Goal: Task Accomplishment & Management: Manage account settings

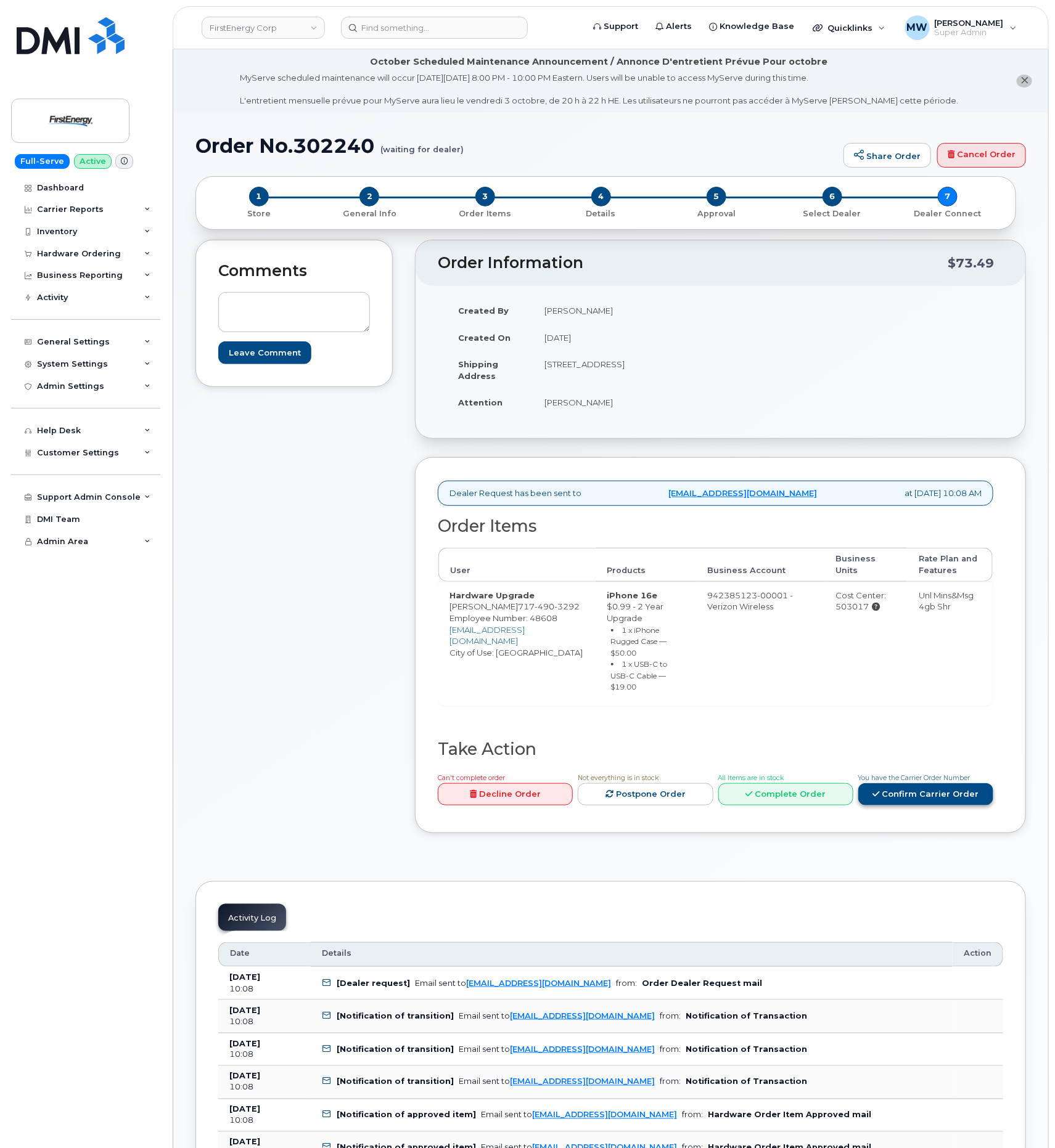
click at [930, 788] on link "Confirm Carrier Order" at bounding box center [926, 794] width 135 height 22
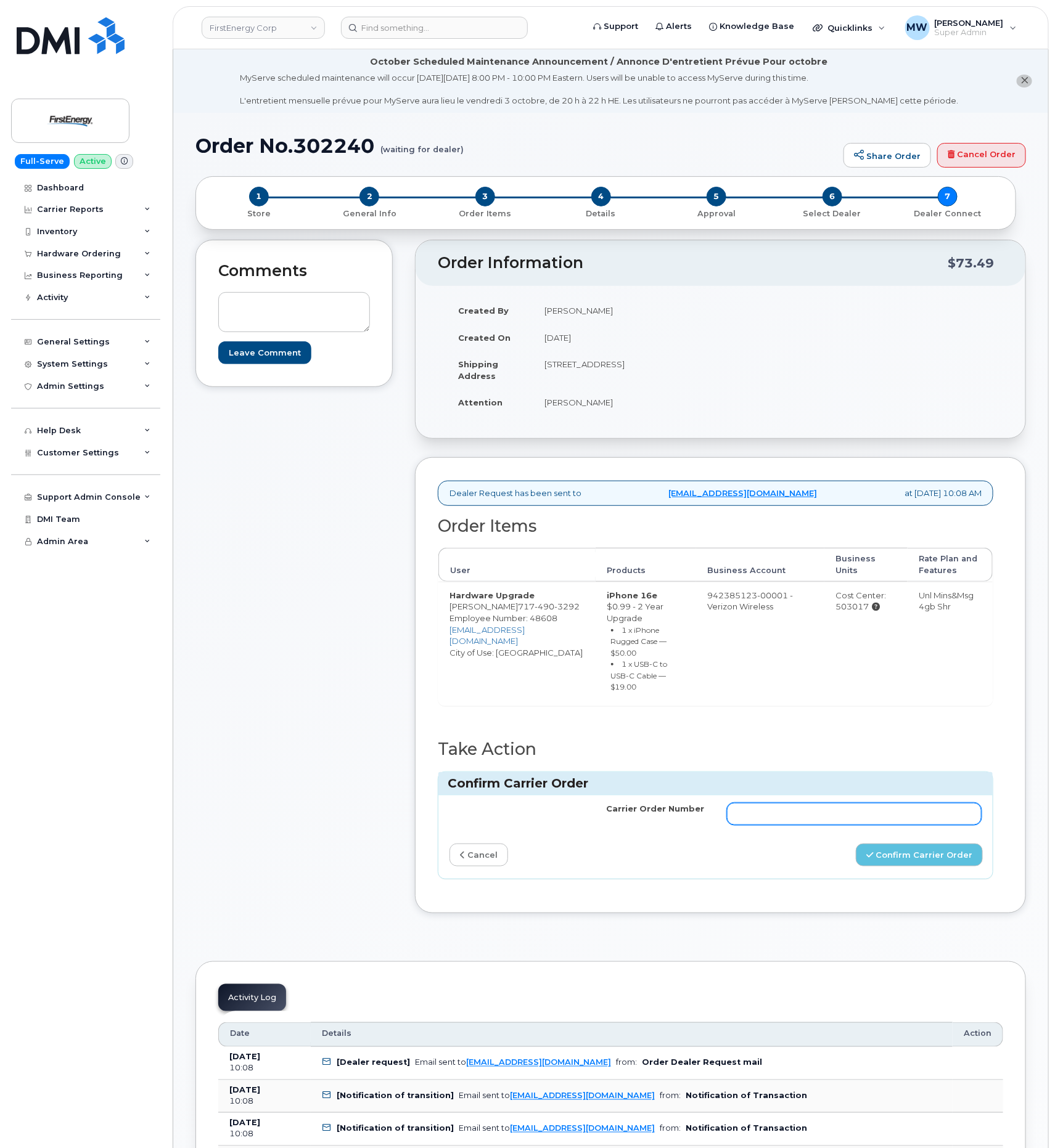
click at [881, 803] on input "Carrier Order Number" at bounding box center [855, 814] width 255 height 22
paste input "MB1000504877399"
type input "MB1000504877399"
click at [896, 854] on button "Confirm Carrier Order" at bounding box center [919, 854] width 127 height 22
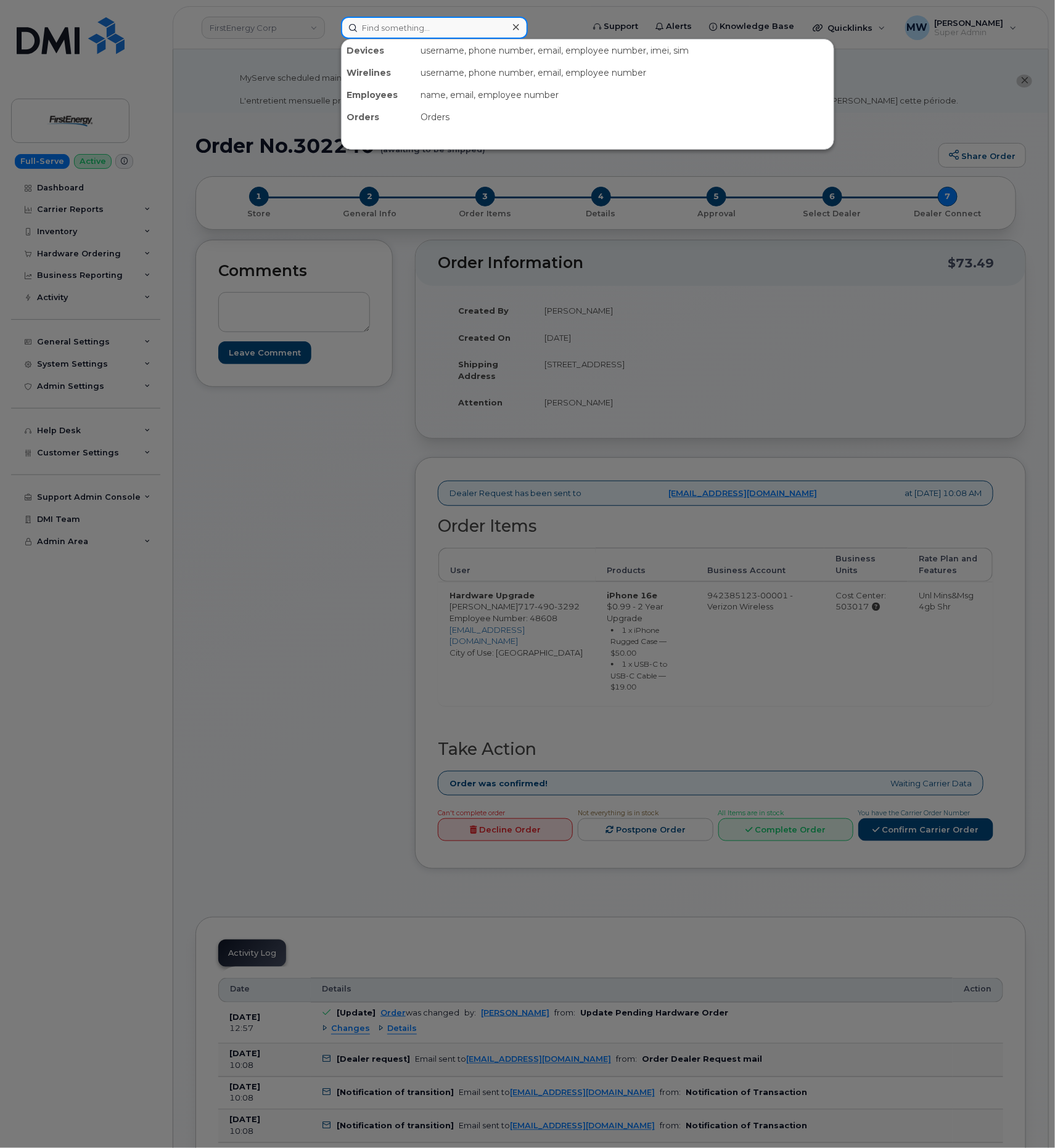
click at [389, 33] on input at bounding box center [435, 28] width 187 height 22
paste input "224) 275-0293"
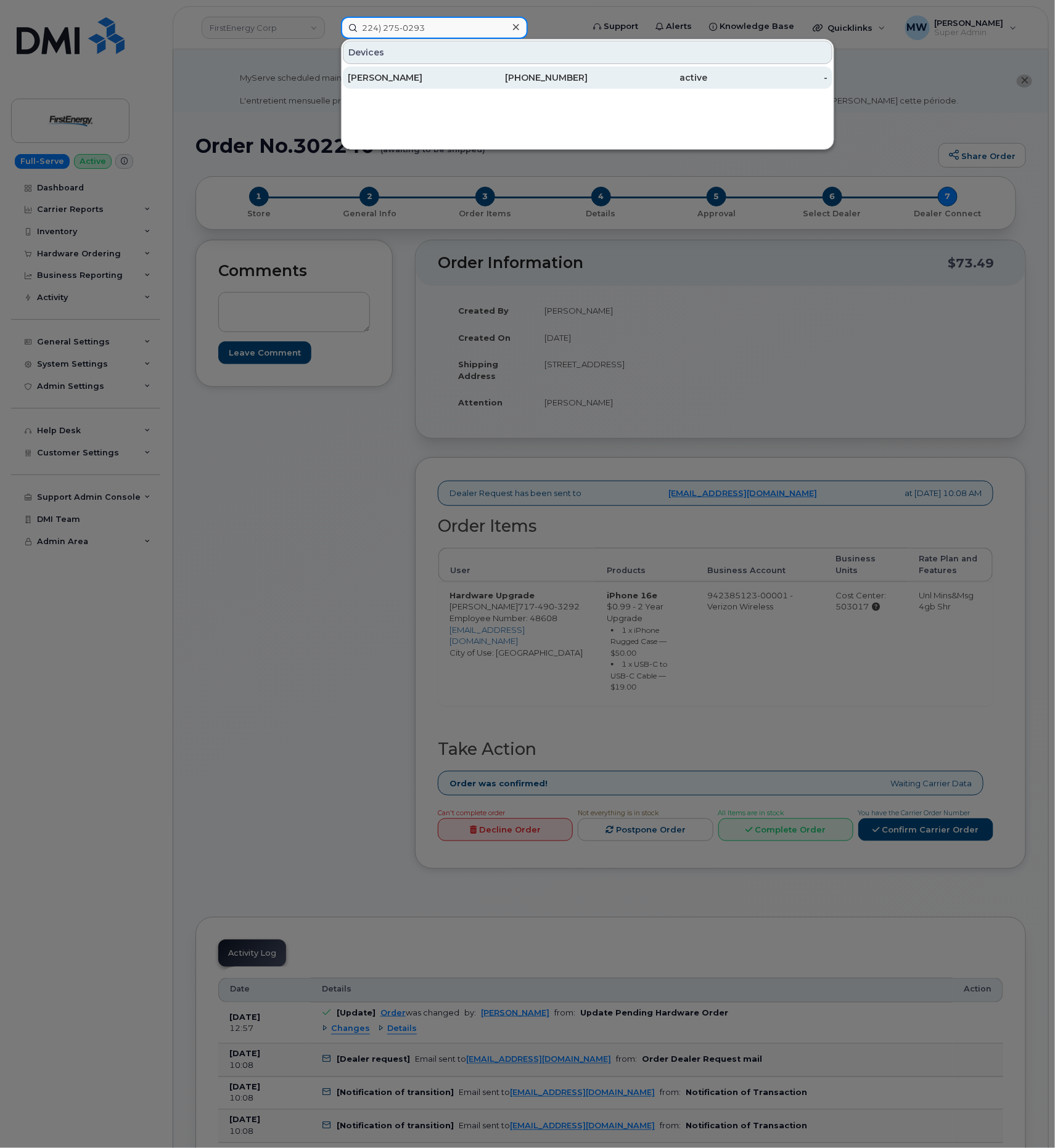
type input "224) 275-0293"
click at [488, 74] on div "224-275-0293" at bounding box center [528, 78] width 120 height 13
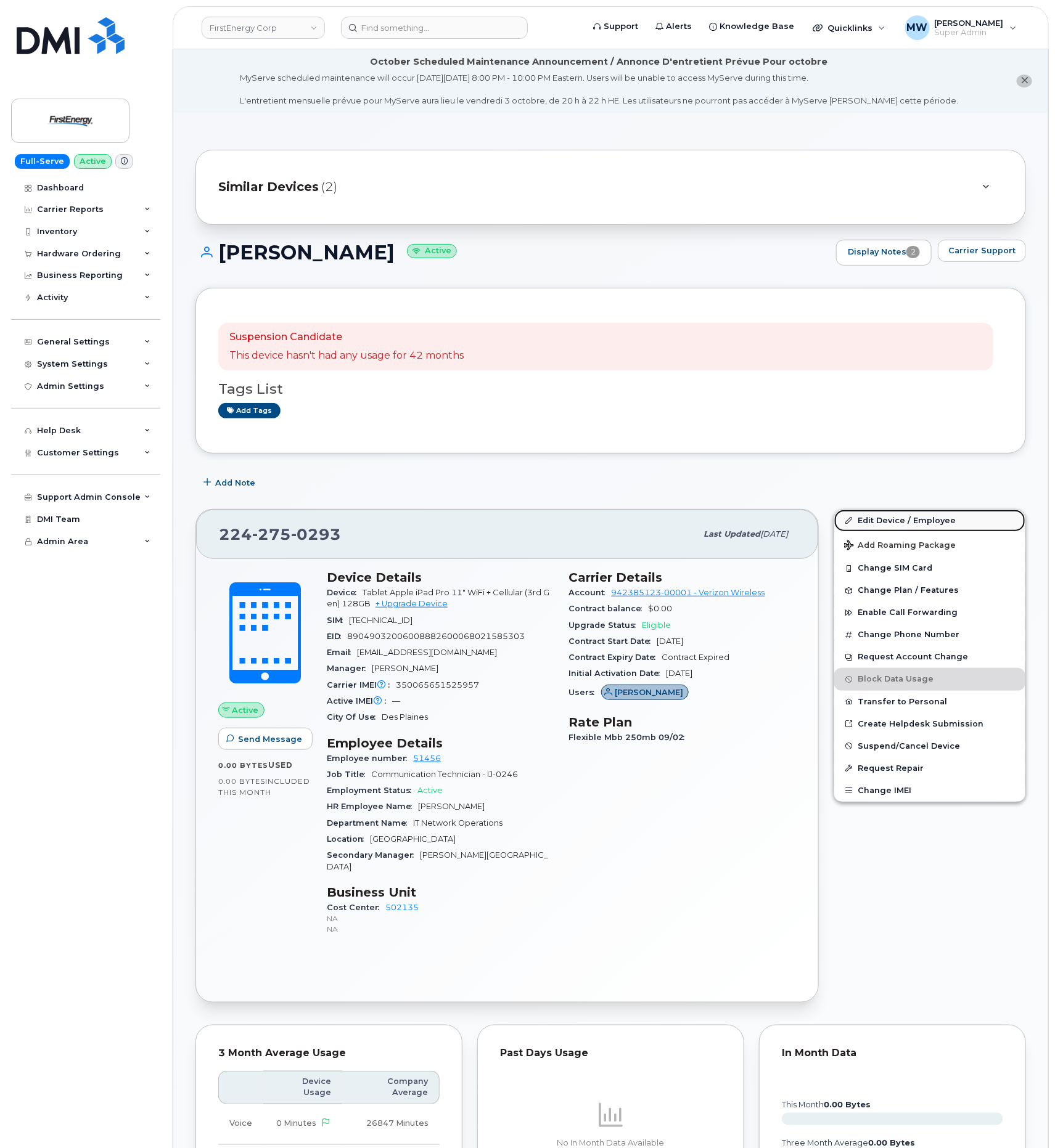
click at [891, 520] on link "Edit Device / Employee" at bounding box center [929, 521] width 191 height 22
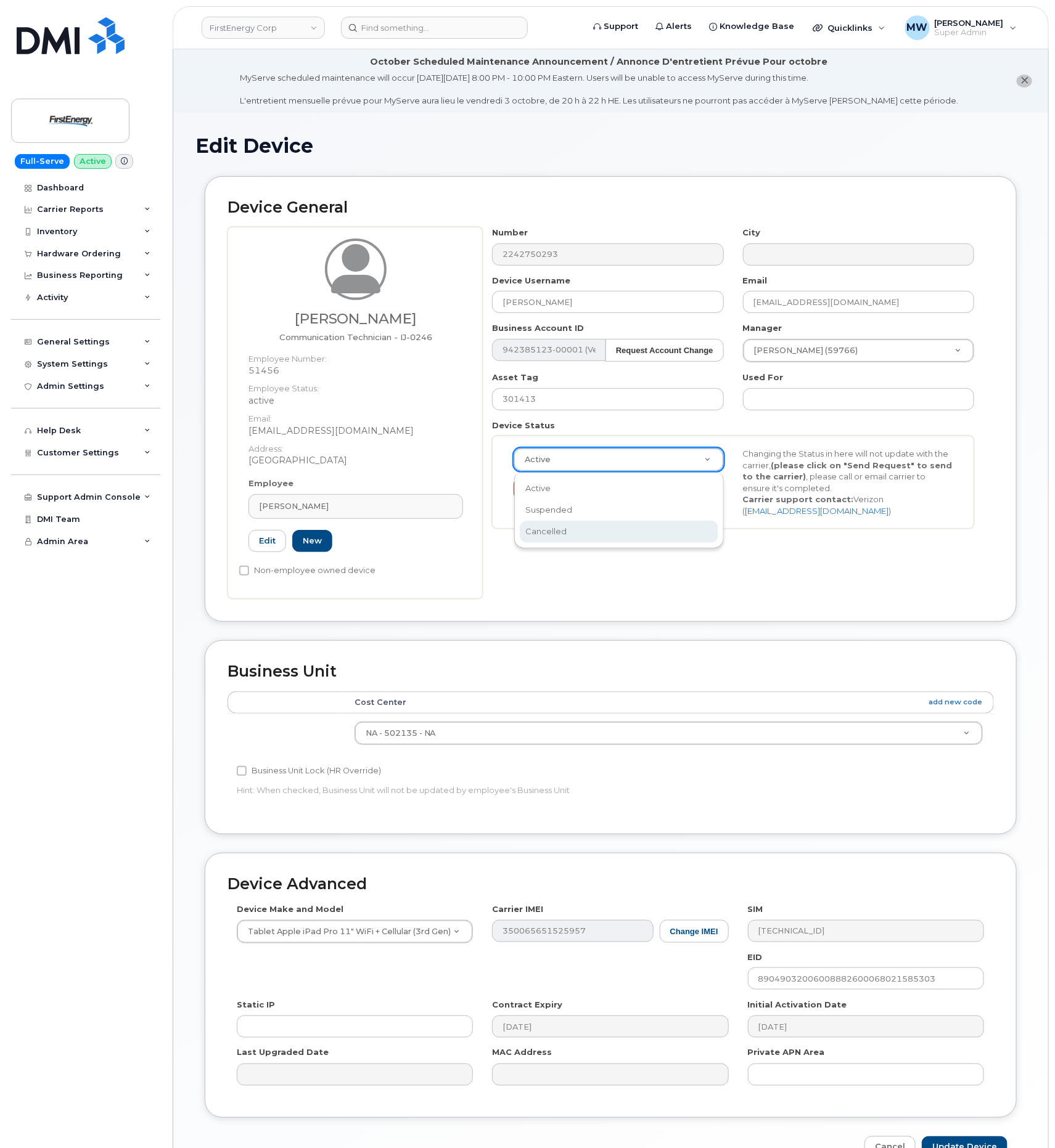
scroll to position [0, 4]
select select "cancelled"
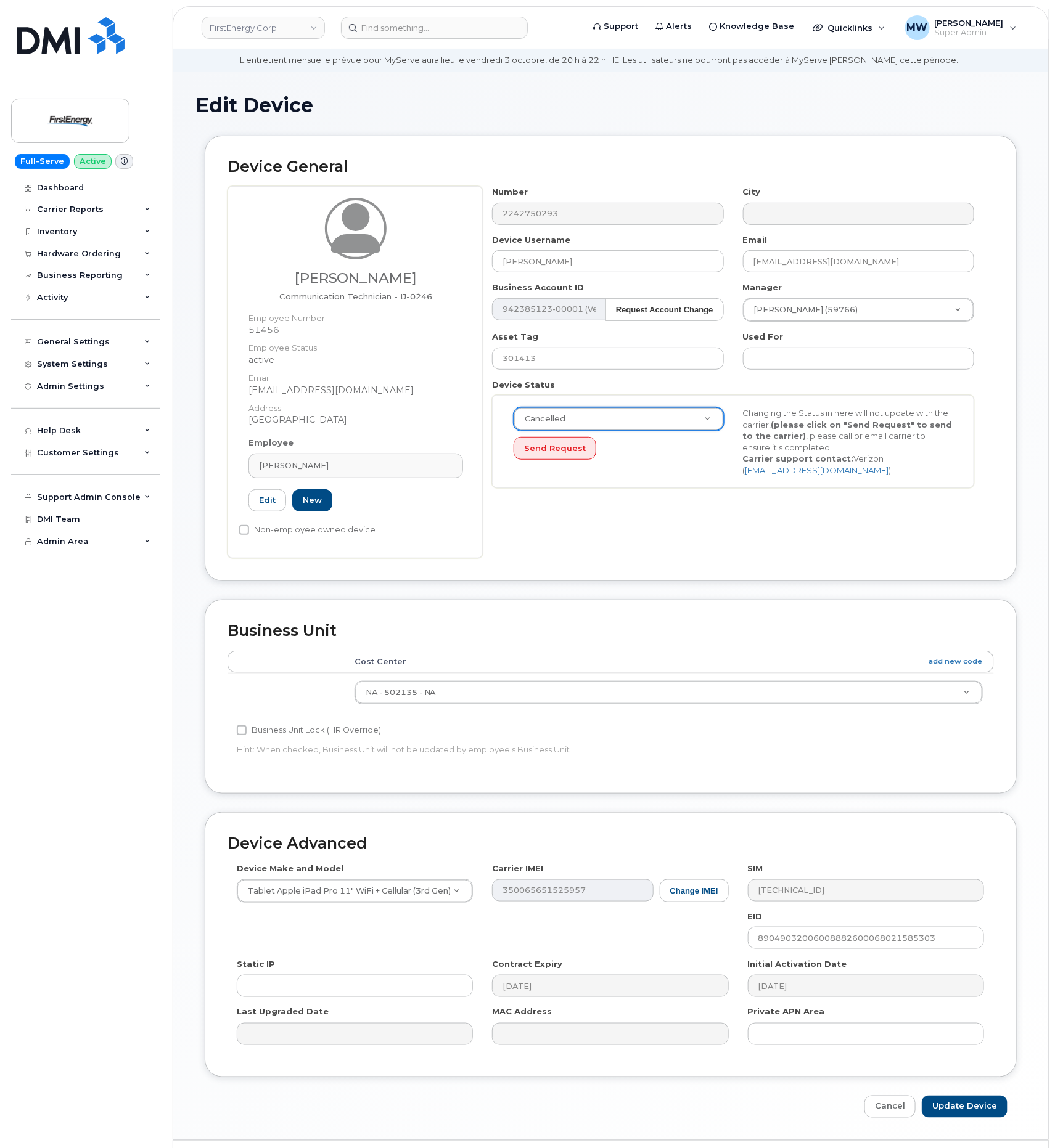
scroll to position [78, 0]
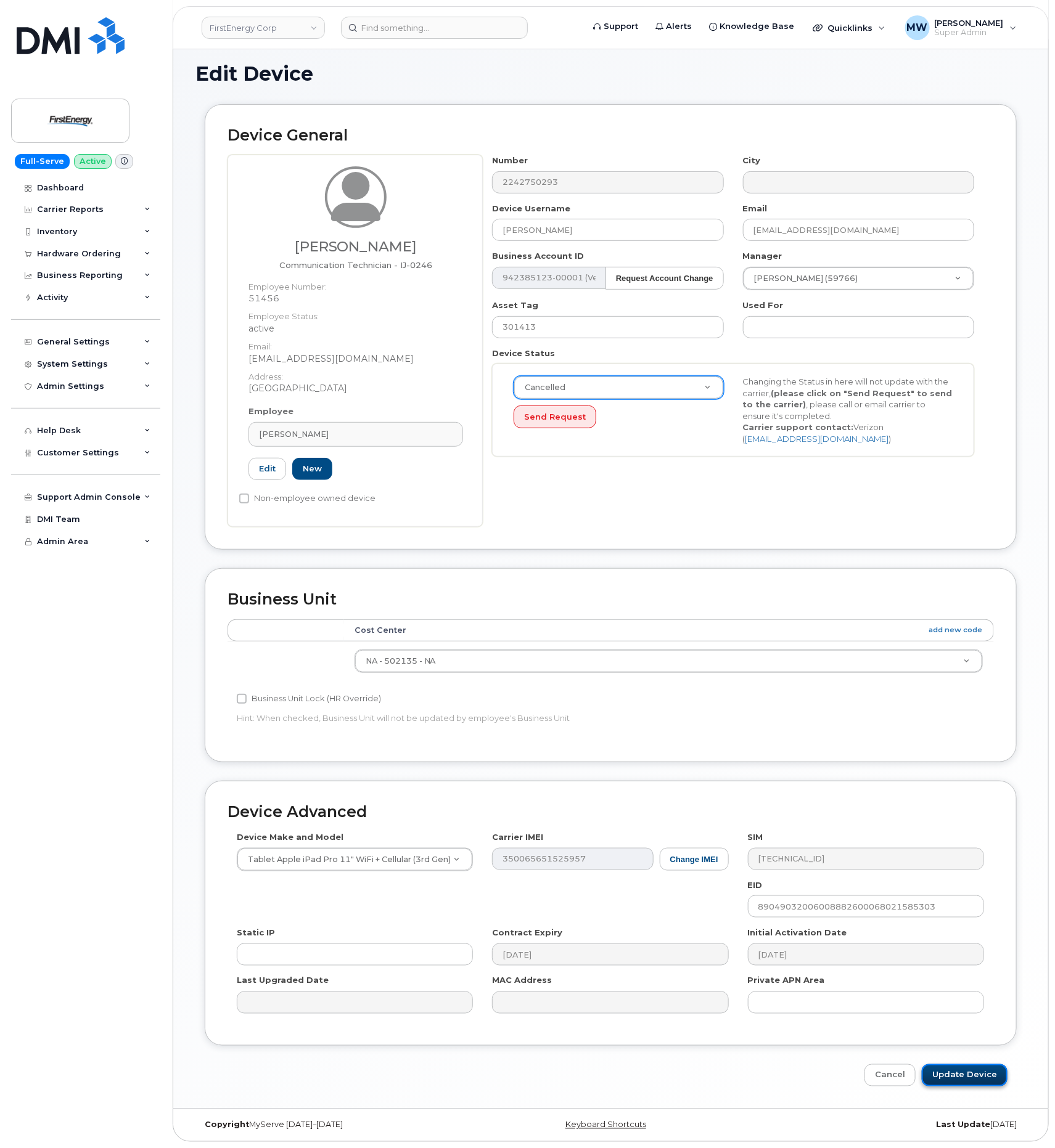
click at [964, 1079] on input "Update Device" at bounding box center [964, 1075] width 85 height 22
type input "Saving..."
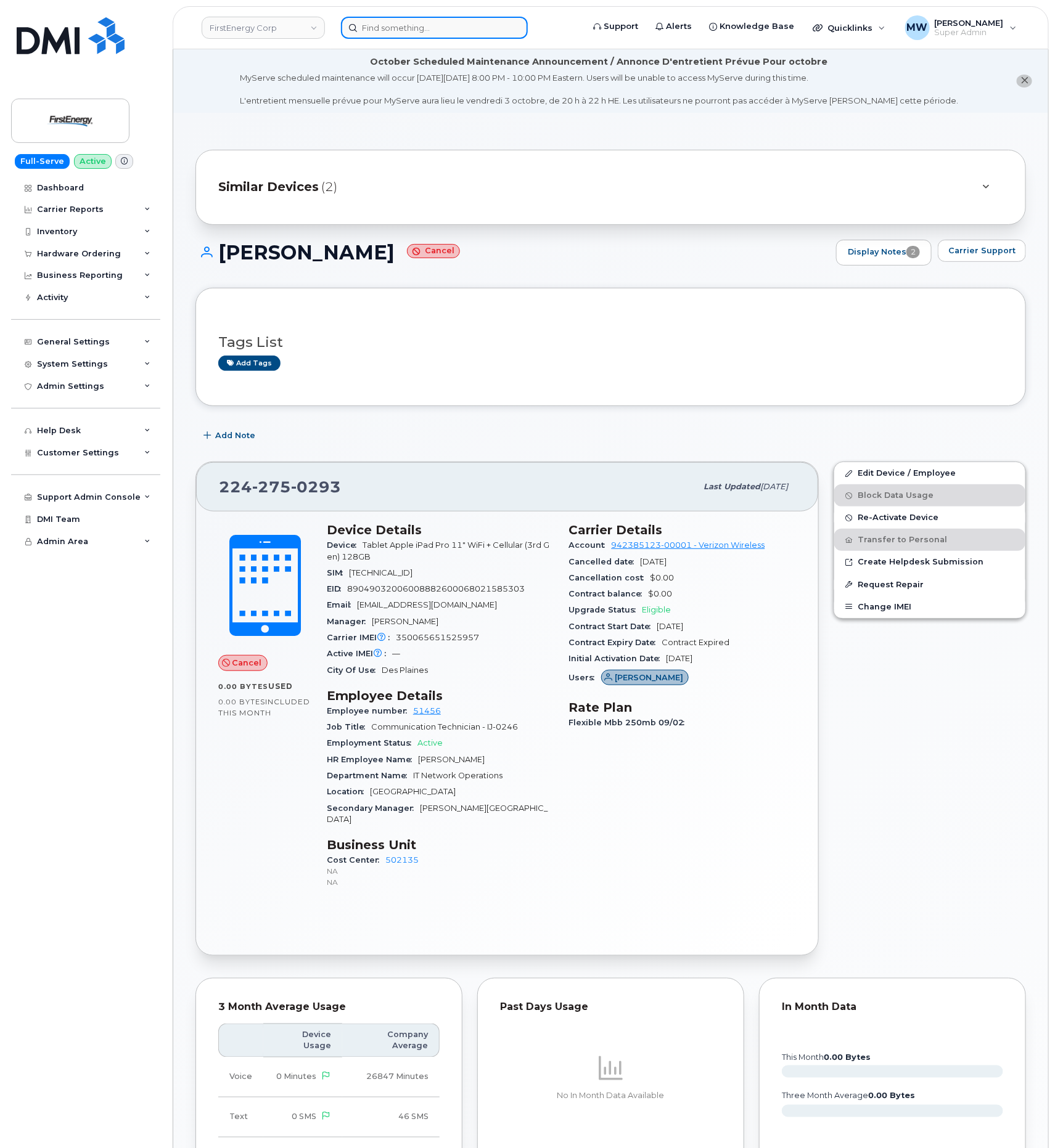
click at [363, 31] on input at bounding box center [435, 28] width 187 height 22
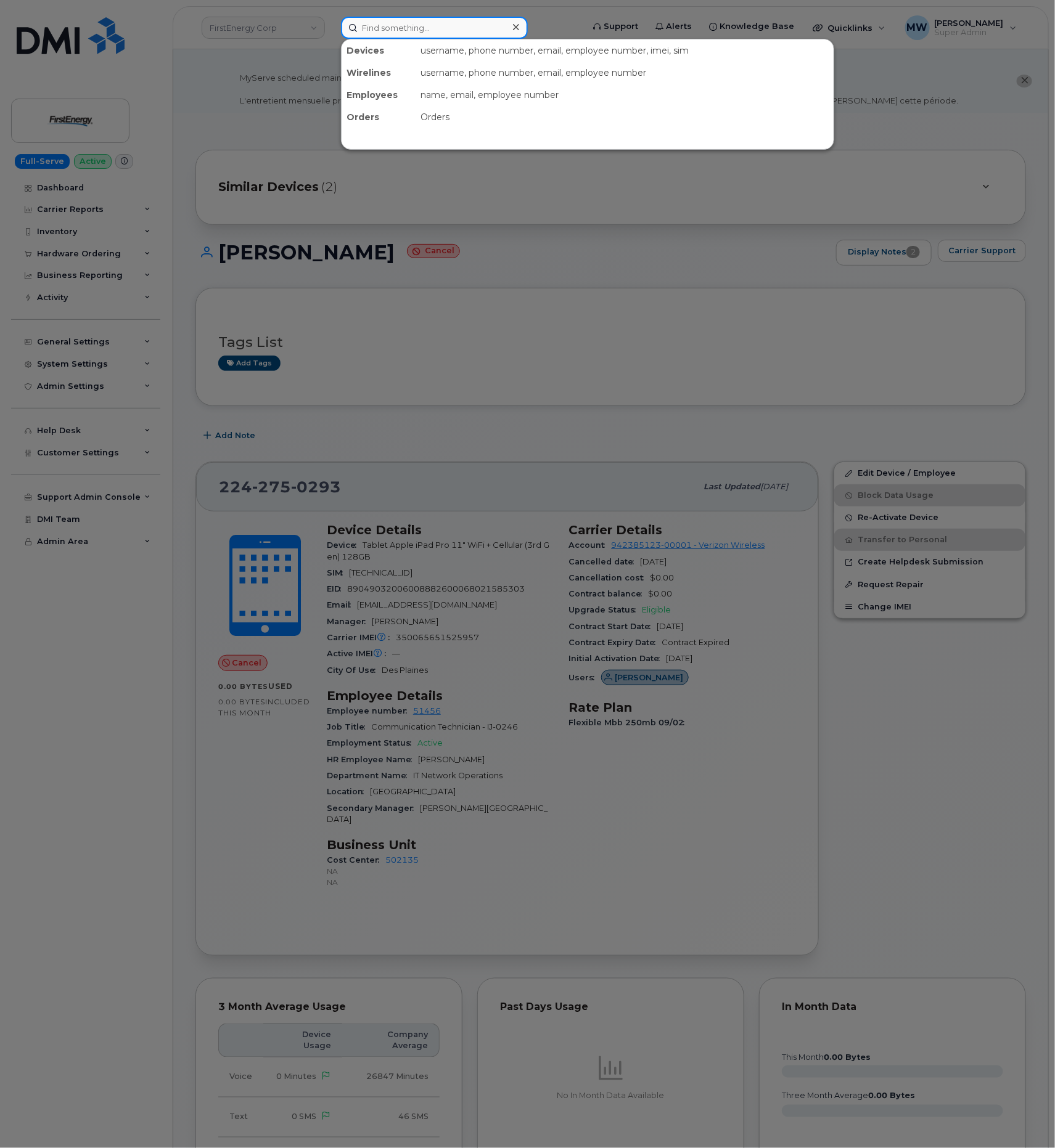
paste input "1022560"
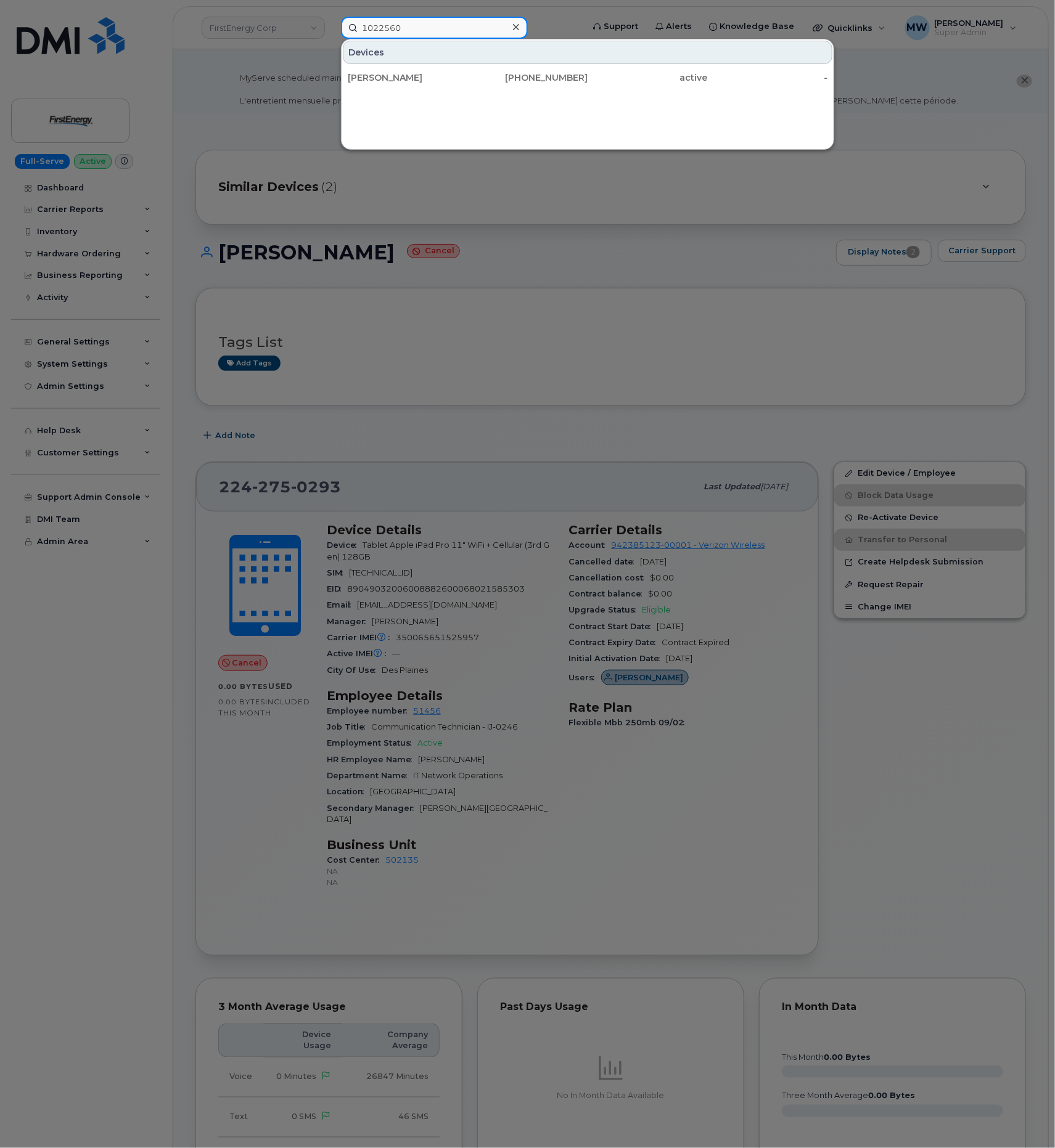
click at [422, 27] on input "1022560" at bounding box center [435, 28] width 187 height 22
paste input "C1022560"
click at [422, 27] on input "1022560C1022560" at bounding box center [435, 28] width 187 height 22
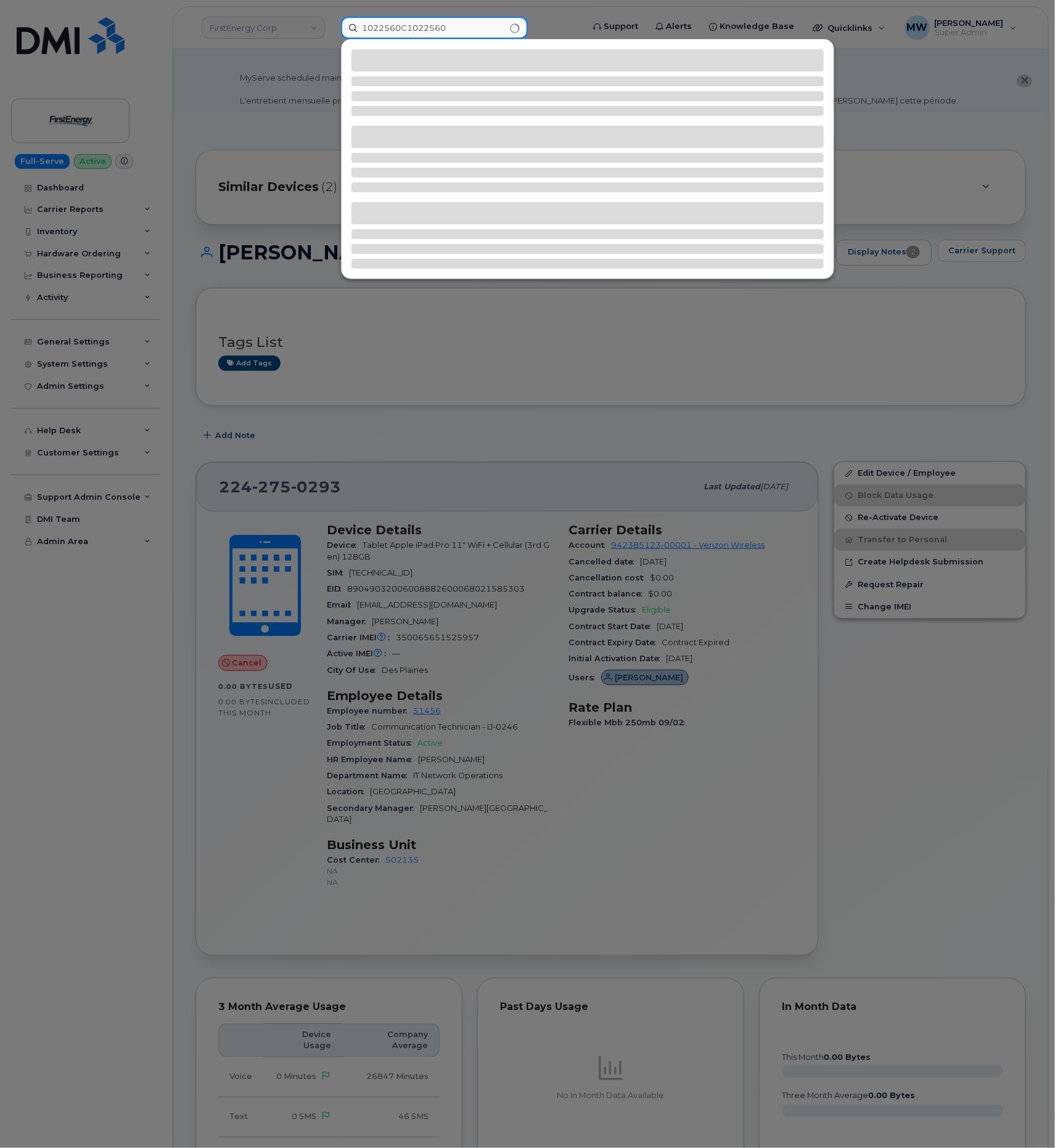
click at [420, 27] on input "1022560C1022560" at bounding box center [435, 28] width 187 height 22
paste input
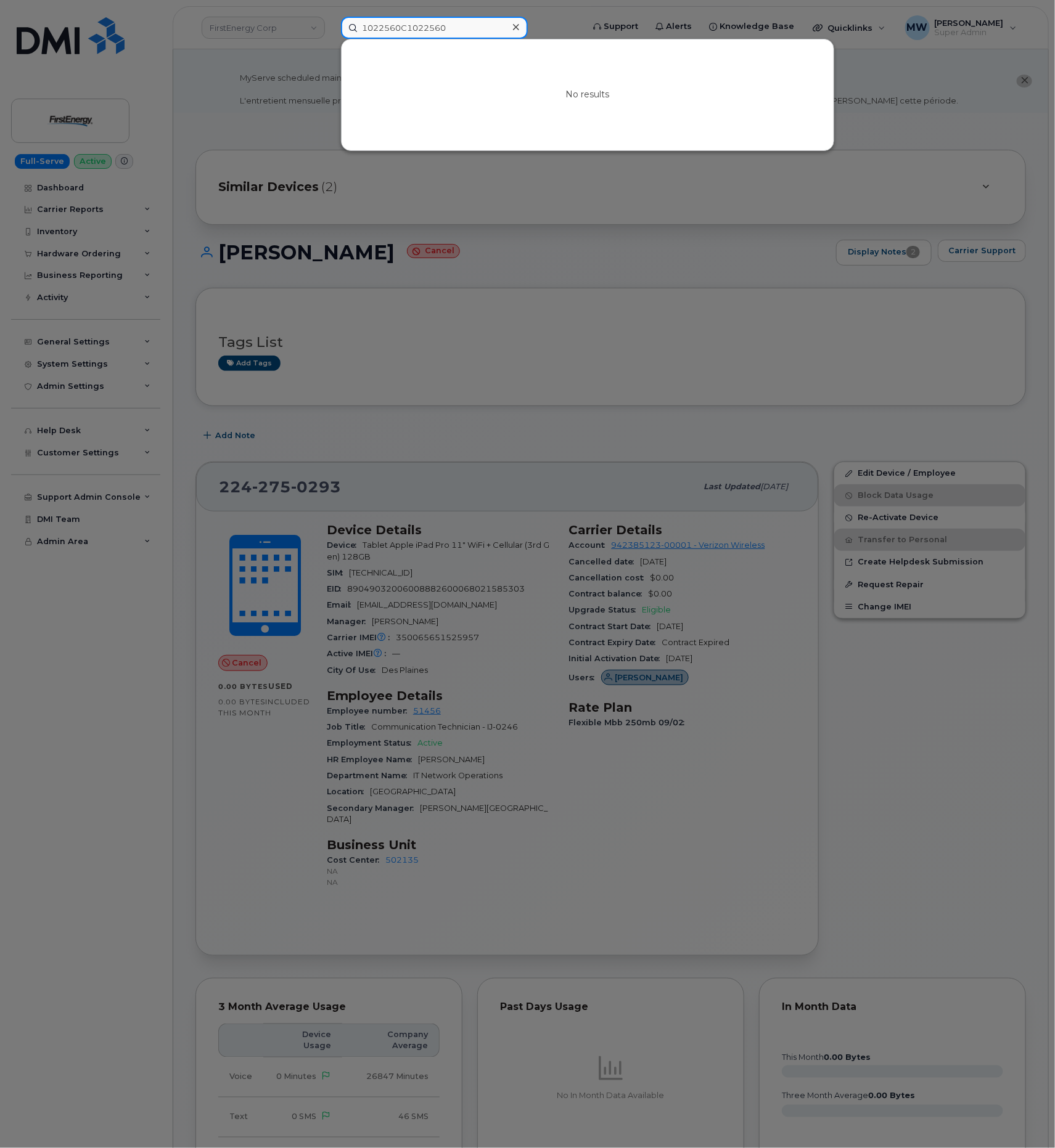
type input "1022560"
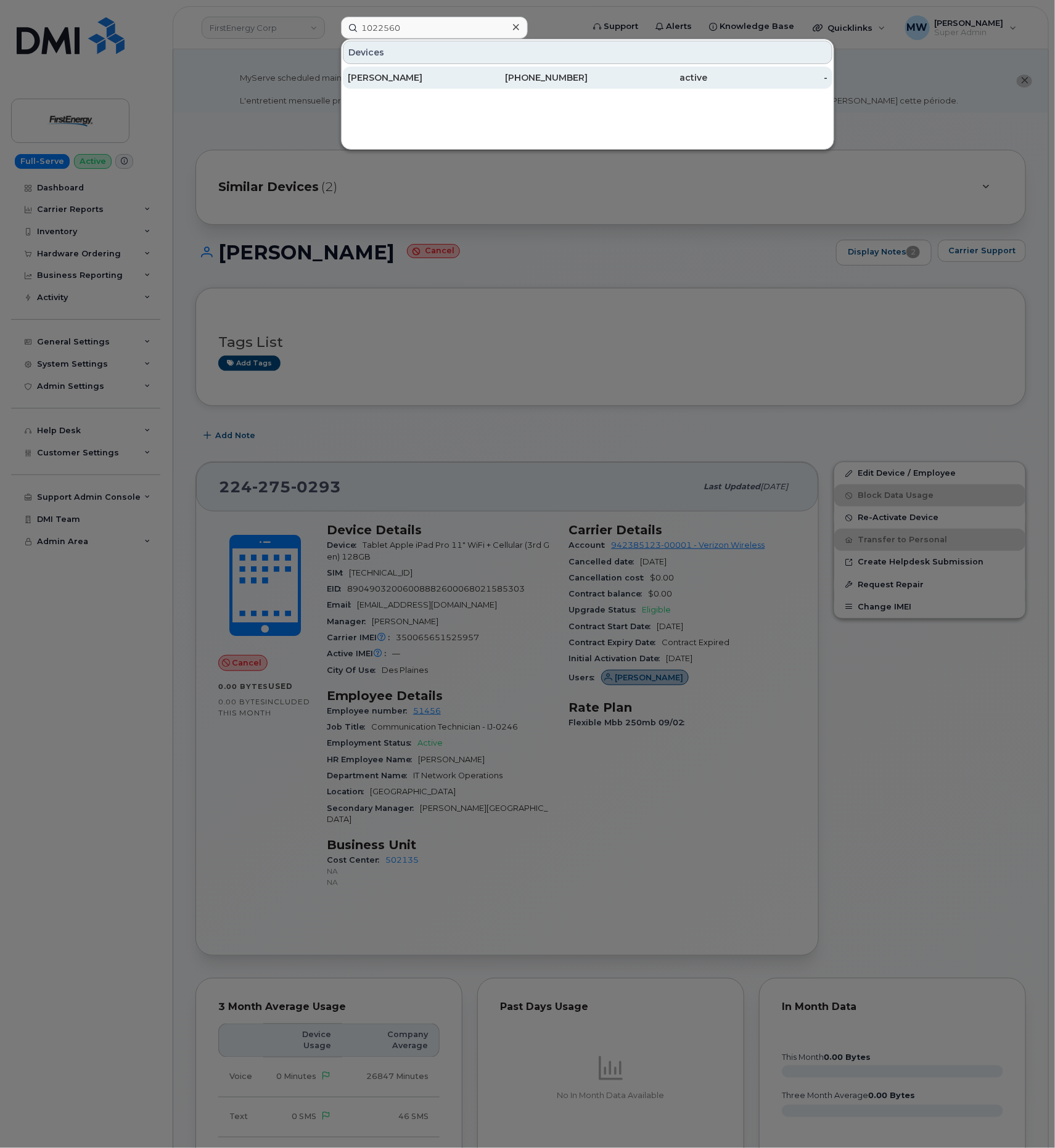
click at [467, 78] on div "THEODORE FULLER" at bounding box center [408, 78] width 120 height 13
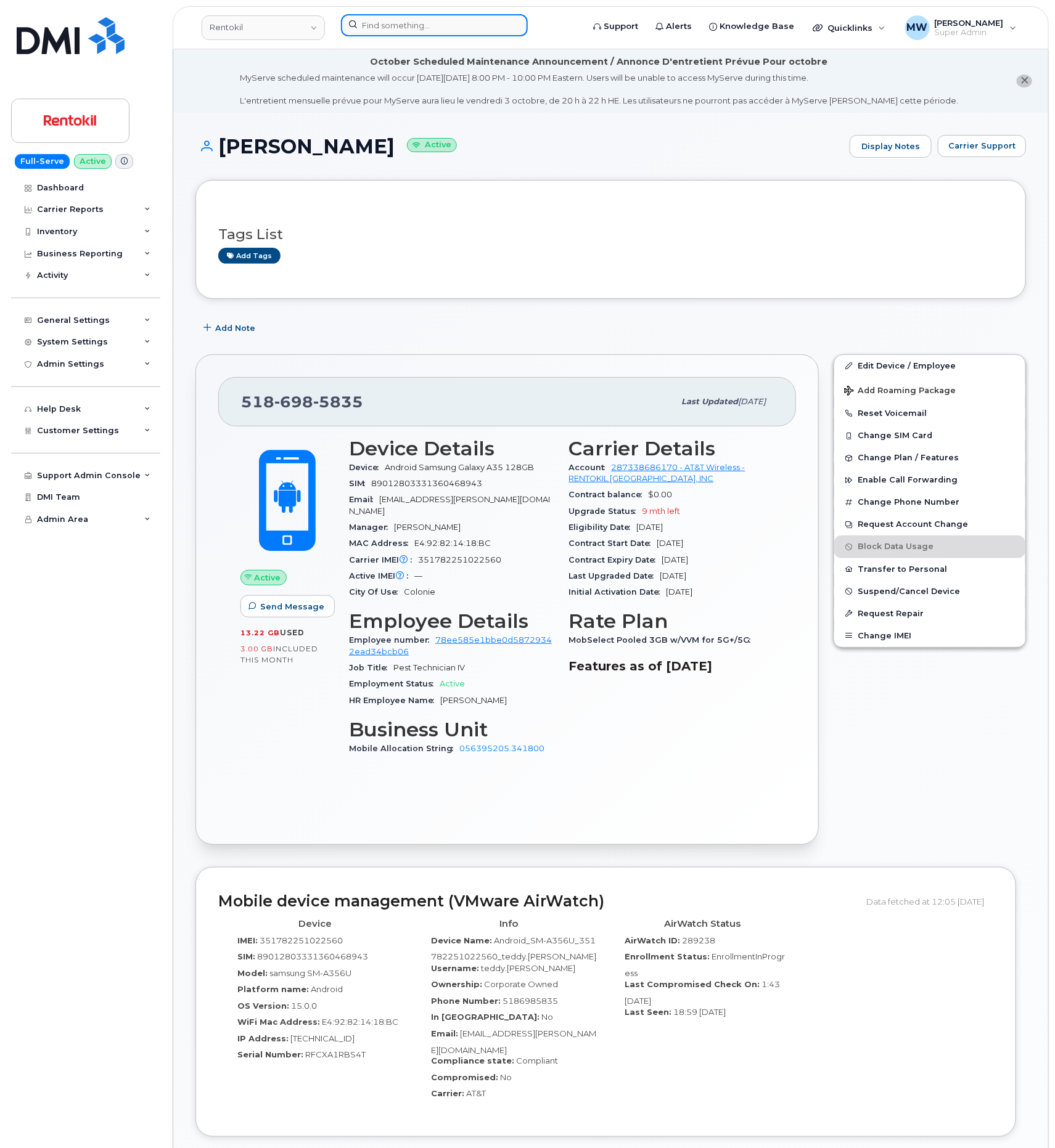
drag, startPoint x: 461, startPoint y: 15, endPoint x: 453, endPoint y: 21, distance: 10.0
click at [461, 17] on input at bounding box center [435, 25] width 187 height 22
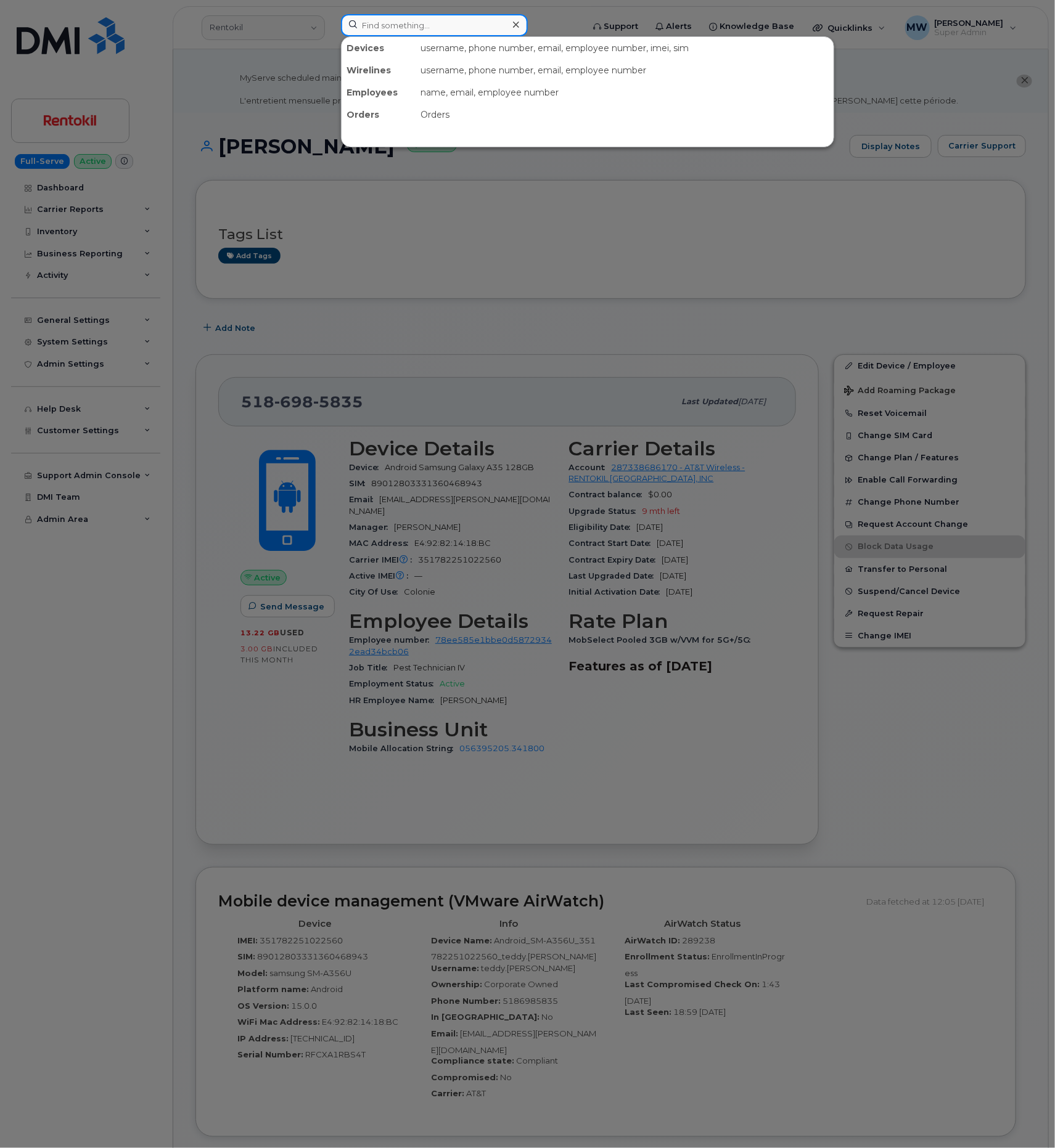
paste input "3015693216"
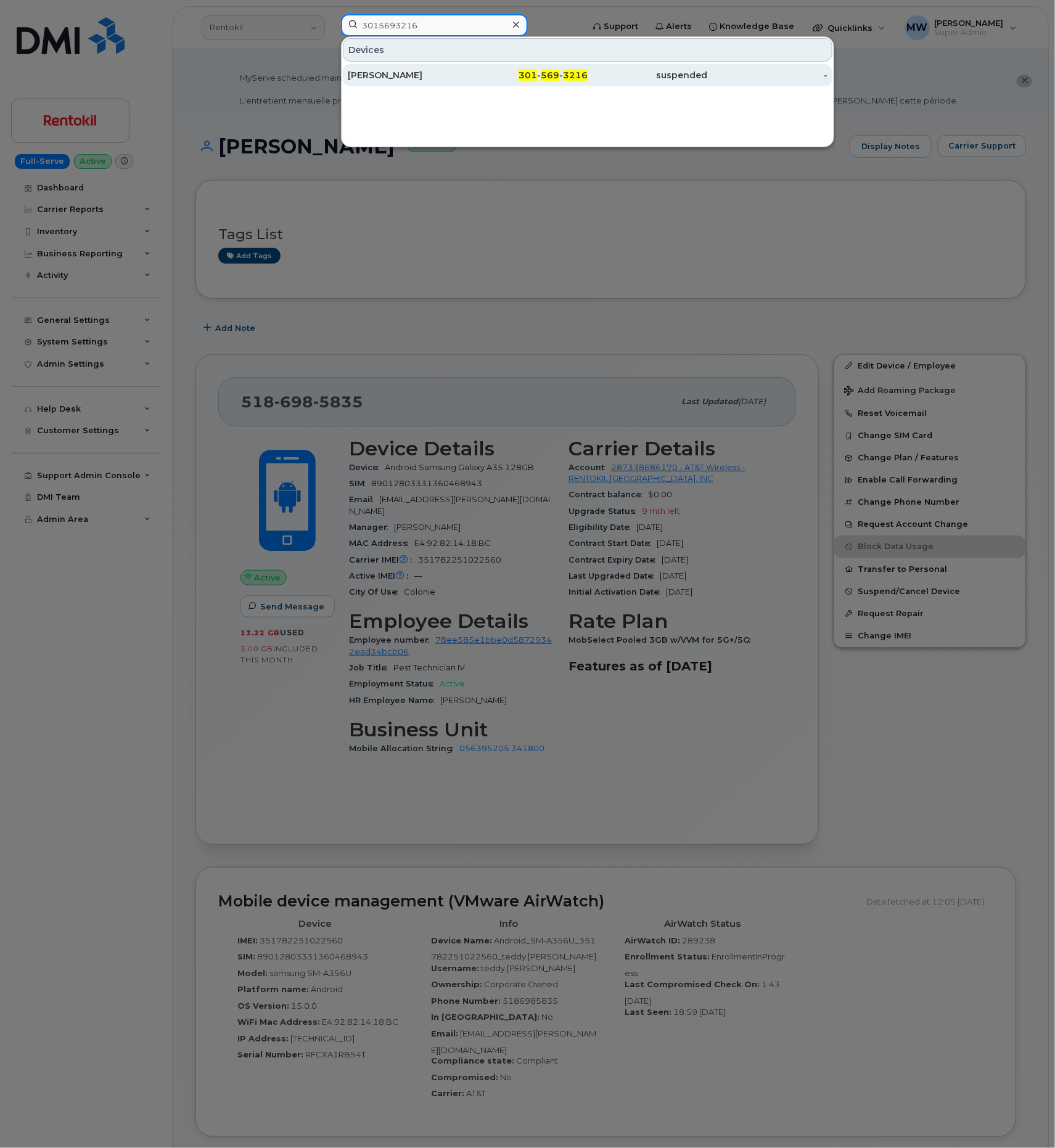
type input "3015693216"
click at [391, 85] on div "Curtis Henson" at bounding box center [408, 74] width 120 height 22
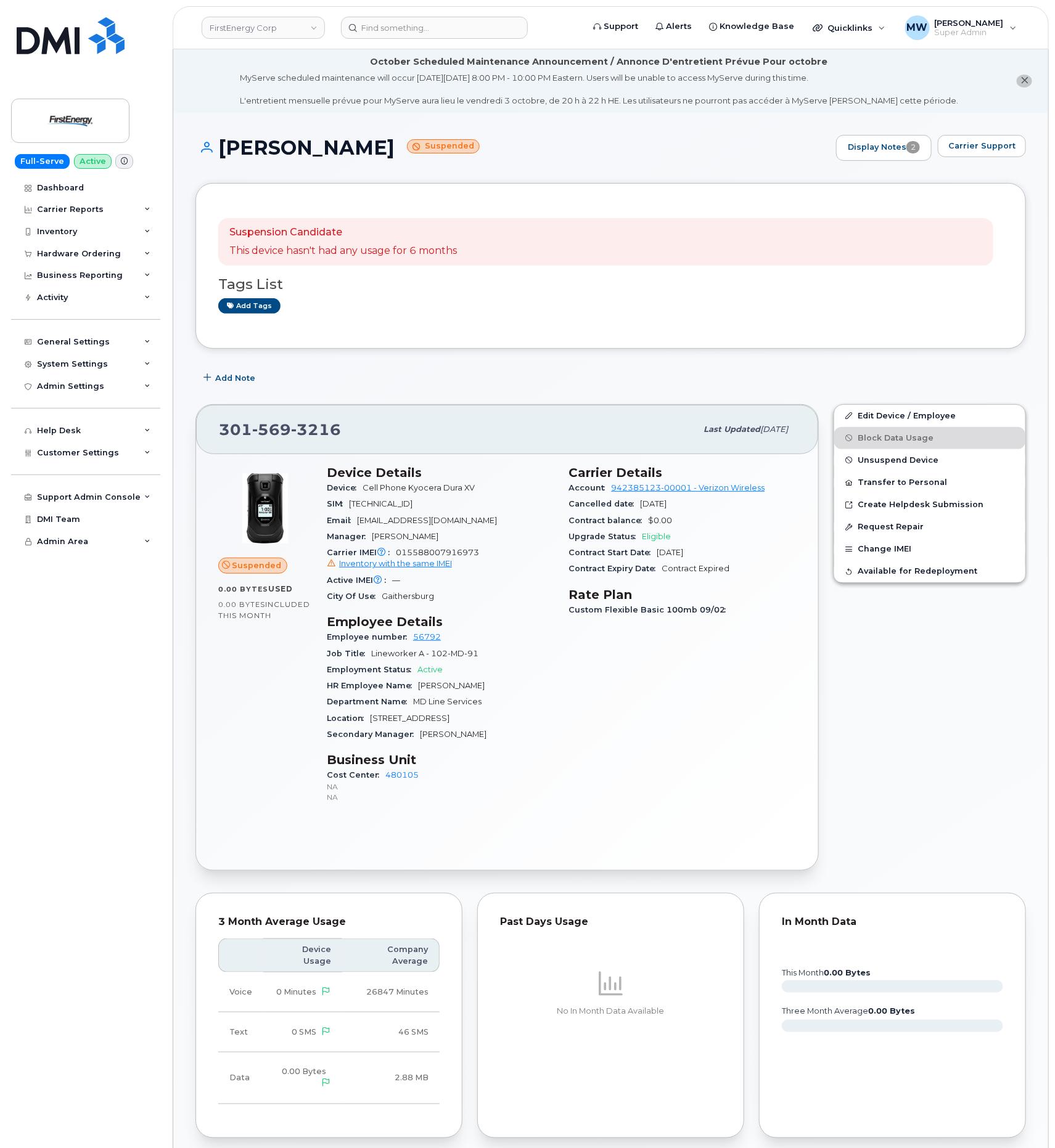
click at [407, 216] on div "Suspension Candidate This device hasn't had any usage for 6 months Tags List Ad…" at bounding box center [611, 266] width 785 height 120
drag, startPoint x: 877, startPoint y: 412, endPoint x: 870, endPoint y: 414, distance: 7.3
click at [877, 412] on link "Edit Device / Employee" at bounding box center [929, 416] width 191 height 22
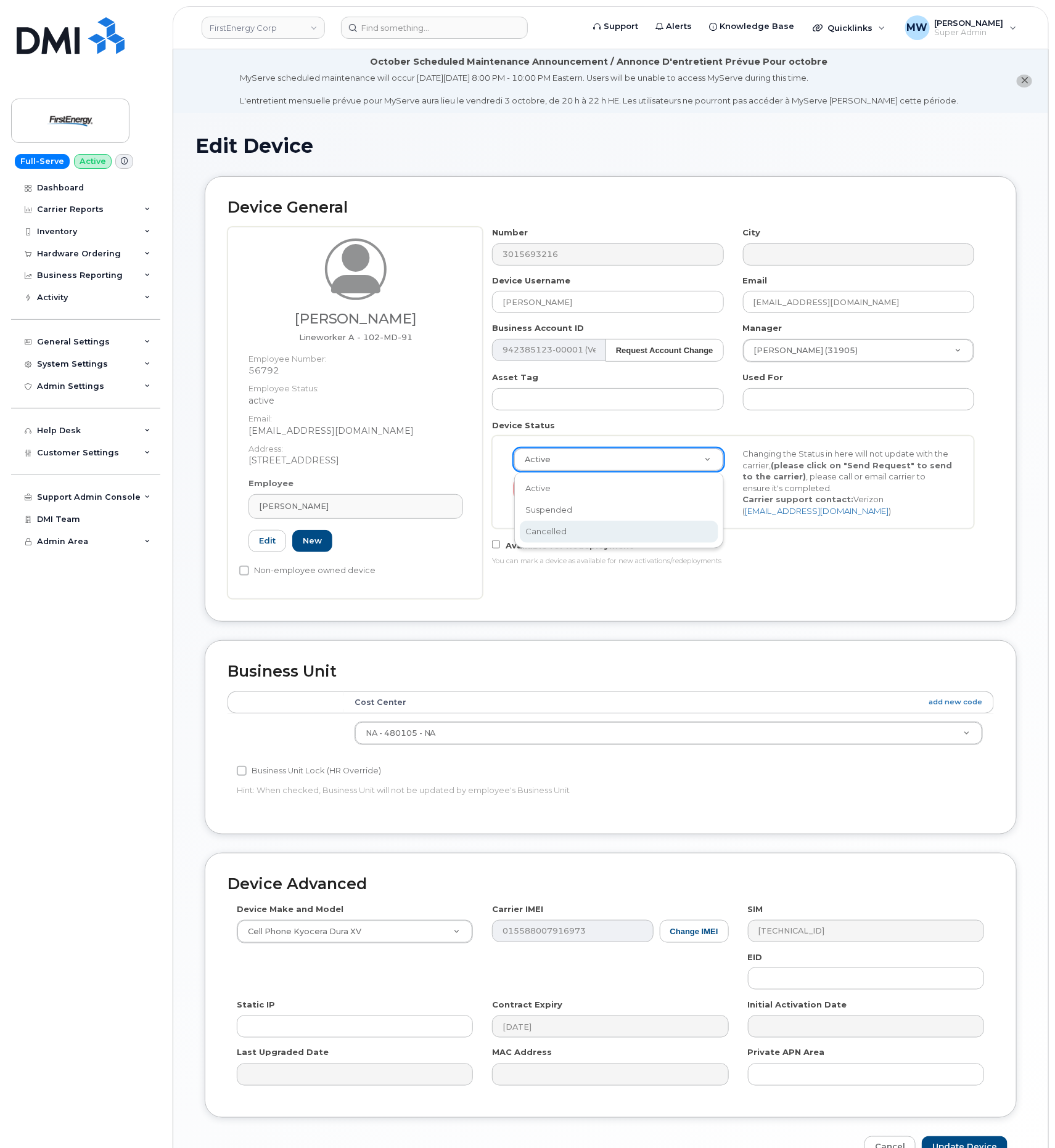
select select "cancelled"
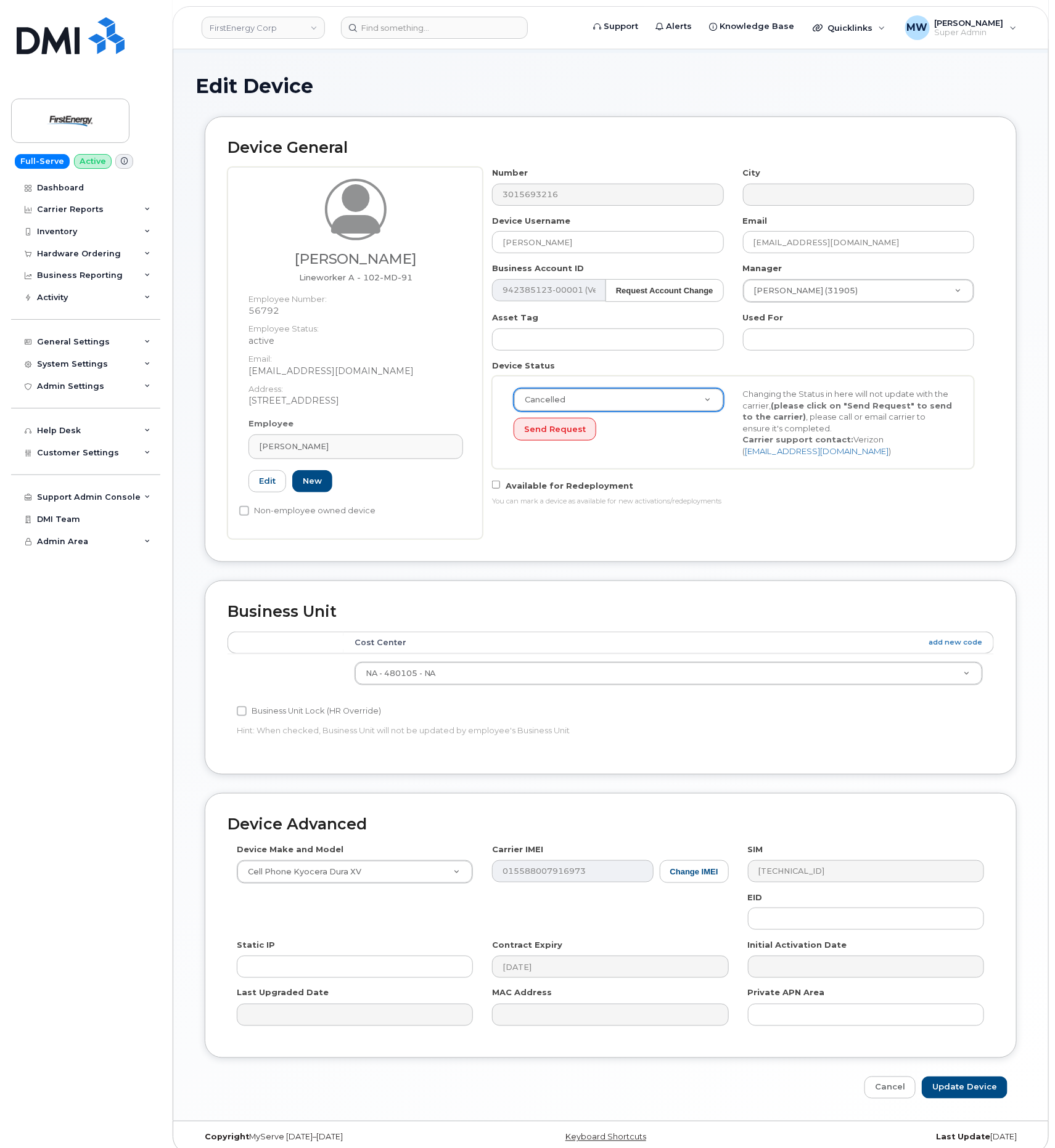
scroll to position [78, 0]
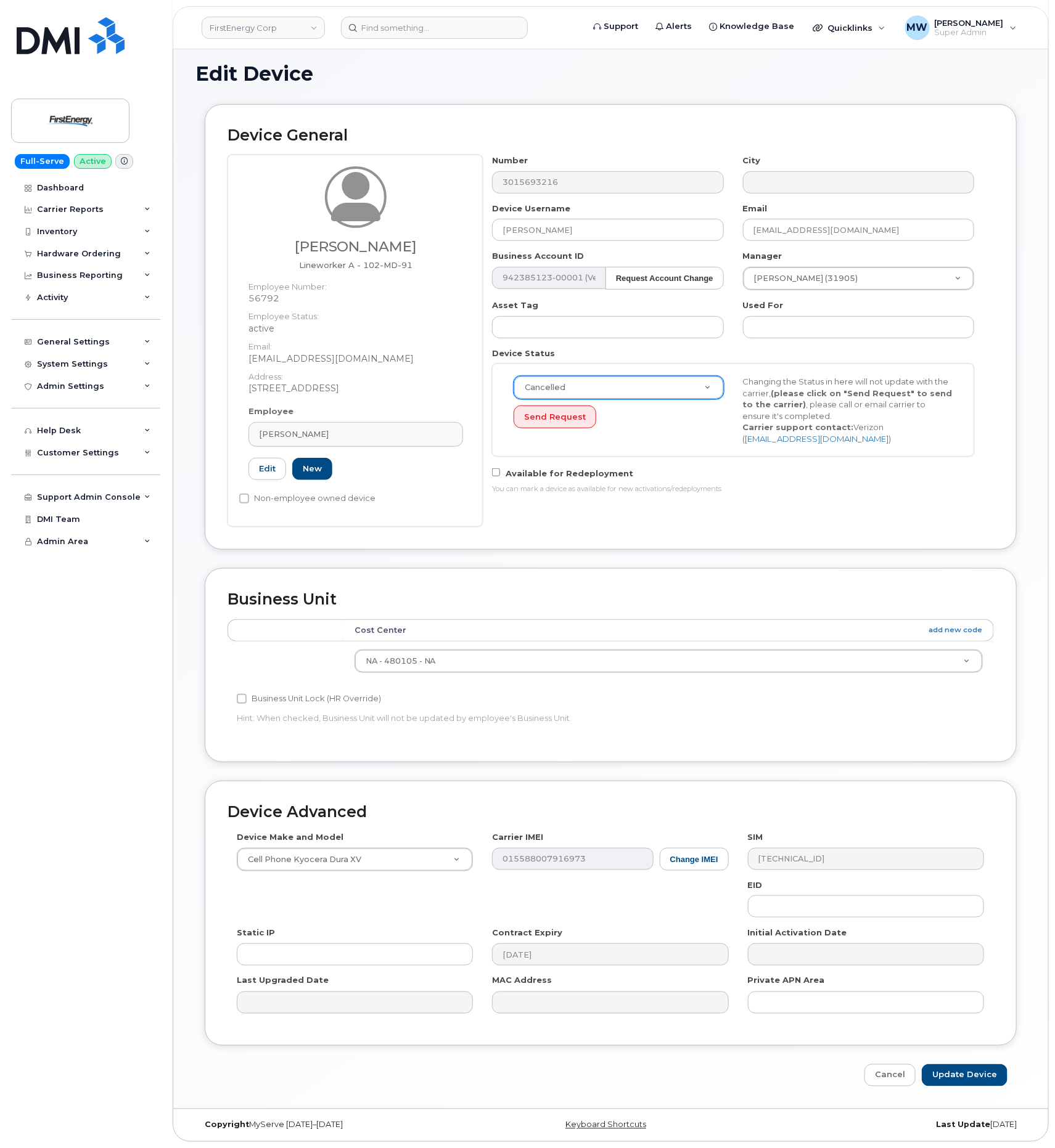
click at [942, 1091] on div "Edit Device Device General Curtis Henson Lineworker A - 102-MD-91 Employee Numb…" at bounding box center [611, 574] width 875 height 1069
click at [949, 1081] on input "Update Device" at bounding box center [964, 1075] width 85 height 22
type input "Saving..."
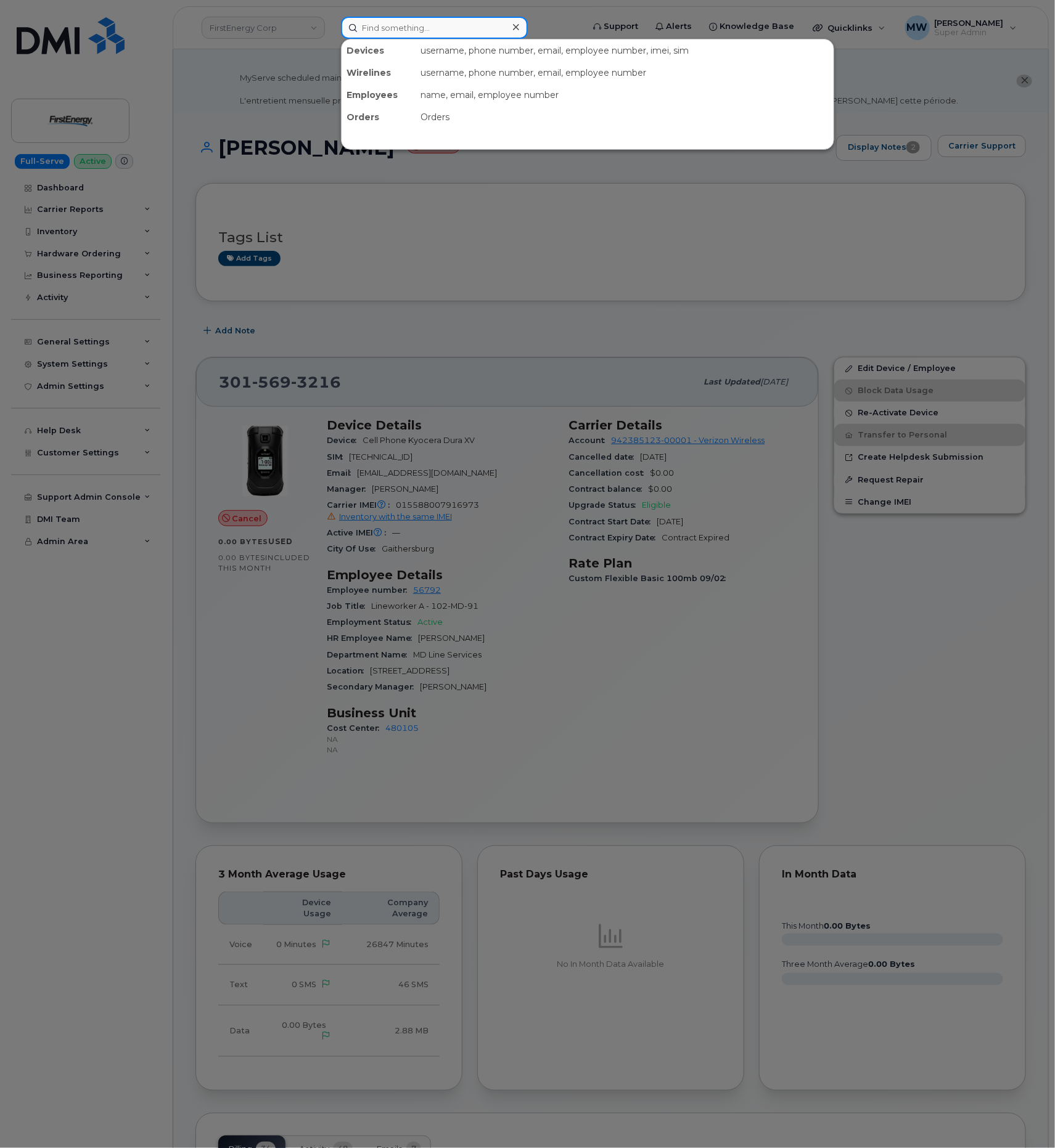
click at [516, 37] on input at bounding box center [435, 28] width 187 height 22
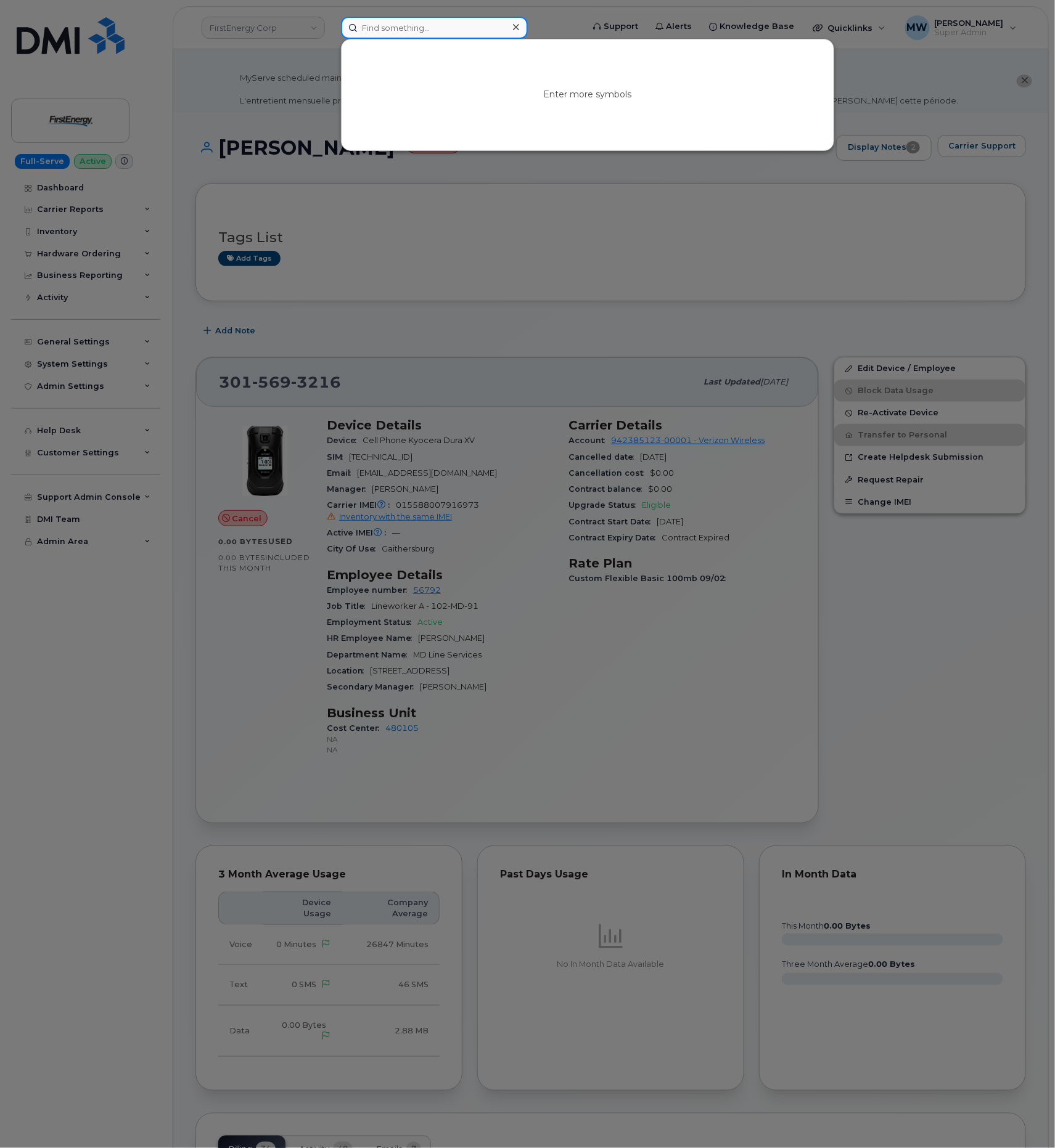
click at [409, 35] on input at bounding box center [435, 28] width 187 height 22
paste input "[PHONE_NUMBER]"
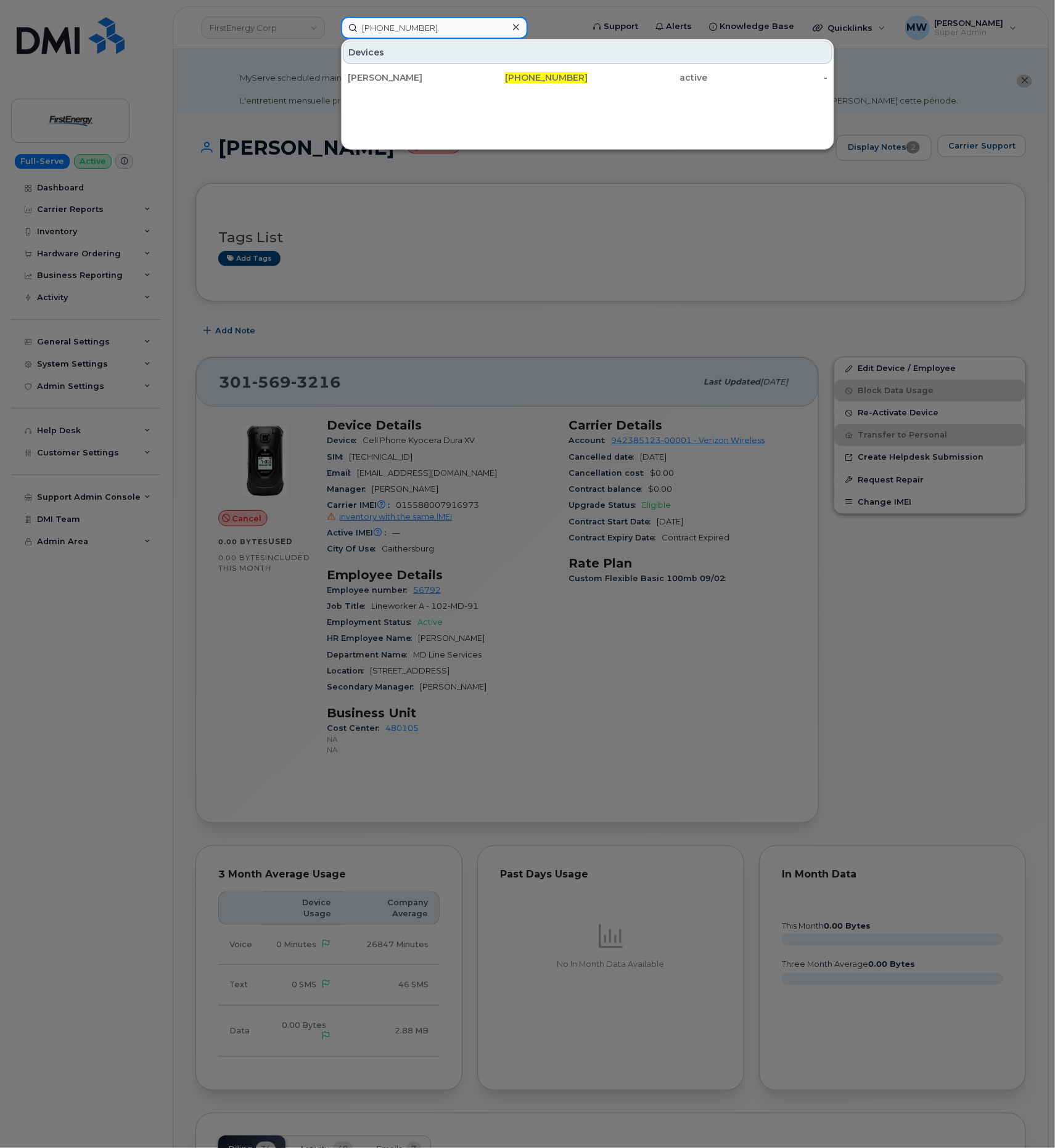
type input "814-428-5809"
click at [533, 66] on div "JASON JOHNSON 814-428-5809 active -" at bounding box center [587, 77] width 492 height 24
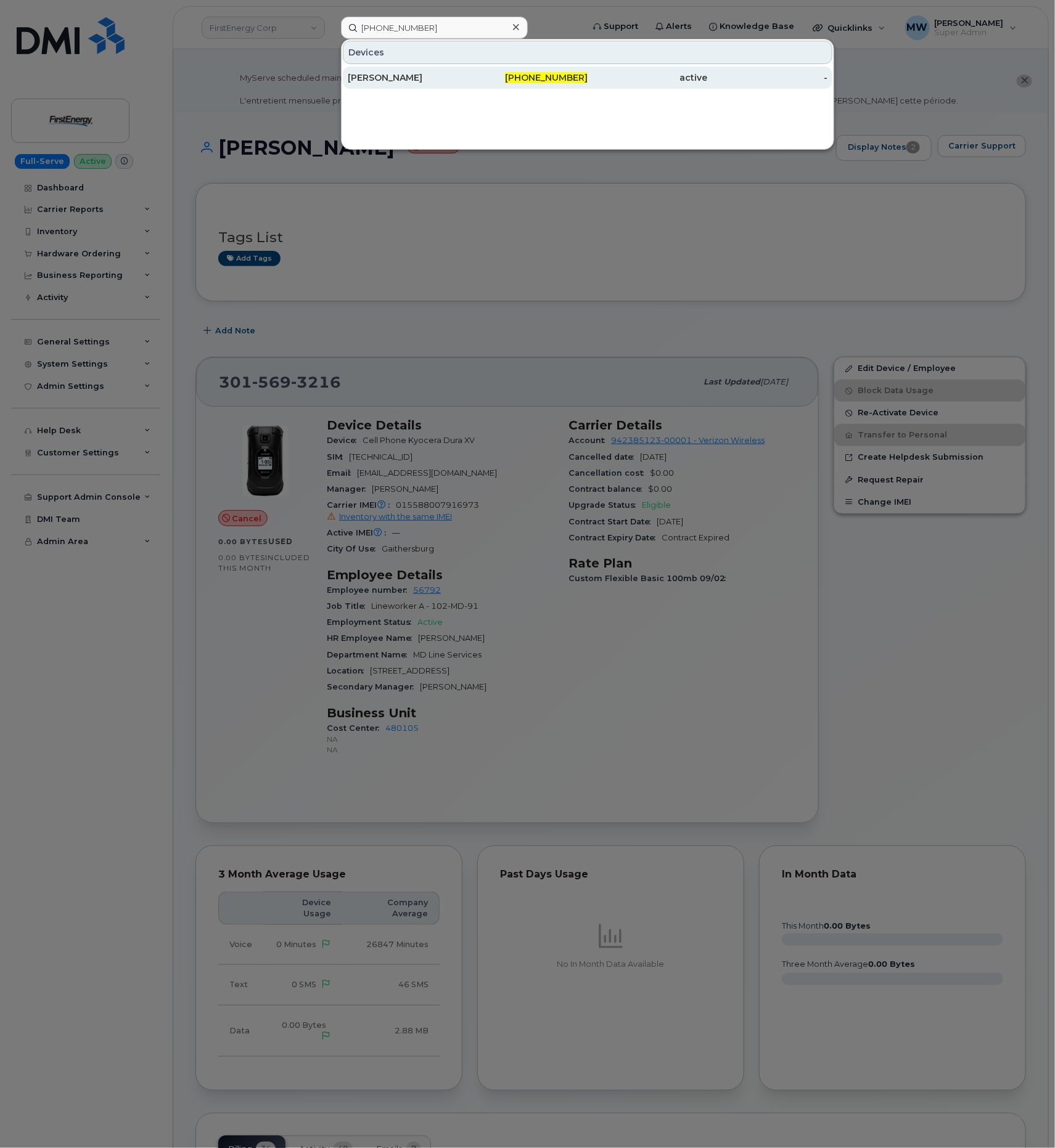
click at [539, 72] on div "814-428-5809" at bounding box center [528, 77] width 120 height 22
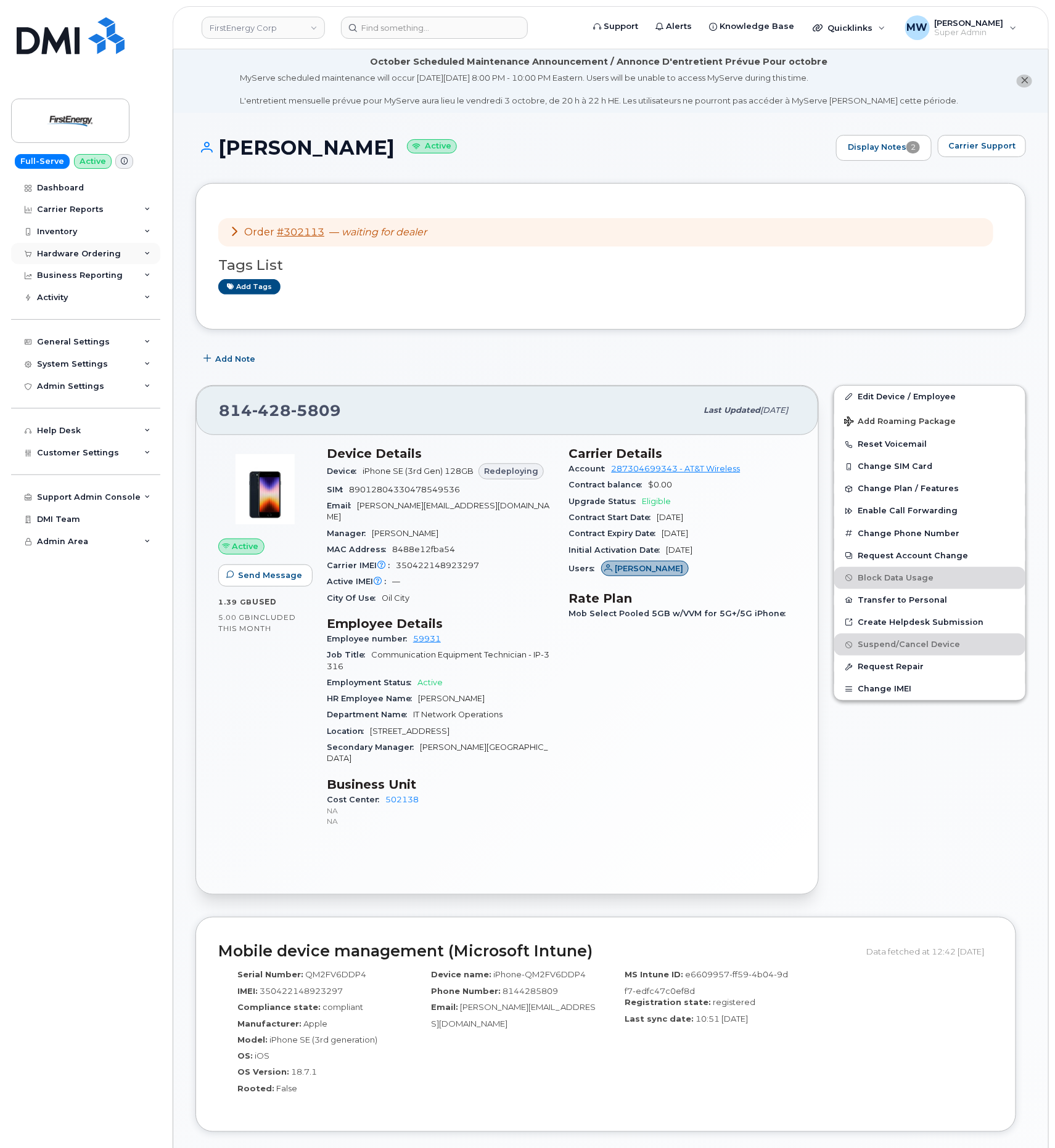
click at [92, 249] on div "Hardware Ordering" at bounding box center [78, 253] width 84 height 10
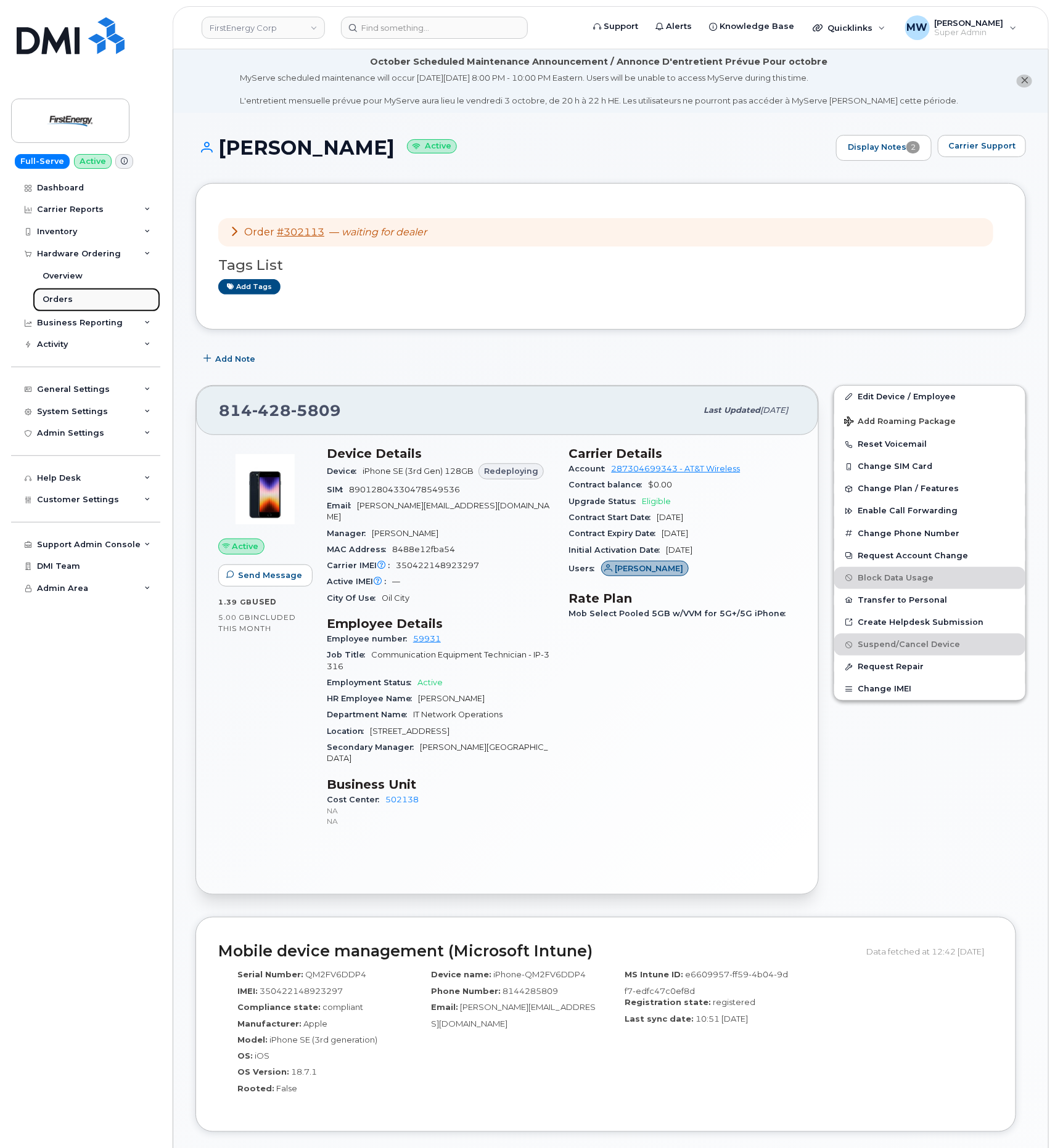
click at [84, 298] on link "Orders" at bounding box center [96, 300] width 127 height 23
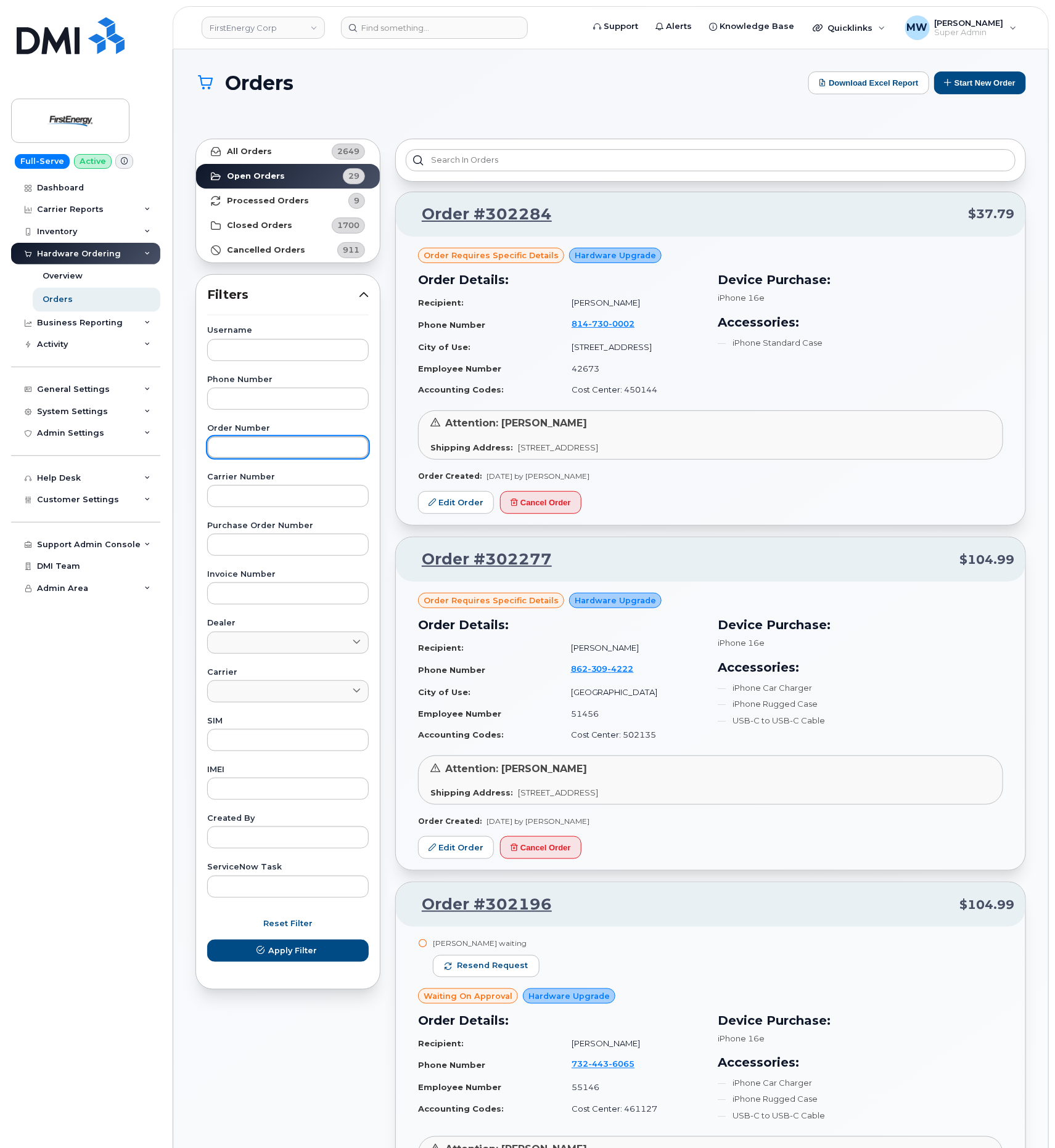
click at [287, 455] on input "text" at bounding box center [288, 447] width 162 height 22
paste input "302113"
type input "302113"
click at [207, 940] on button "Apply Filter" at bounding box center [288, 951] width 162 height 22
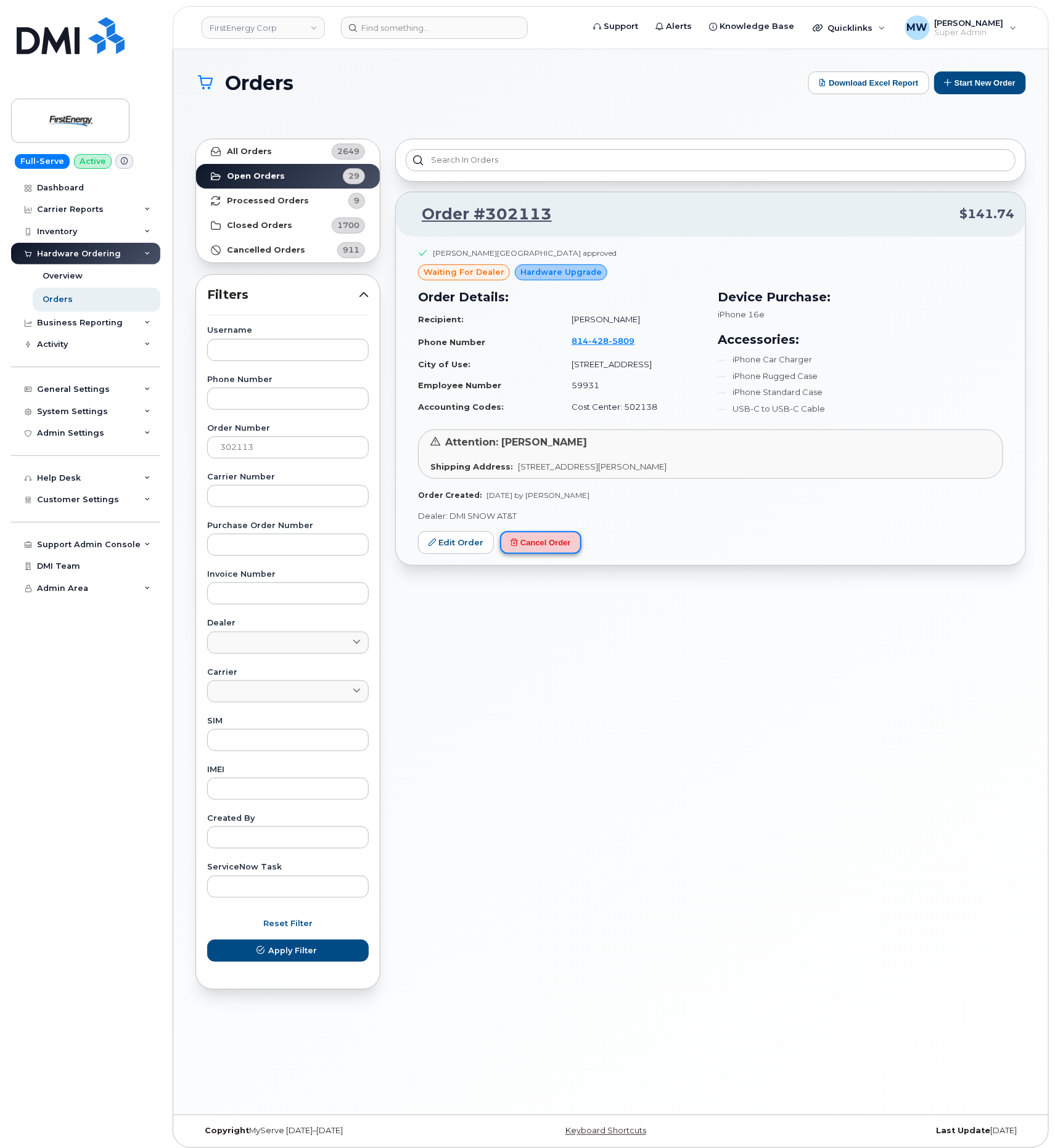
click at [538, 548] on button "Cancel Order" at bounding box center [541, 542] width 82 height 22
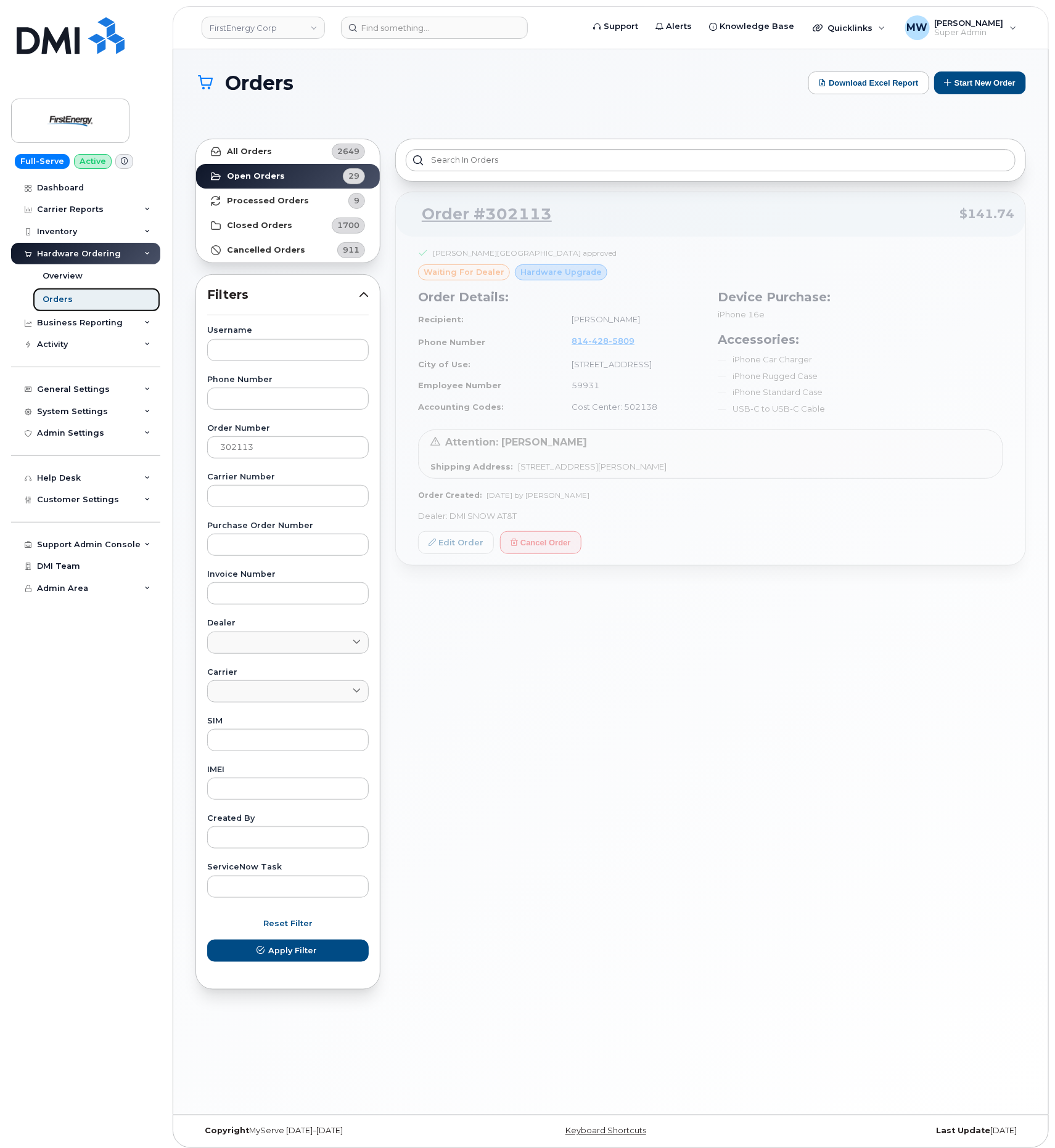
click at [75, 294] on link "Orders" at bounding box center [96, 300] width 127 height 23
click at [309, 930] on span "Reset Filter" at bounding box center [287, 923] width 49 height 12
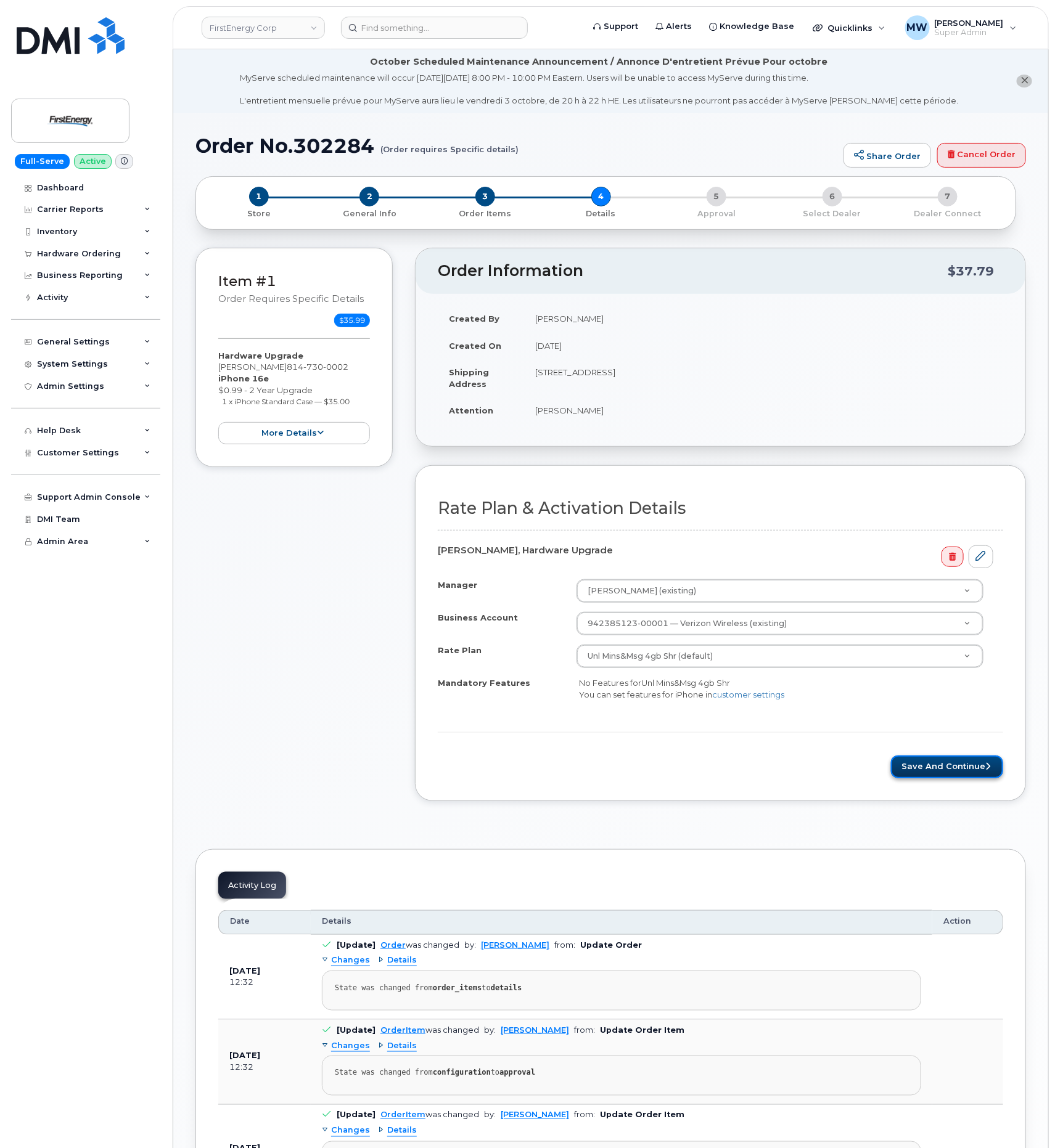
click at [965, 760] on button "Save and Continue" at bounding box center [946, 767] width 112 height 22
click at [942, 762] on button "Save and Continue" at bounding box center [946, 767] width 112 height 22
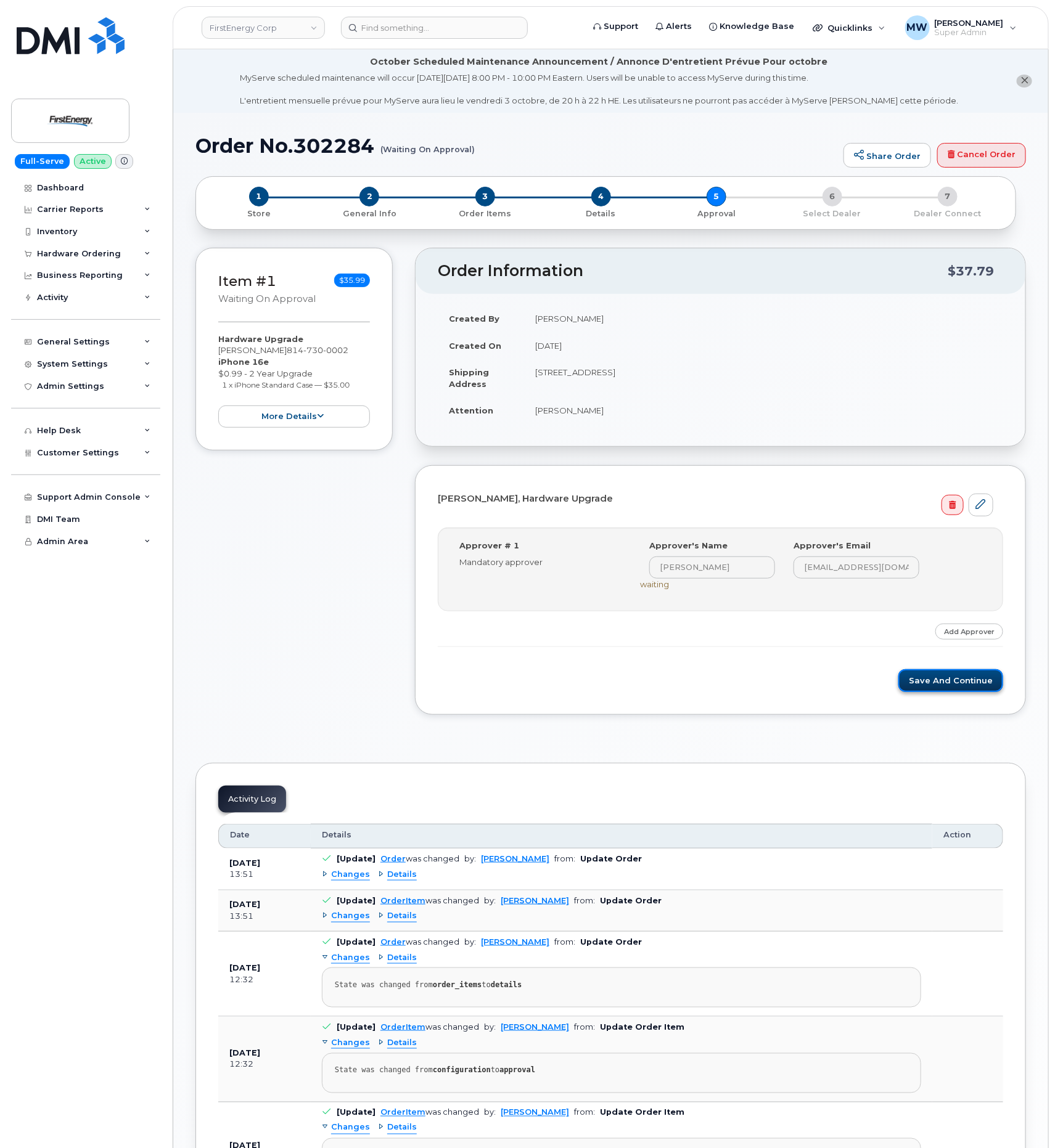
click at [958, 690] on button "Save and Continue" at bounding box center [950, 680] width 105 height 22
click at [964, 685] on button "Save and Continue" at bounding box center [950, 680] width 105 height 22
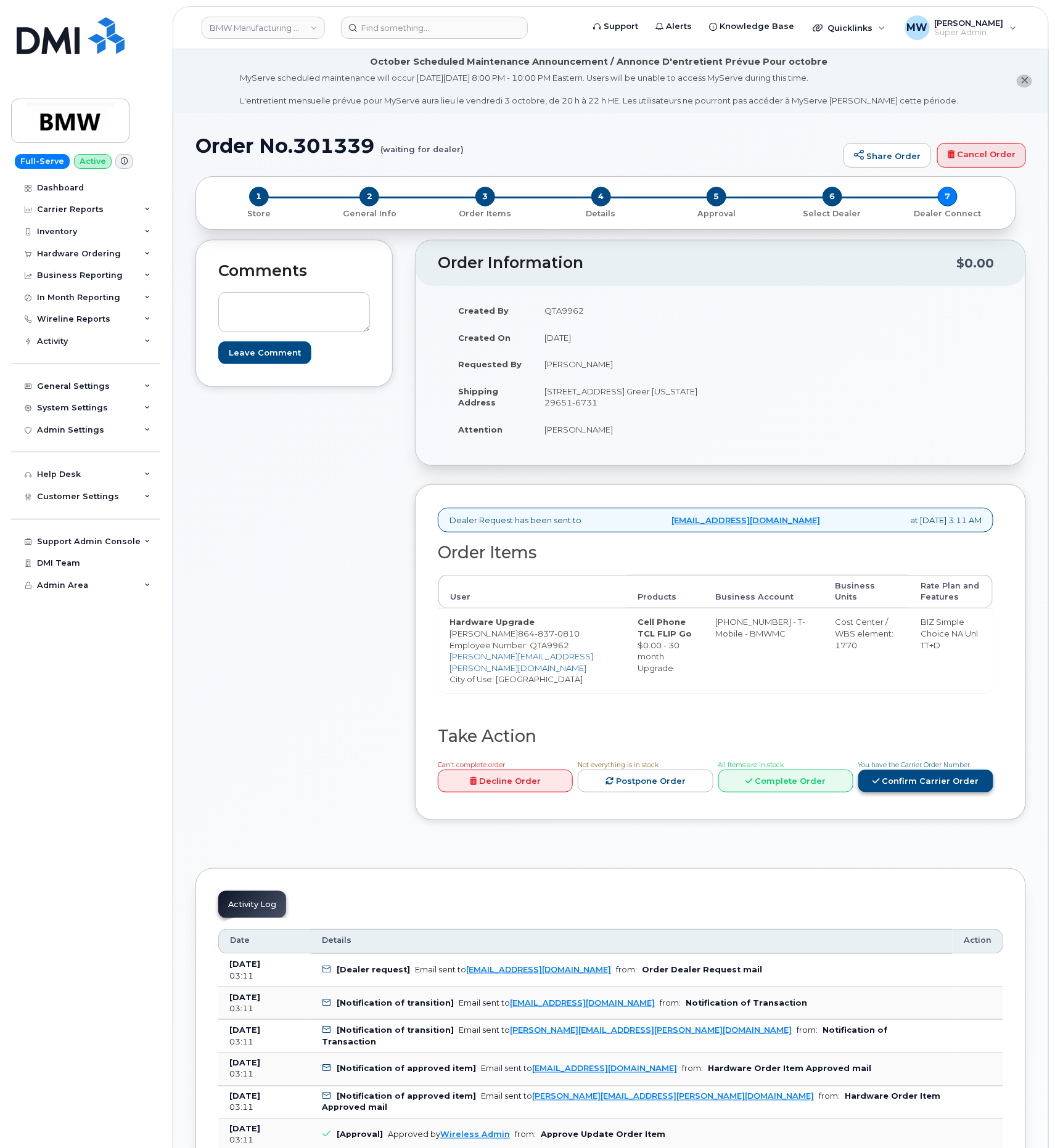
click at [925, 793] on link "Confirm Carrier Order" at bounding box center [926, 781] width 135 height 22
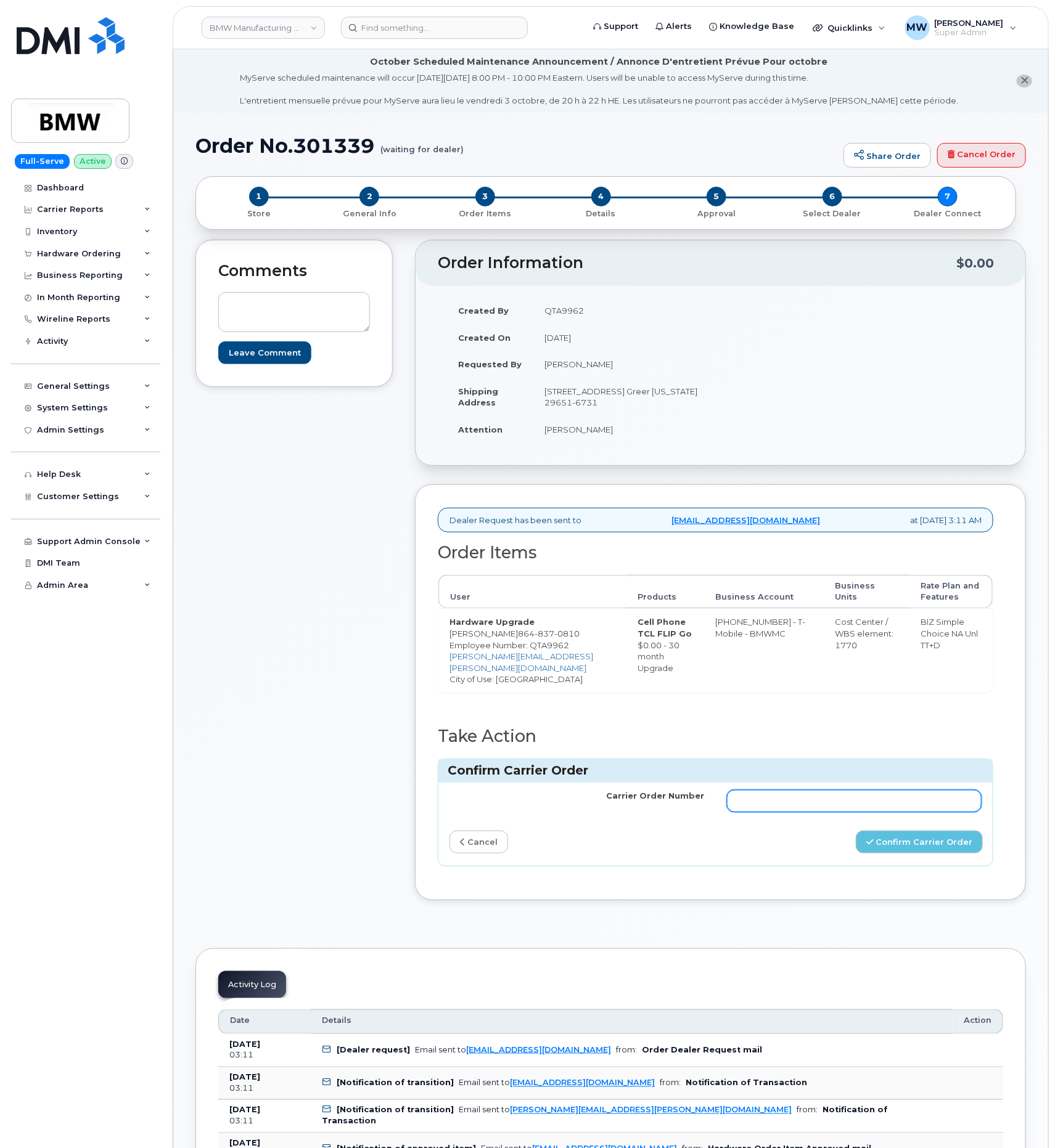
drag, startPoint x: 822, startPoint y: 819, endPoint x: 840, endPoint y: 829, distance: 20.6
click at [822, 812] on input "Carrier Order Number" at bounding box center [855, 801] width 255 height 22
paste input "771987279"
type input "771987279"
click at [914, 854] on button "Confirm Carrier Order" at bounding box center [919, 842] width 127 height 22
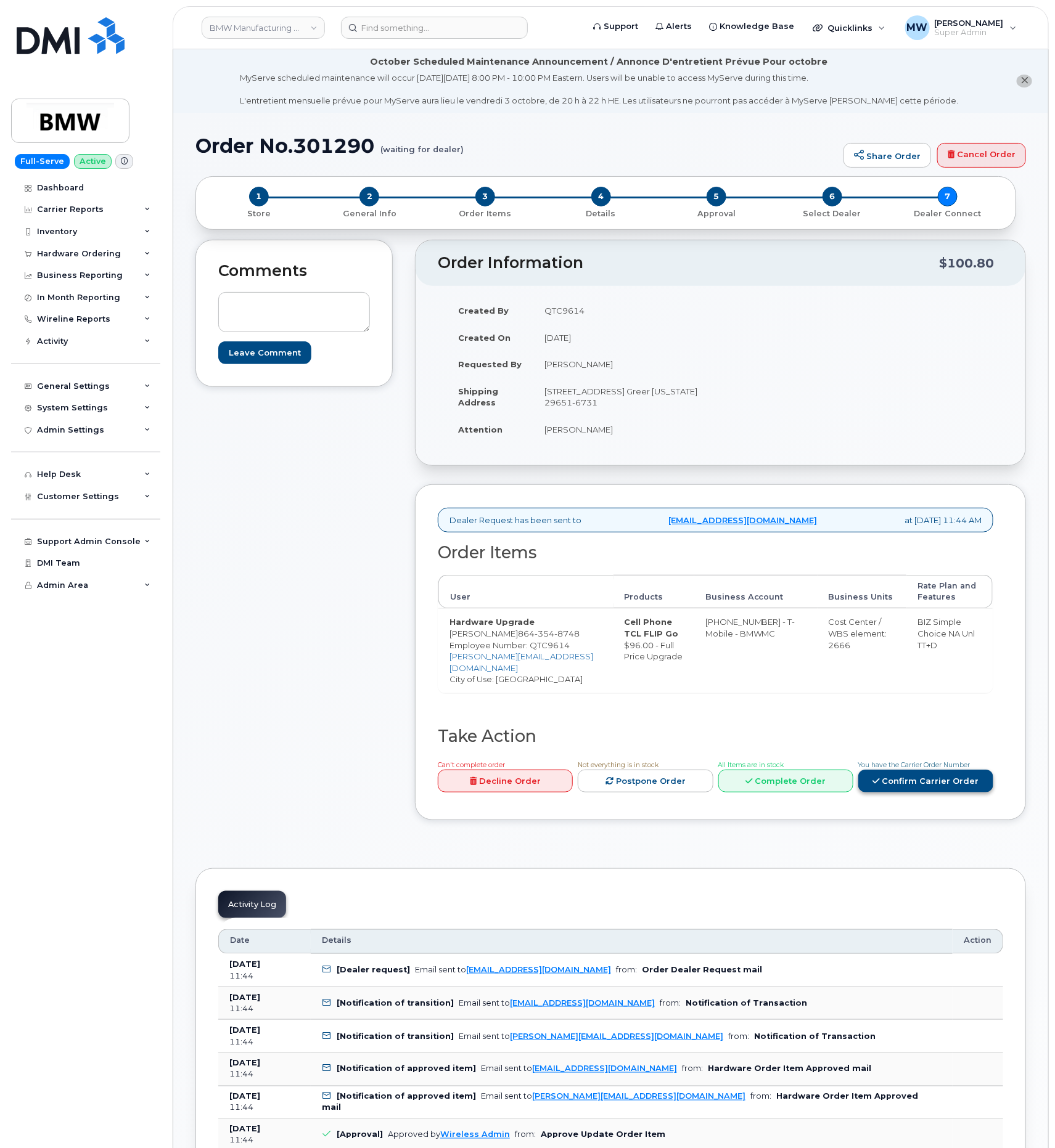
click at [918, 793] on link "Confirm Carrier Order" at bounding box center [926, 781] width 135 height 22
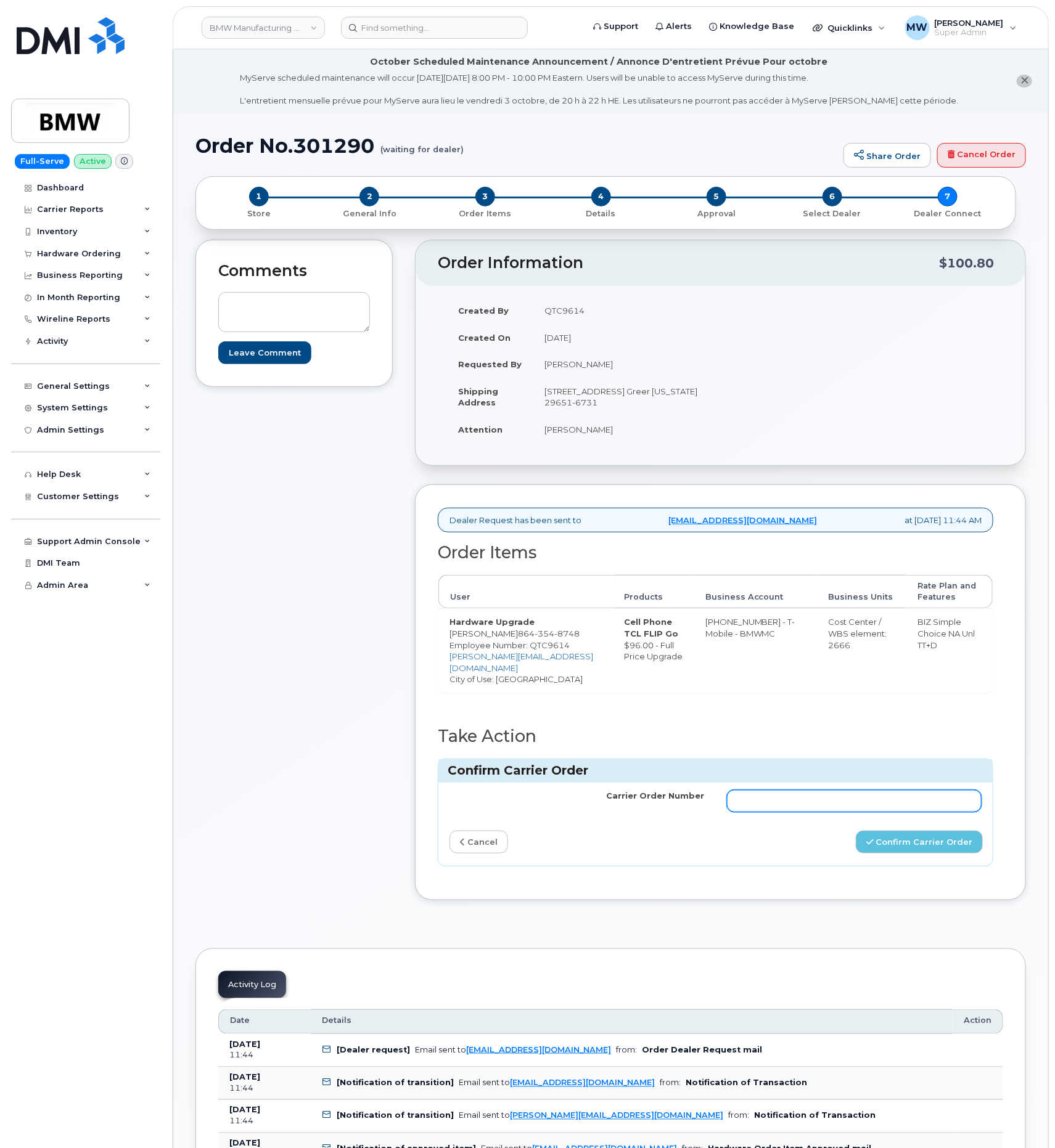
click at [919, 812] on input "Carrier Order Number" at bounding box center [855, 801] width 255 height 22
paste input "771987414"
type input "771987414"
click at [927, 854] on button "Confirm Carrier Order" at bounding box center [919, 842] width 127 height 22
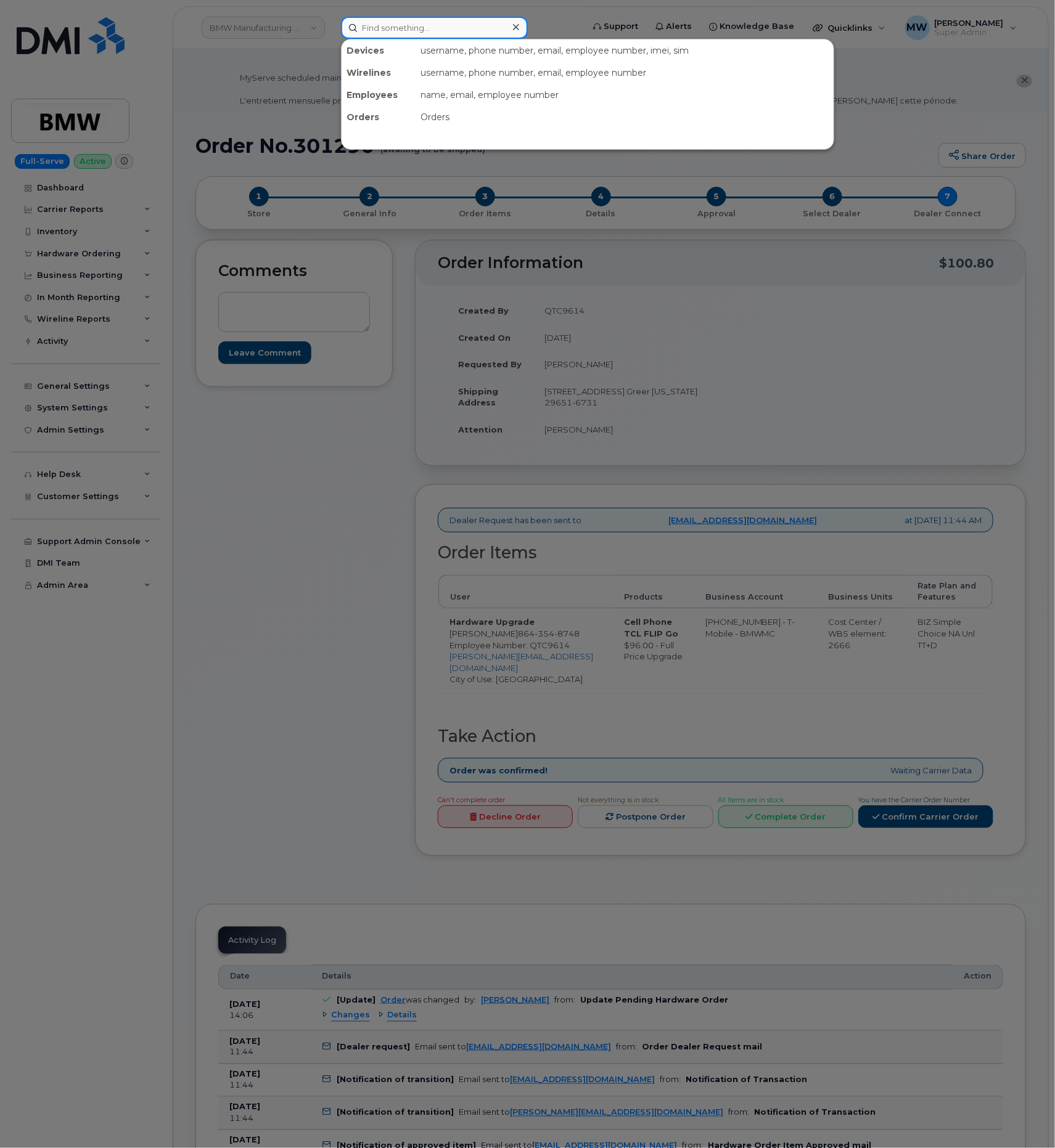
drag, startPoint x: 506, startPoint y: 29, endPoint x: 410, endPoint y: 38, distance: 96.4
click at [506, 29] on input at bounding box center [435, 28] width 187 height 22
paste input "(864) 696-1469"
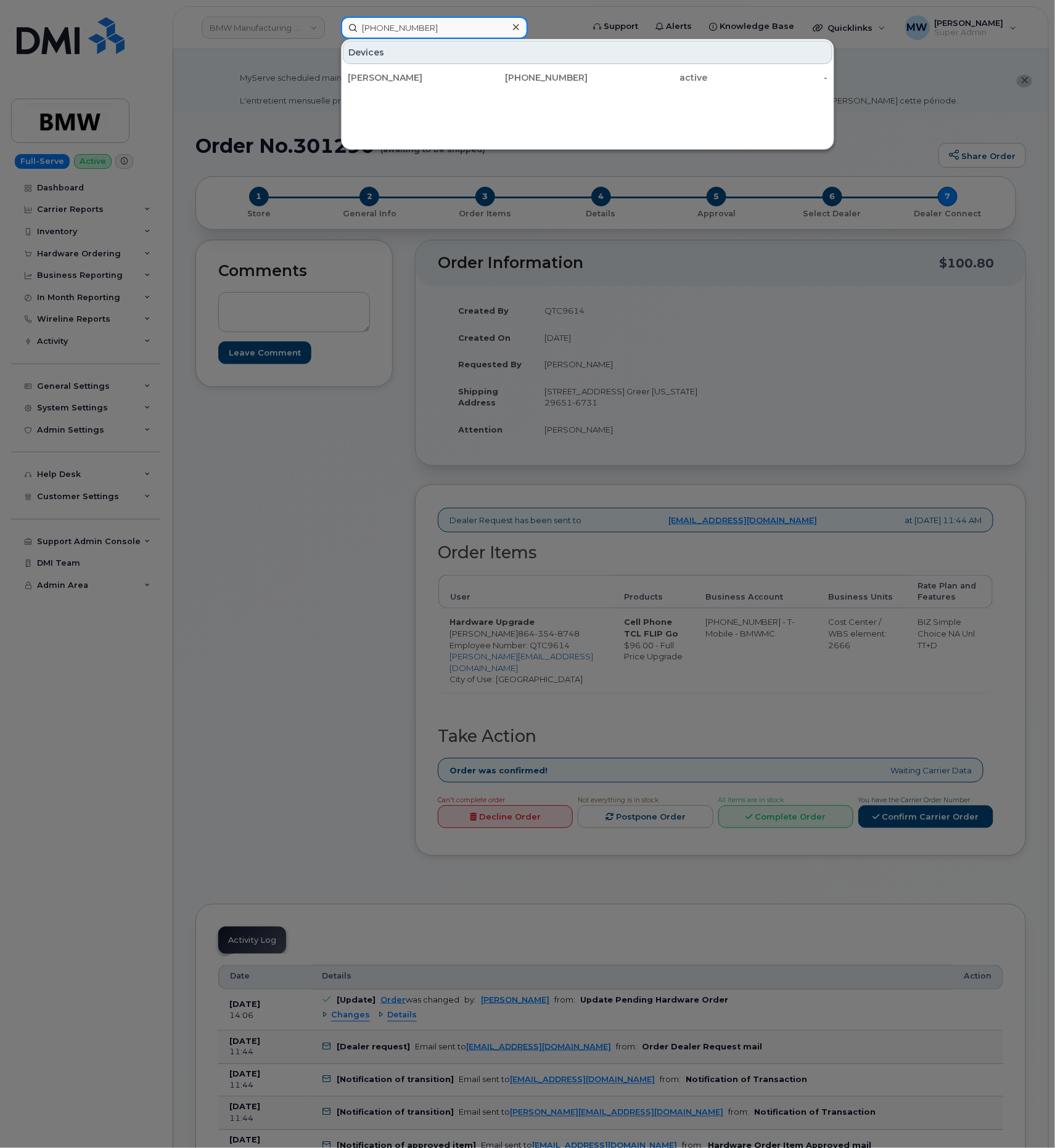
type input "(864) 696-1469"
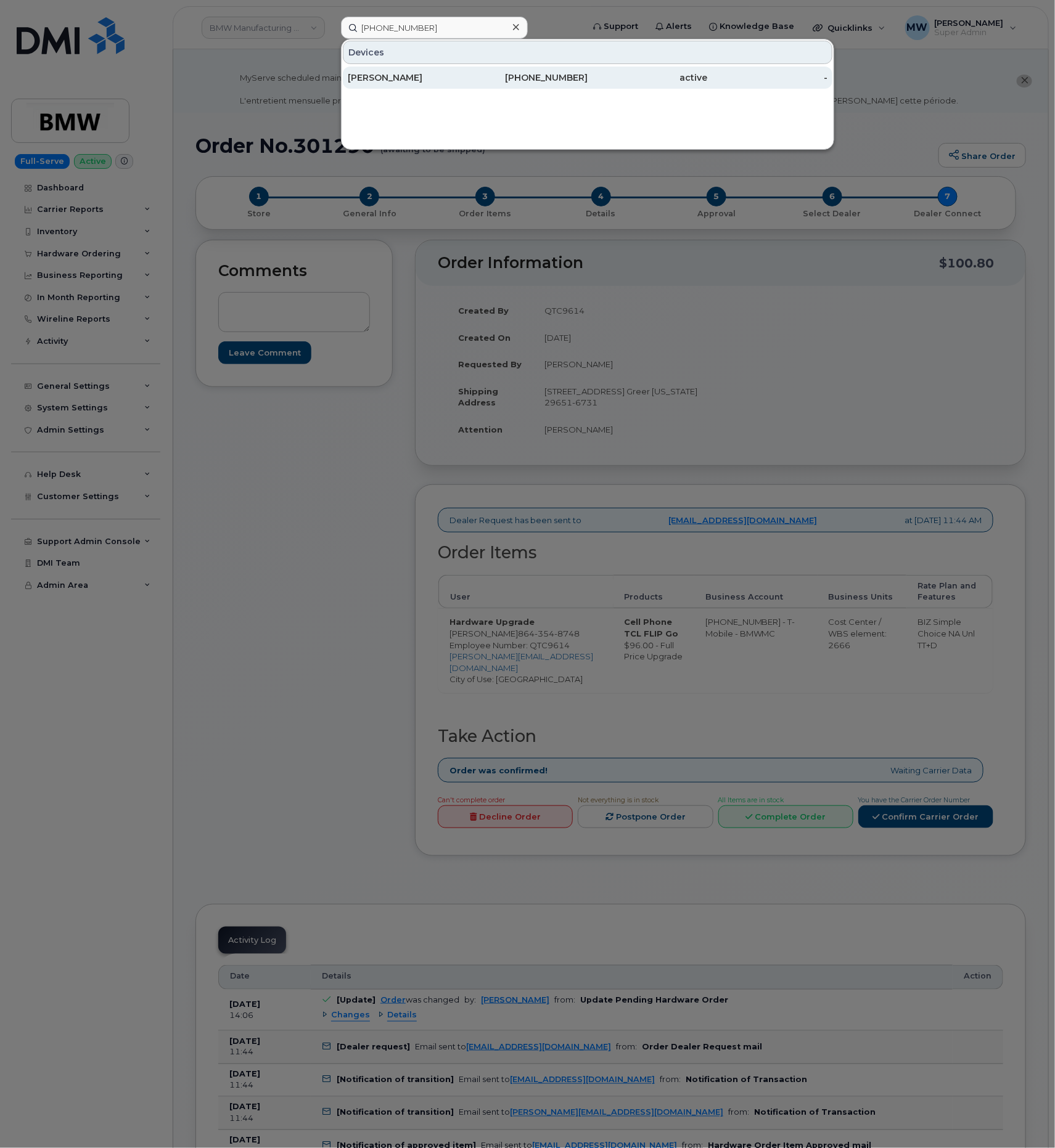
click at [466, 85] on div "Jaquail Hanna" at bounding box center [408, 77] width 120 height 22
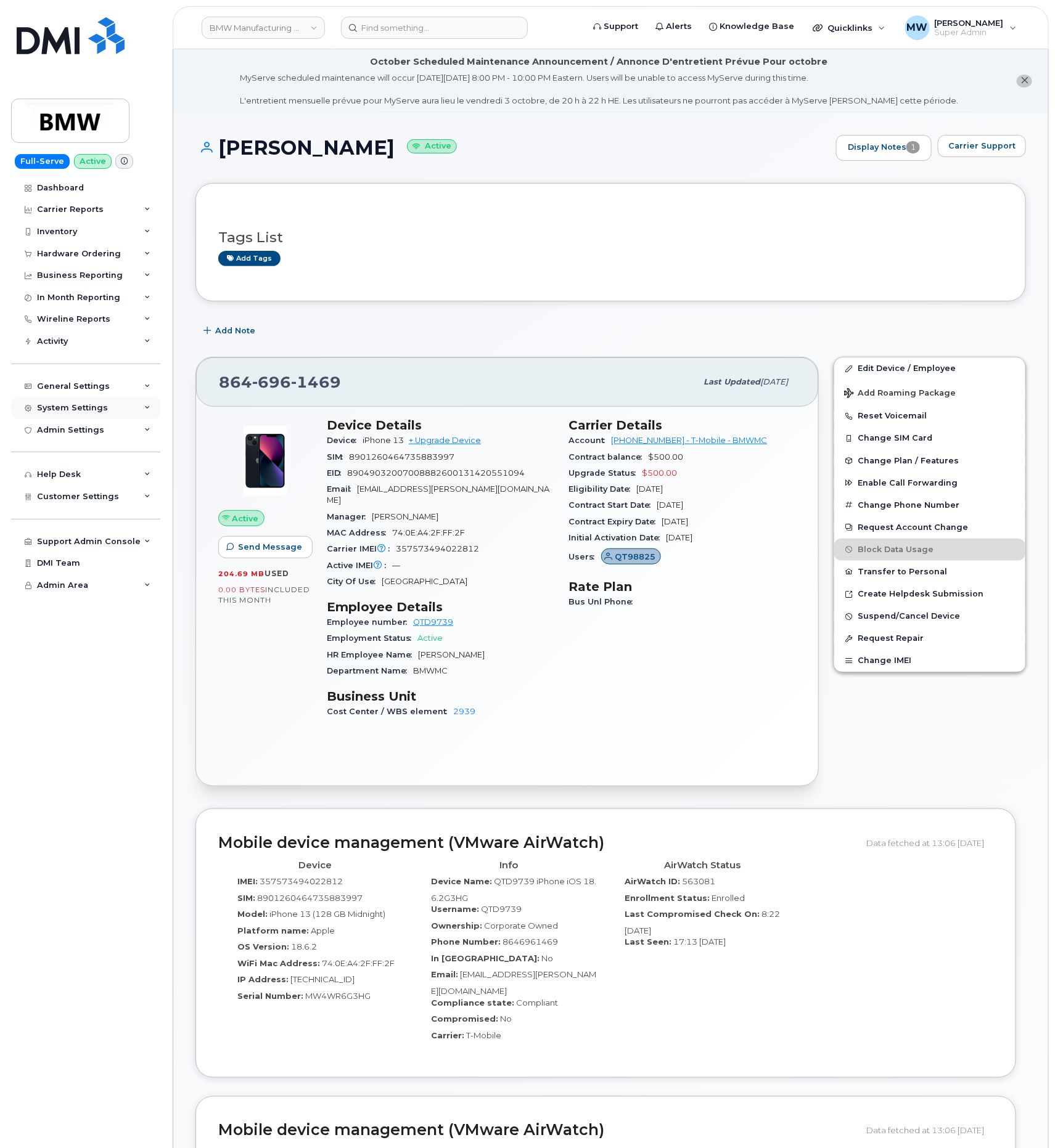
click at [75, 410] on div "System Settings" at bounding box center [72, 407] width 71 height 10
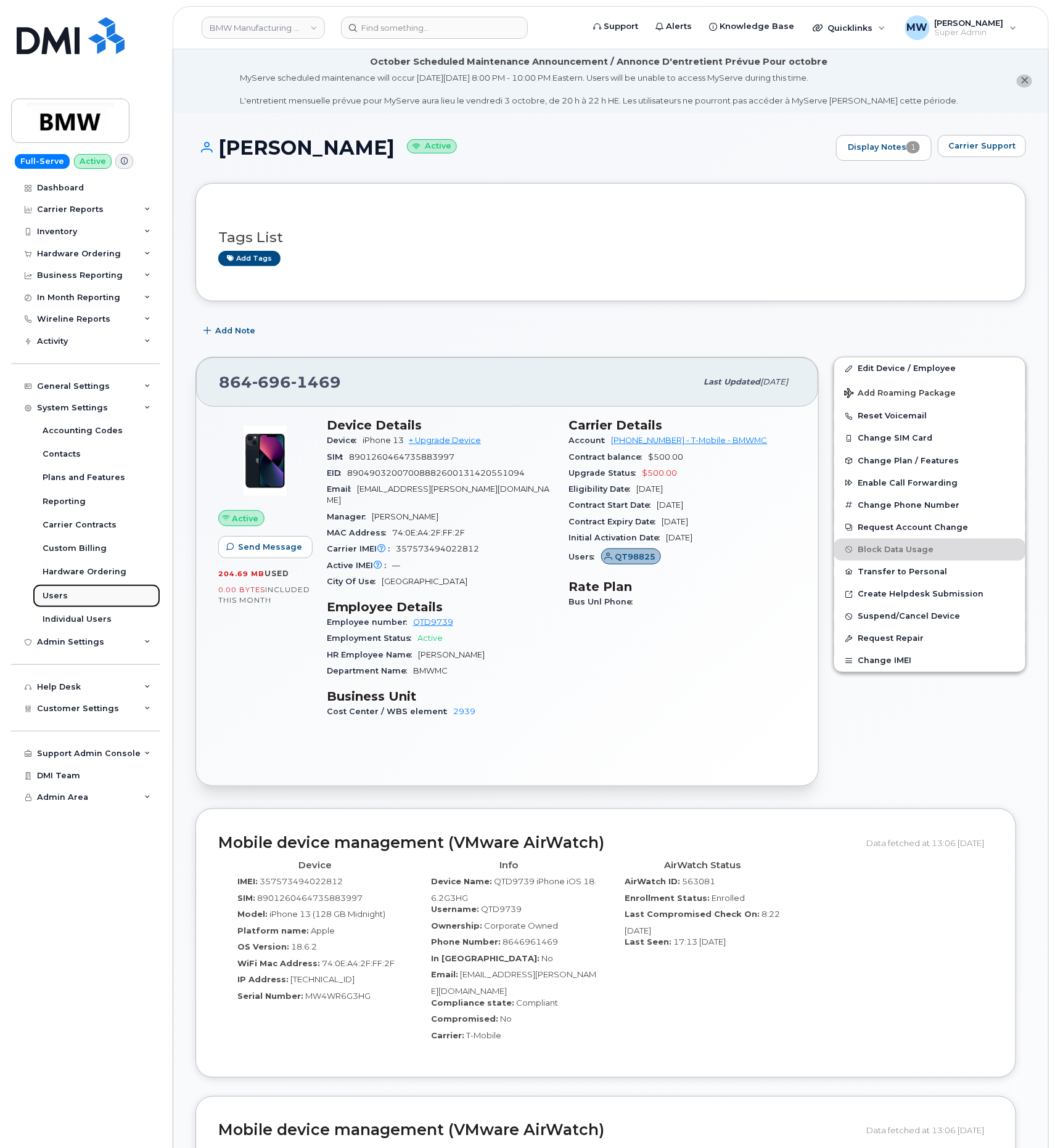
click at [67, 587] on link "Users" at bounding box center [96, 596] width 127 height 23
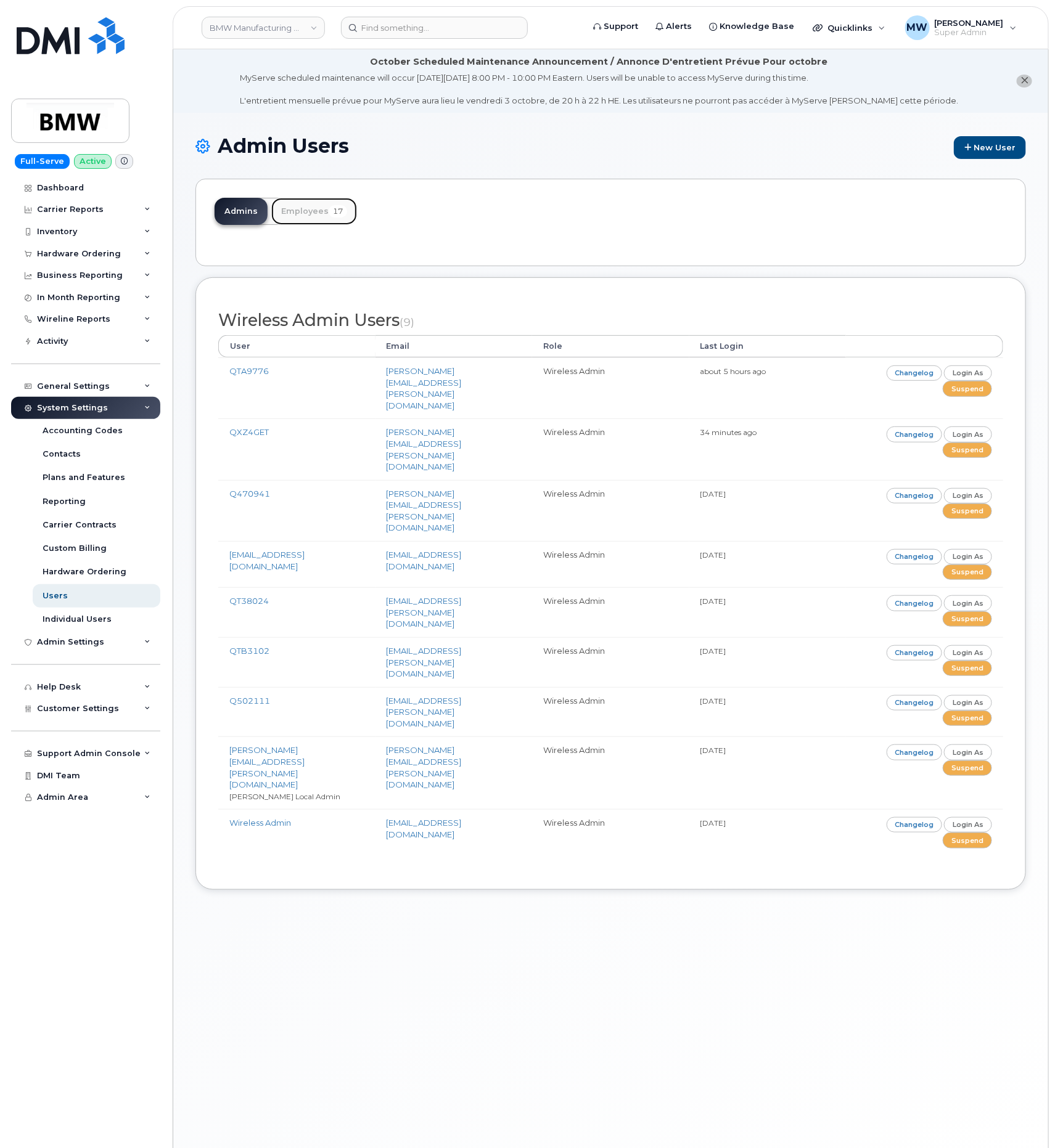
click at [311, 214] on link "Employees 17" at bounding box center [313, 211] width 85 height 27
click at [317, 209] on link "Employees 17" at bounding box center [313, 211] width 85 height 27
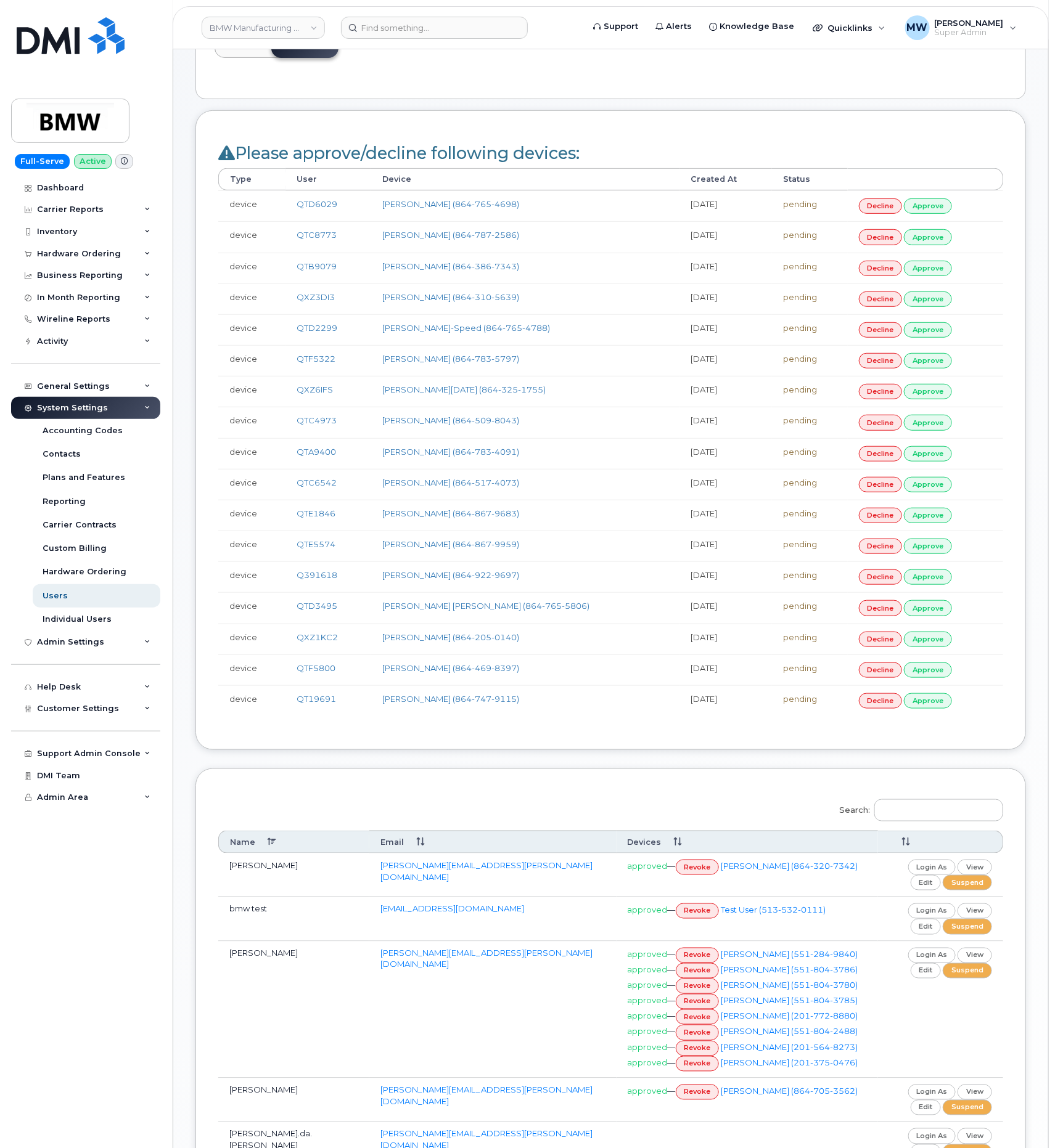
scroll to position [277, 0]
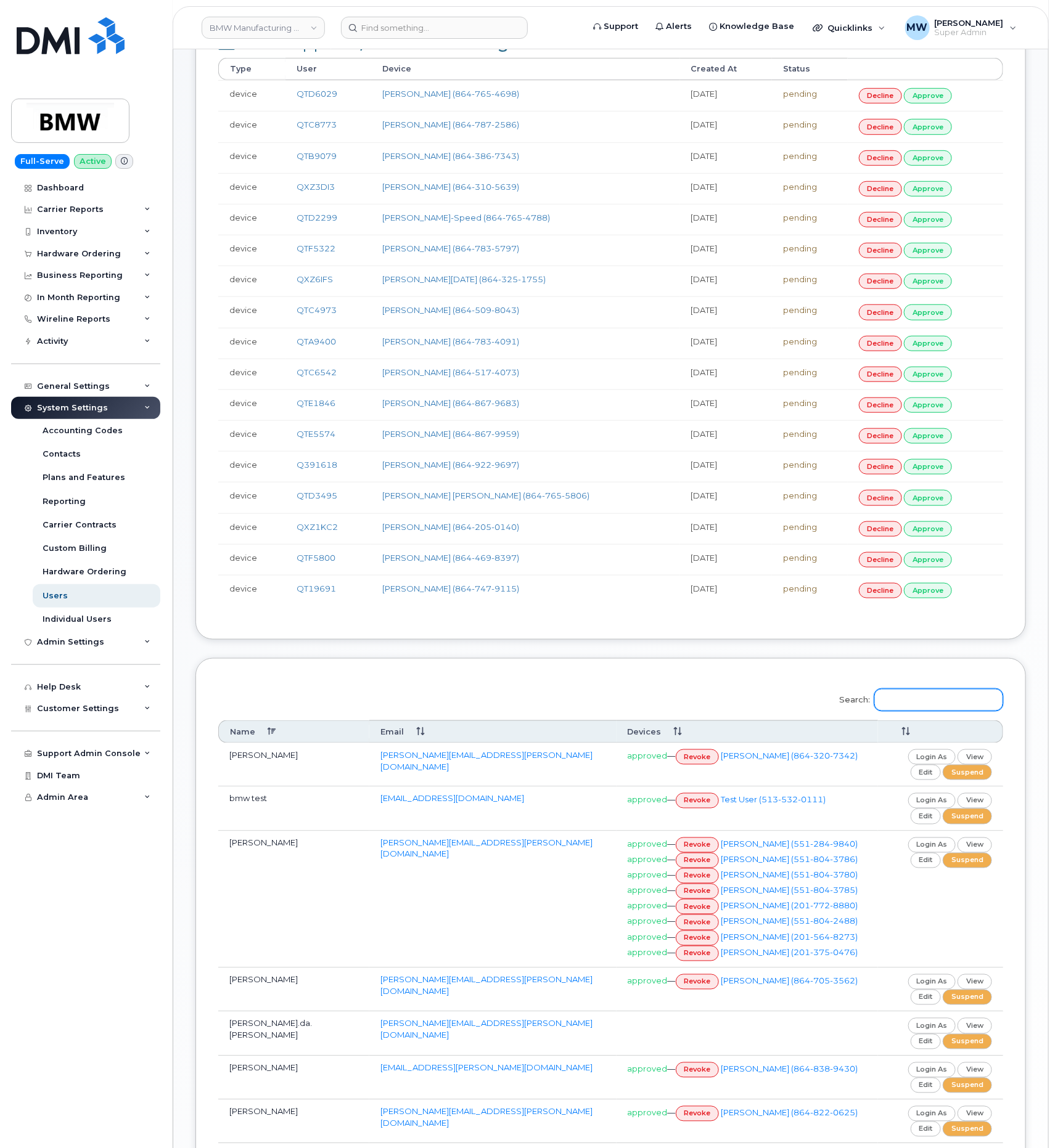
drag, startPoint x: 914, startPoint y: 713, endPoint x: 903, endPoint y: 716, distance: 11.4
click at [914, 711] on input "Search:" at bounding box center [939, 700] width 129 height 22
paste input "Keith Moses"
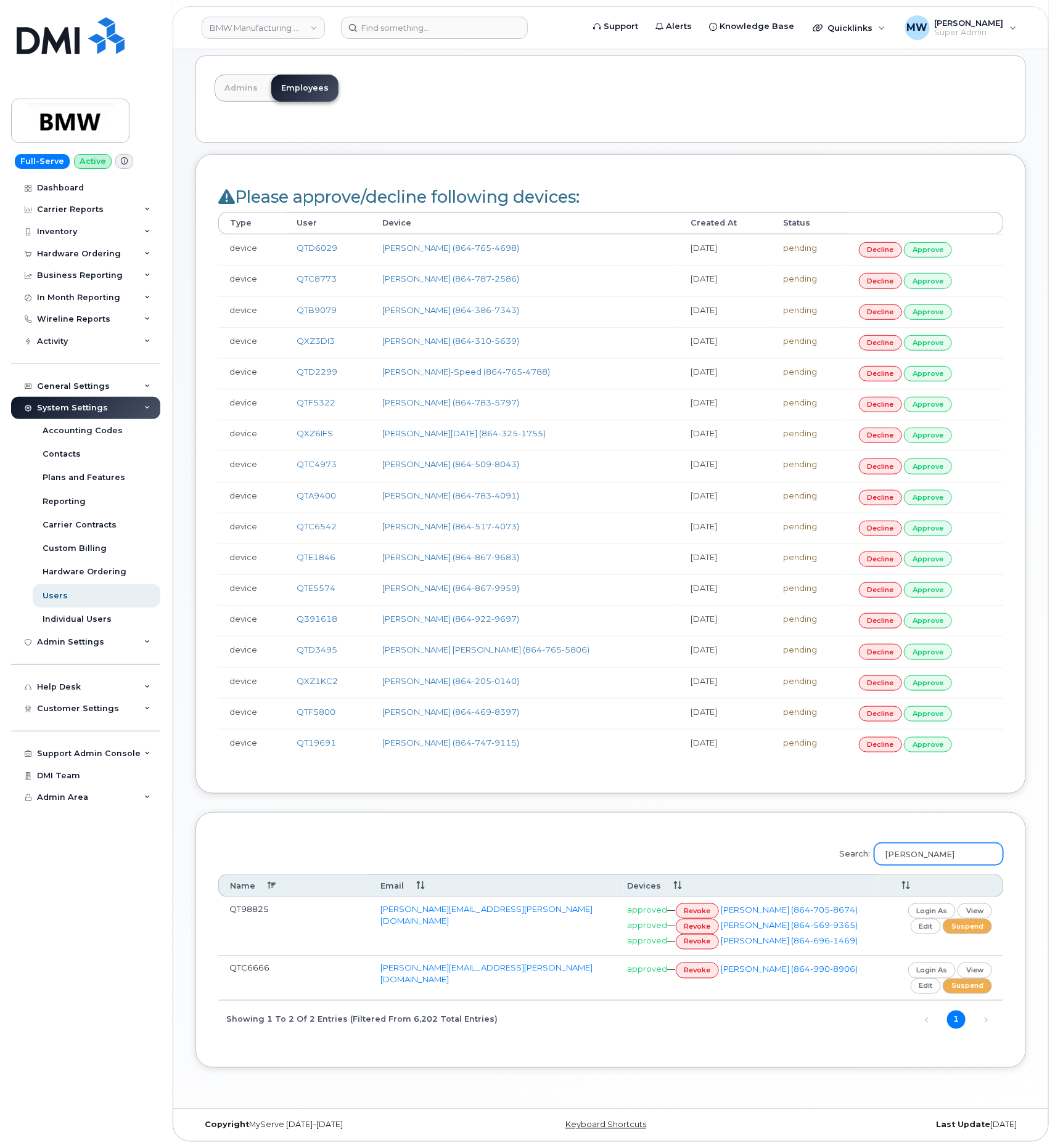
type input "Keith Moses"
click at [706, 937] on link "revoke" at bounding box center [698, 942] width 44 height 15
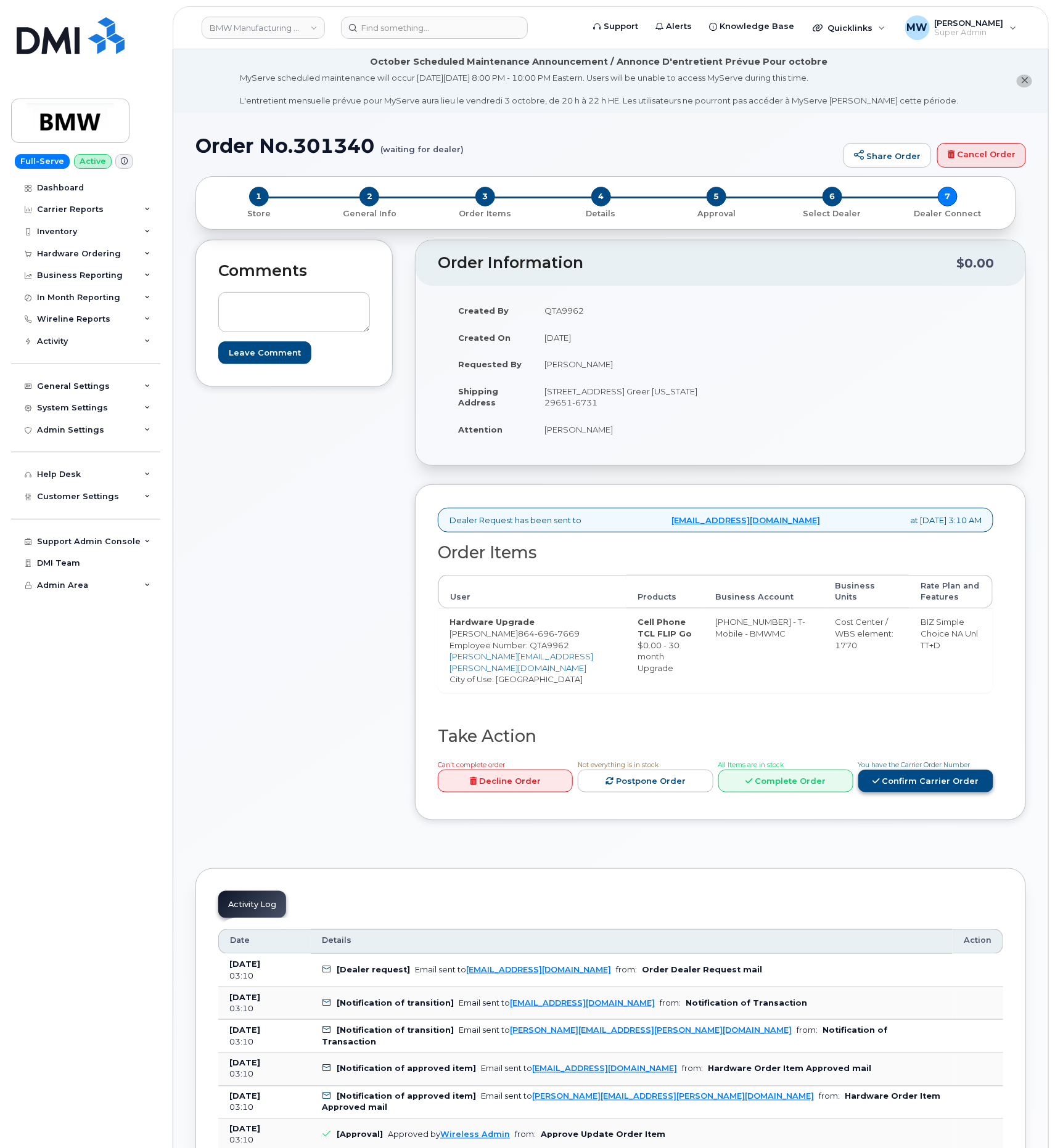
click at [928, 793] on link "Confirm Carrier Order" at bounding box center [926, 781] width 135 height 22
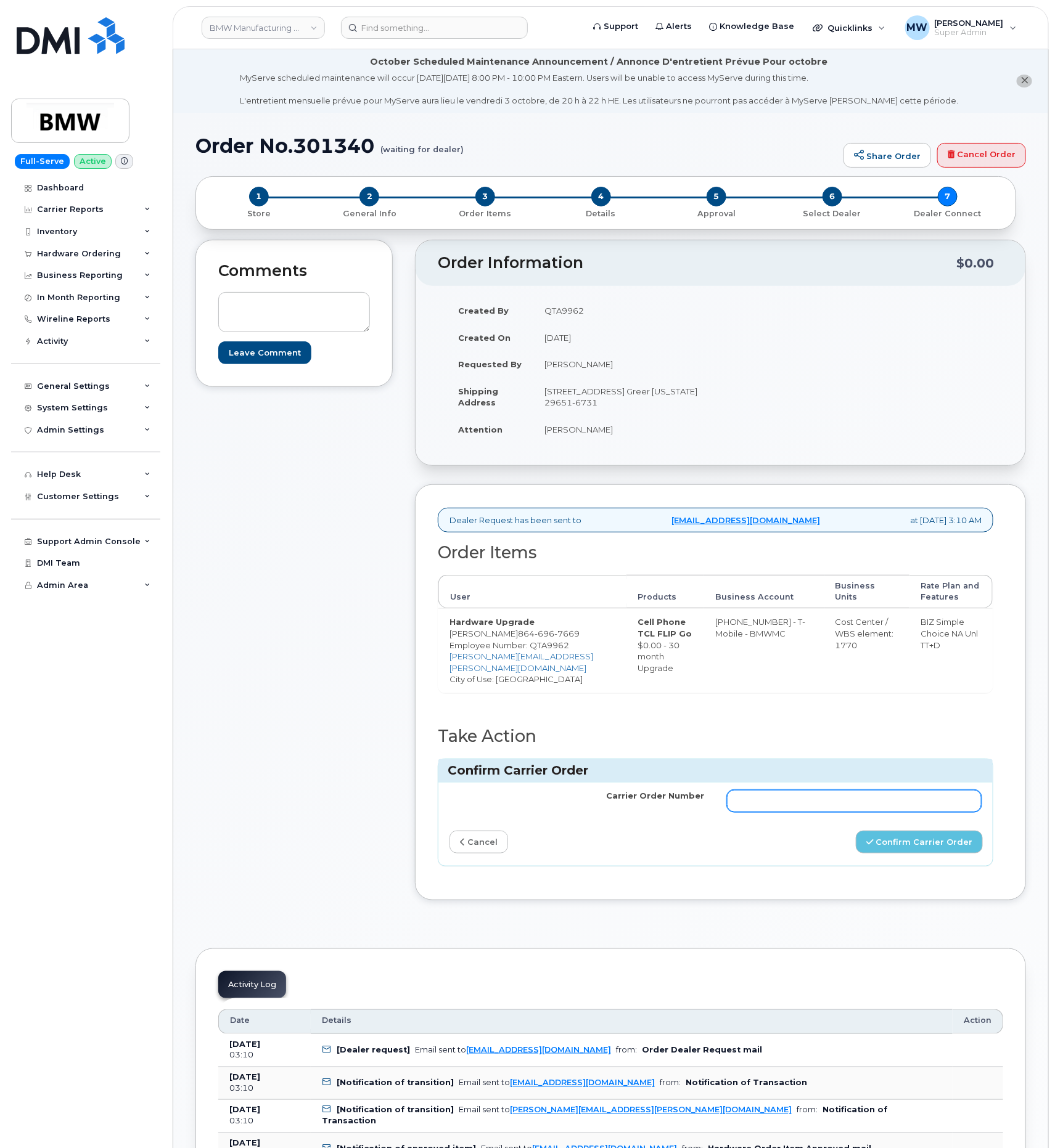
click at [927, 812] on input "Carrier Order Number" at bounding box center [855, 801] width 255 height 22
paste input "771987589"
type input "771987589"
click at [925, 854] on button "Confirm Carrier Order" at bounding box center [919, 842] width 127 height 22
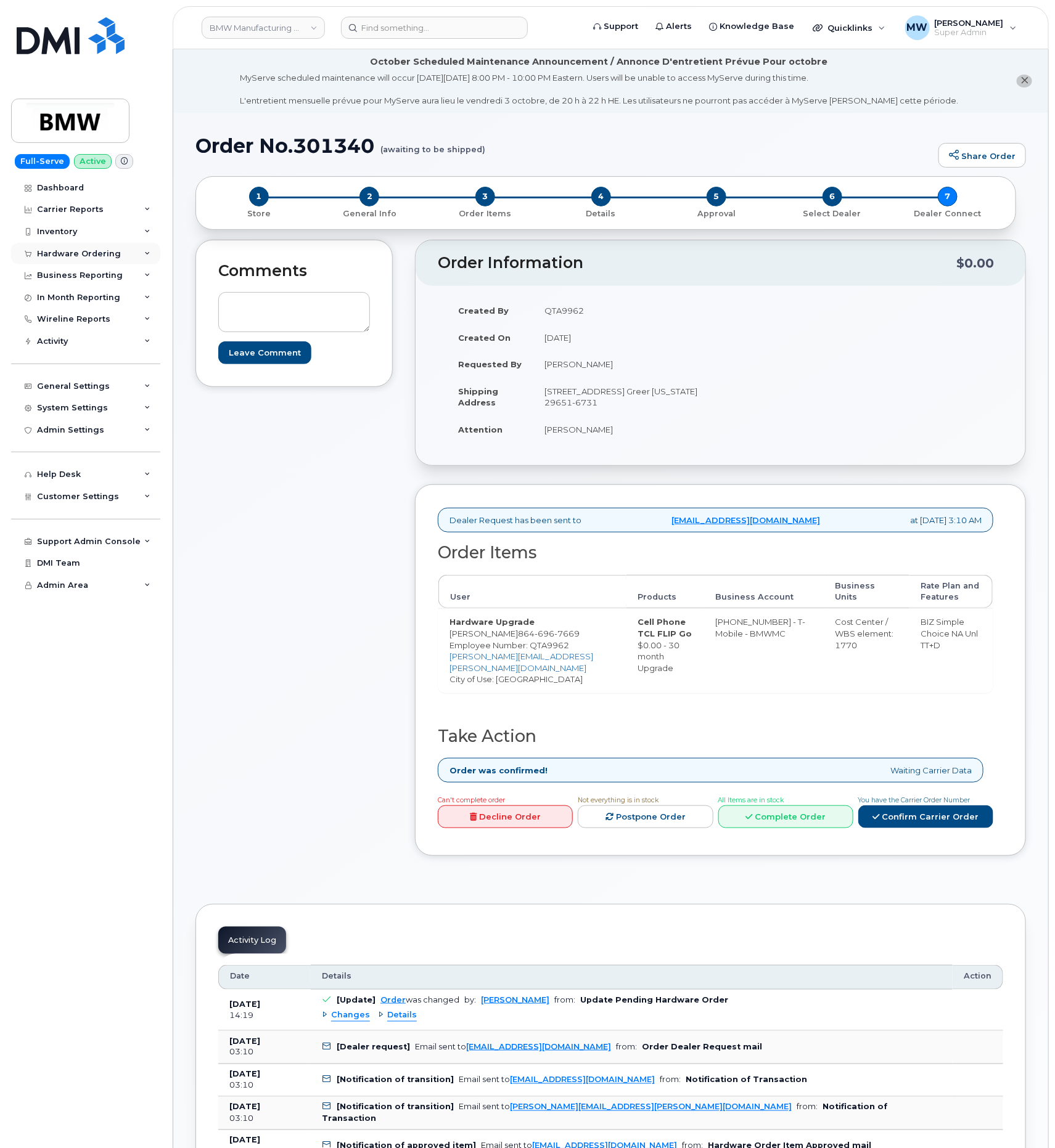
drag, startPoint x: 97, startPoint y: 247, endPoint x: 84, endPoint y: 265, distance: 22.2
click at [97, 247] on div "Hardware Ordering" at bounding box center [85, 254] width 149 height 22
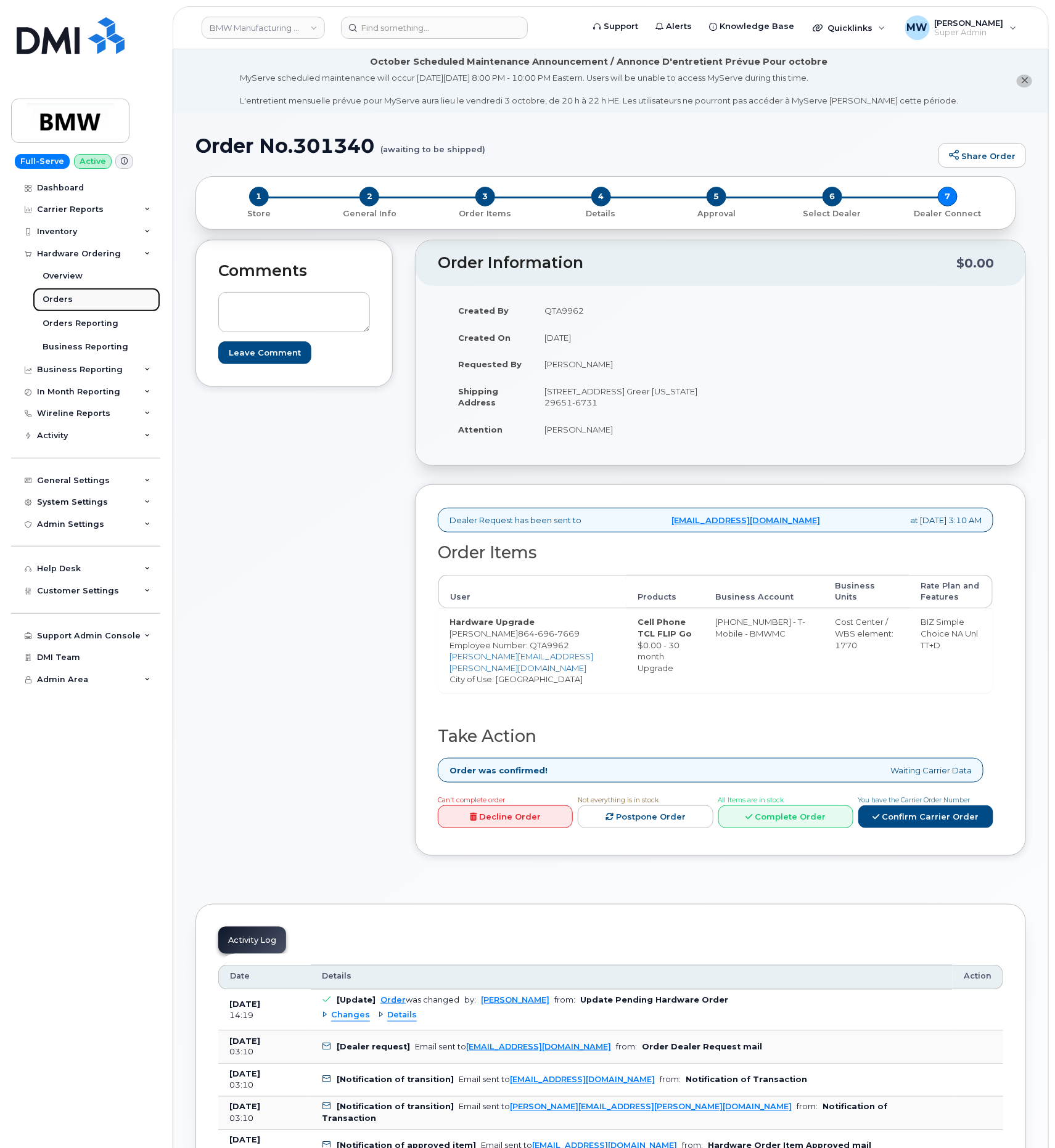
click at [66, 296] on div "Orders" at bounding box center [57, 300] width 31 height 11
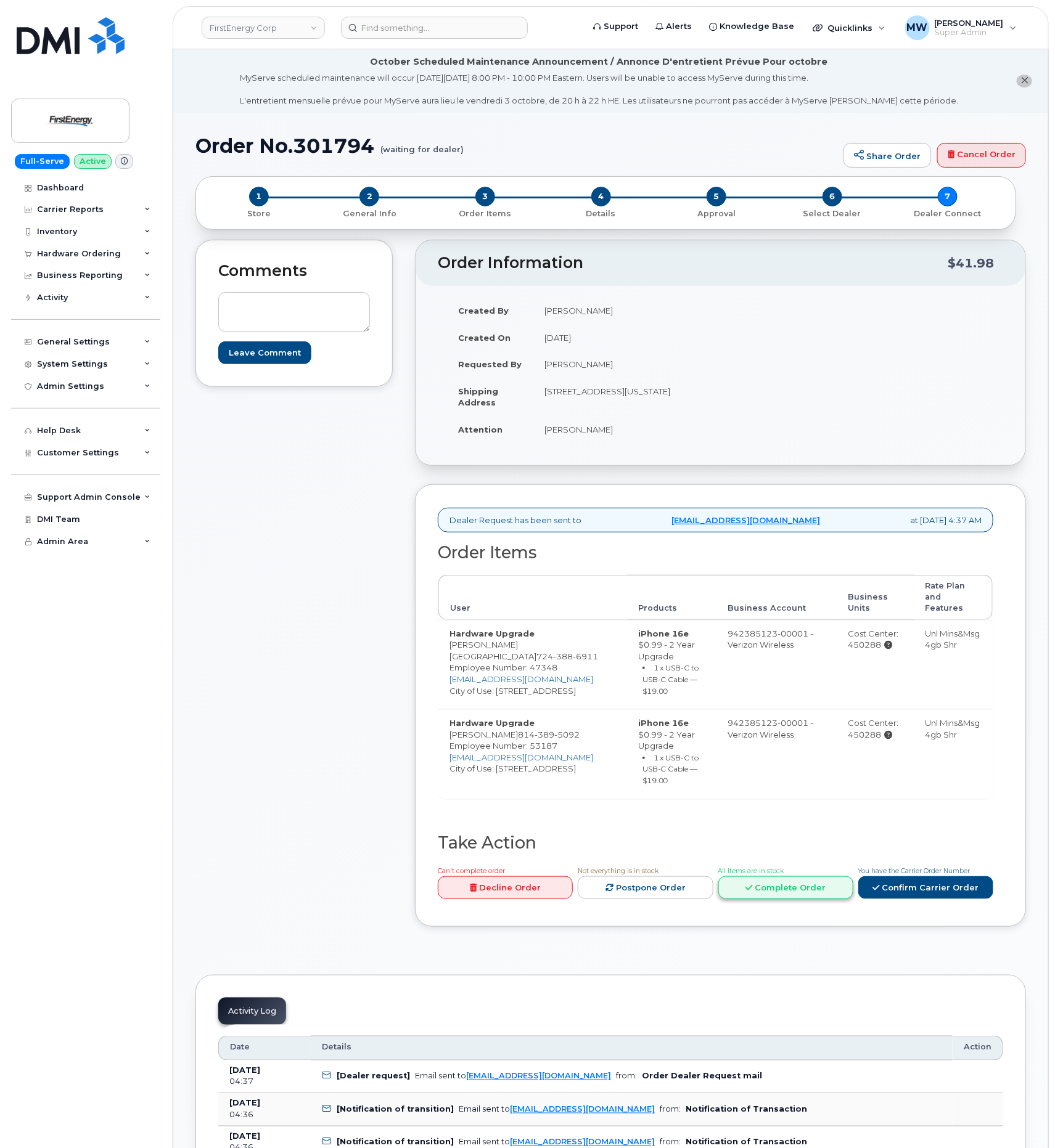
click at [788, 876] on link "Complete Order" at bounding box center [786, 887] width 135 height 22
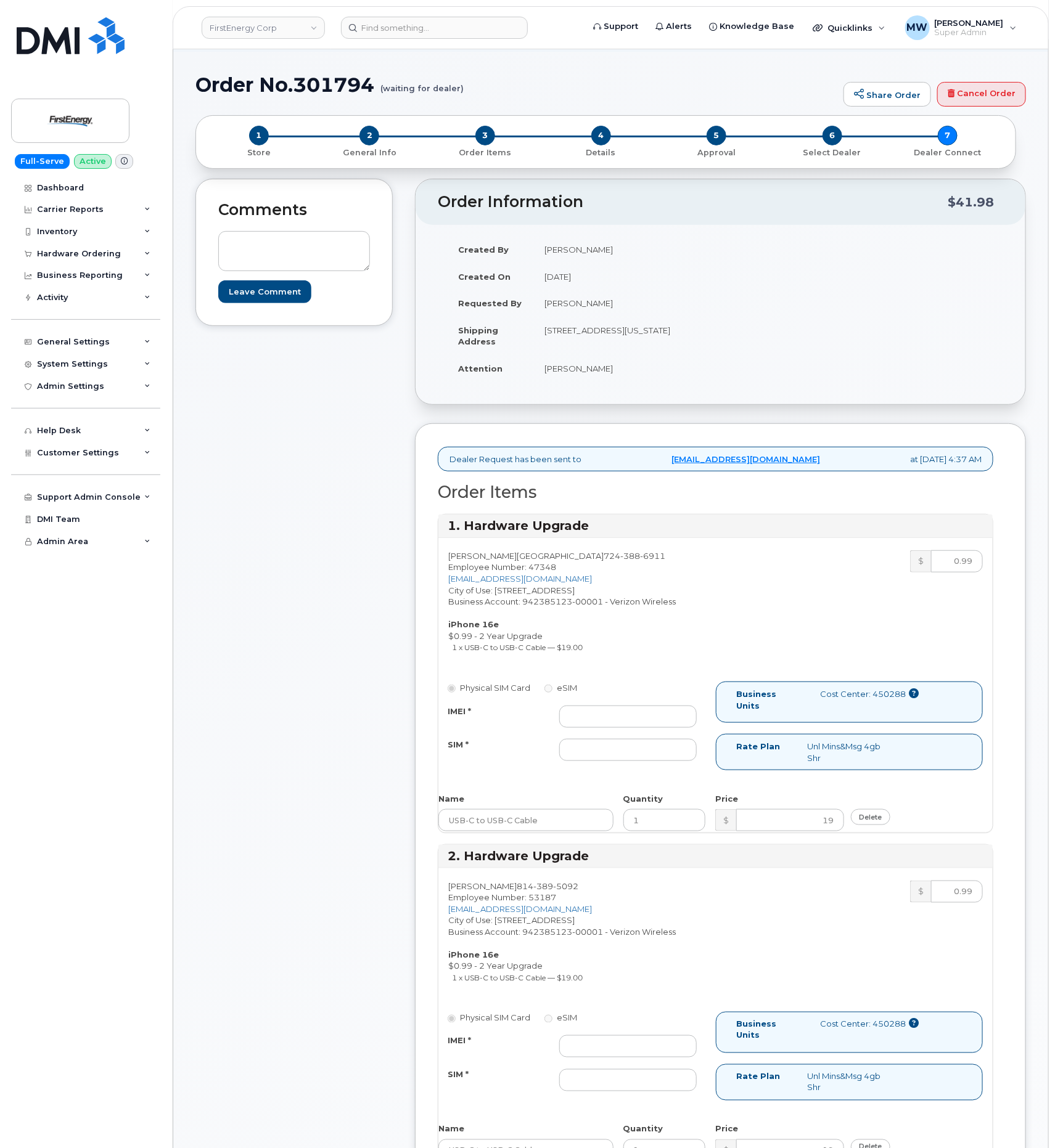
scroll to position [92, 0]
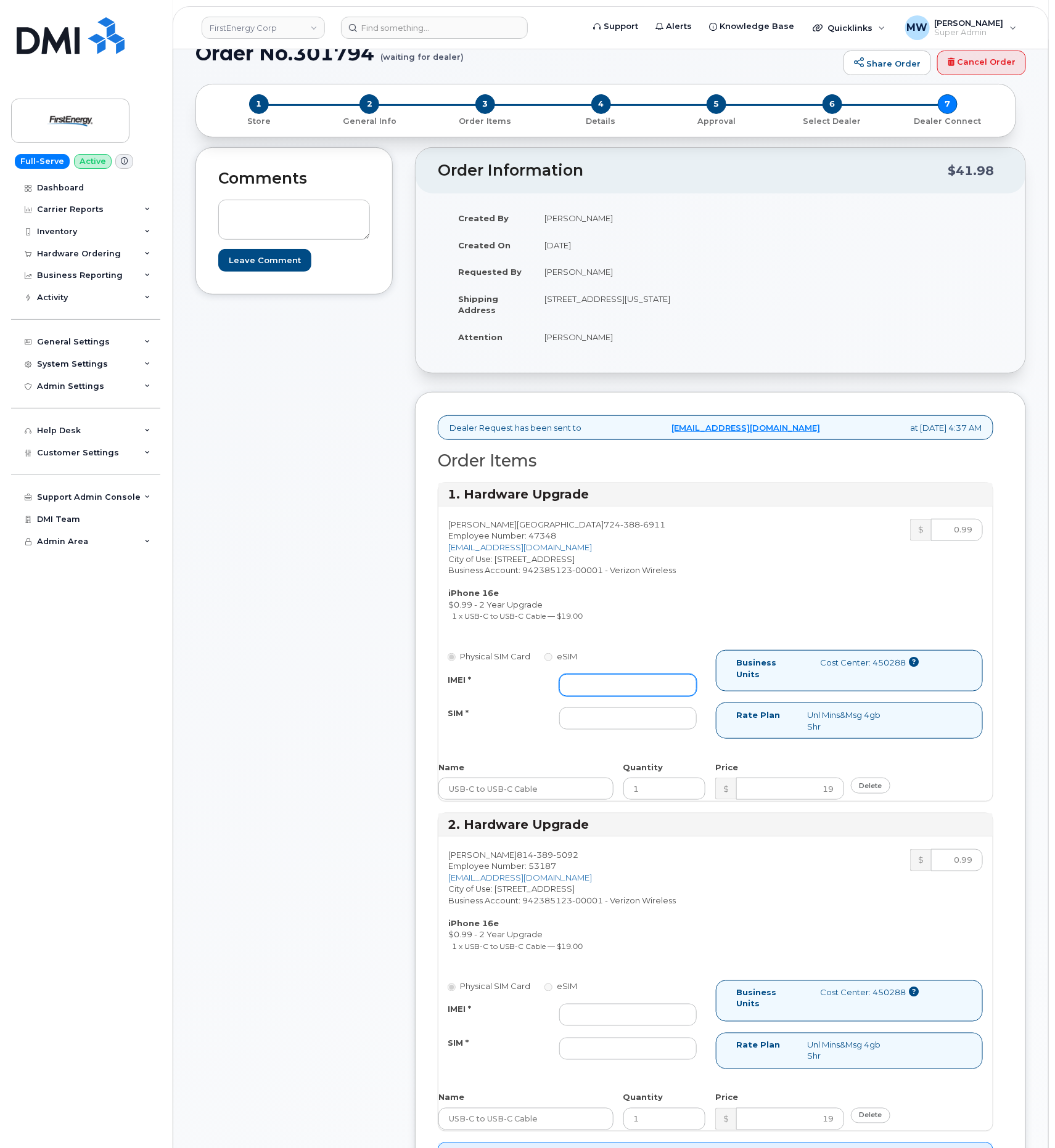
click at [657, 691] on input "IMEI *" at bounding box center [628, 685] width 137 height 22
paste input "355354211309507"
type input "355354211309507"
click at [644, 725] on input "SIM *" at bounding box center [628, 718] width 137 height 22
type input "NA"
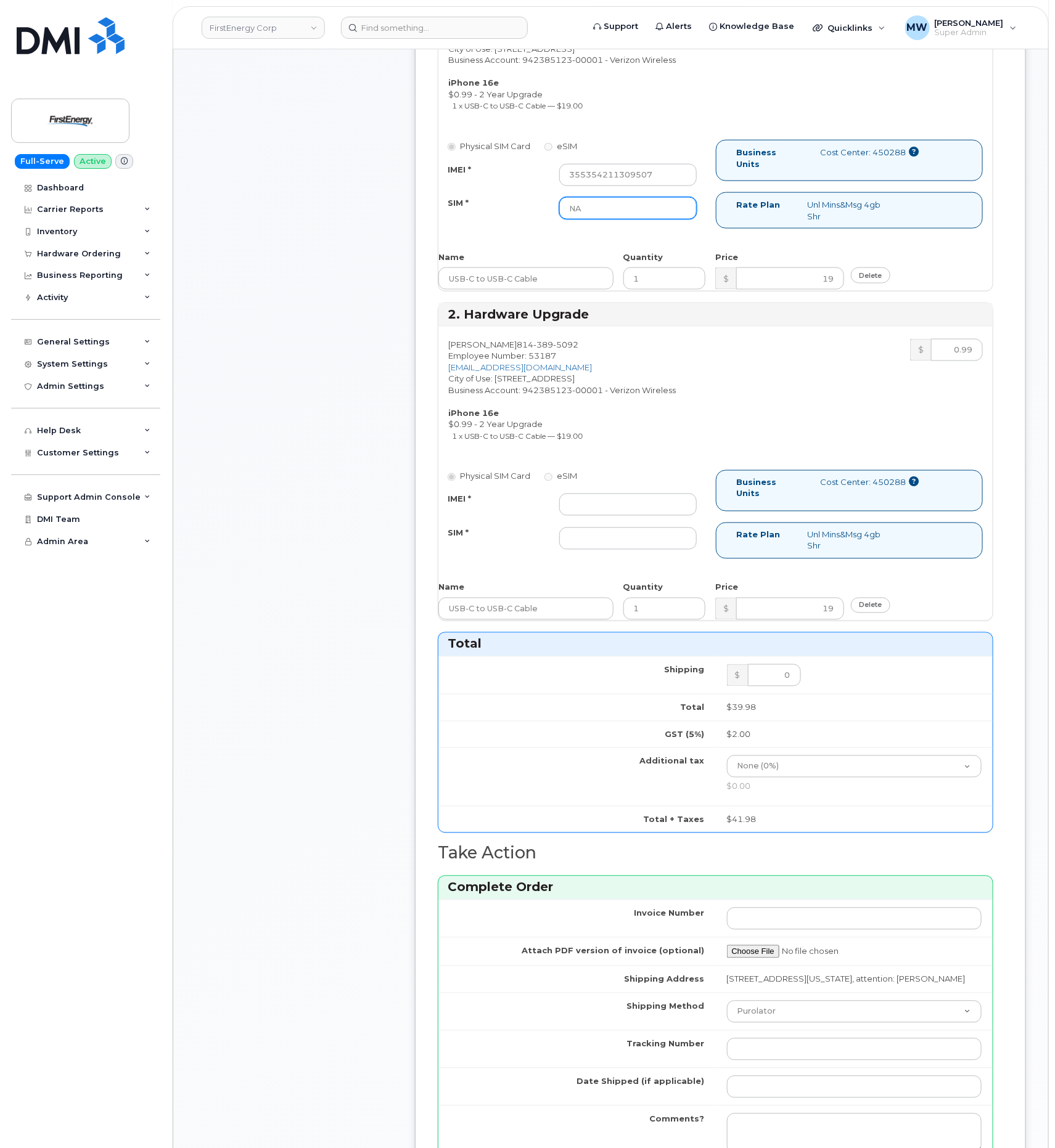
scroll to position [647, 0]
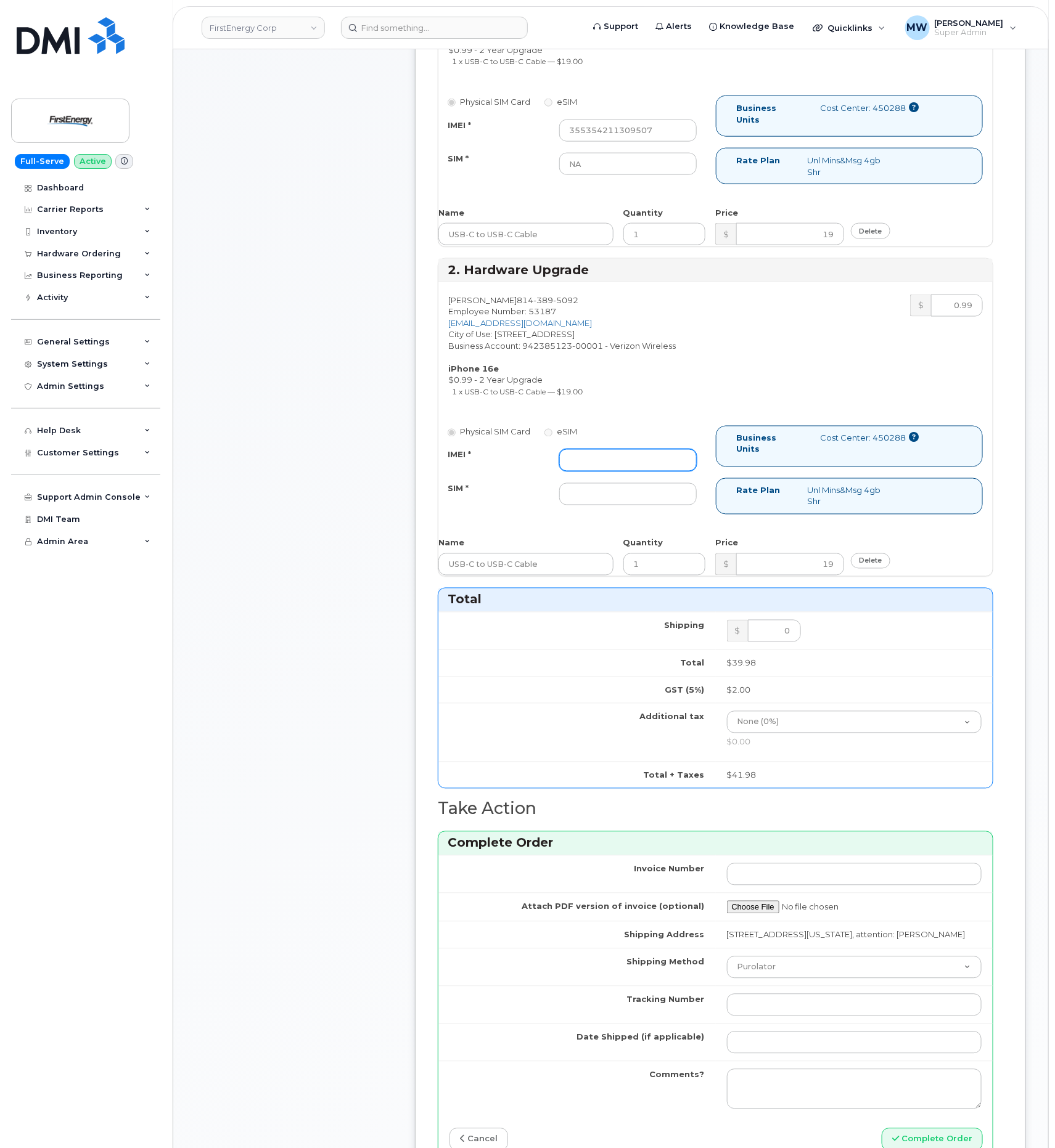
click at [627, 465] on input "IMEI *" at bounding box center [628, 460] width 137 height 22
paste input "355354211220100"
type input "355354211220100"
click at [607, 501] on input "SIM *" at bounding box center [628, 494] width 137 height 22
type input "n/a"
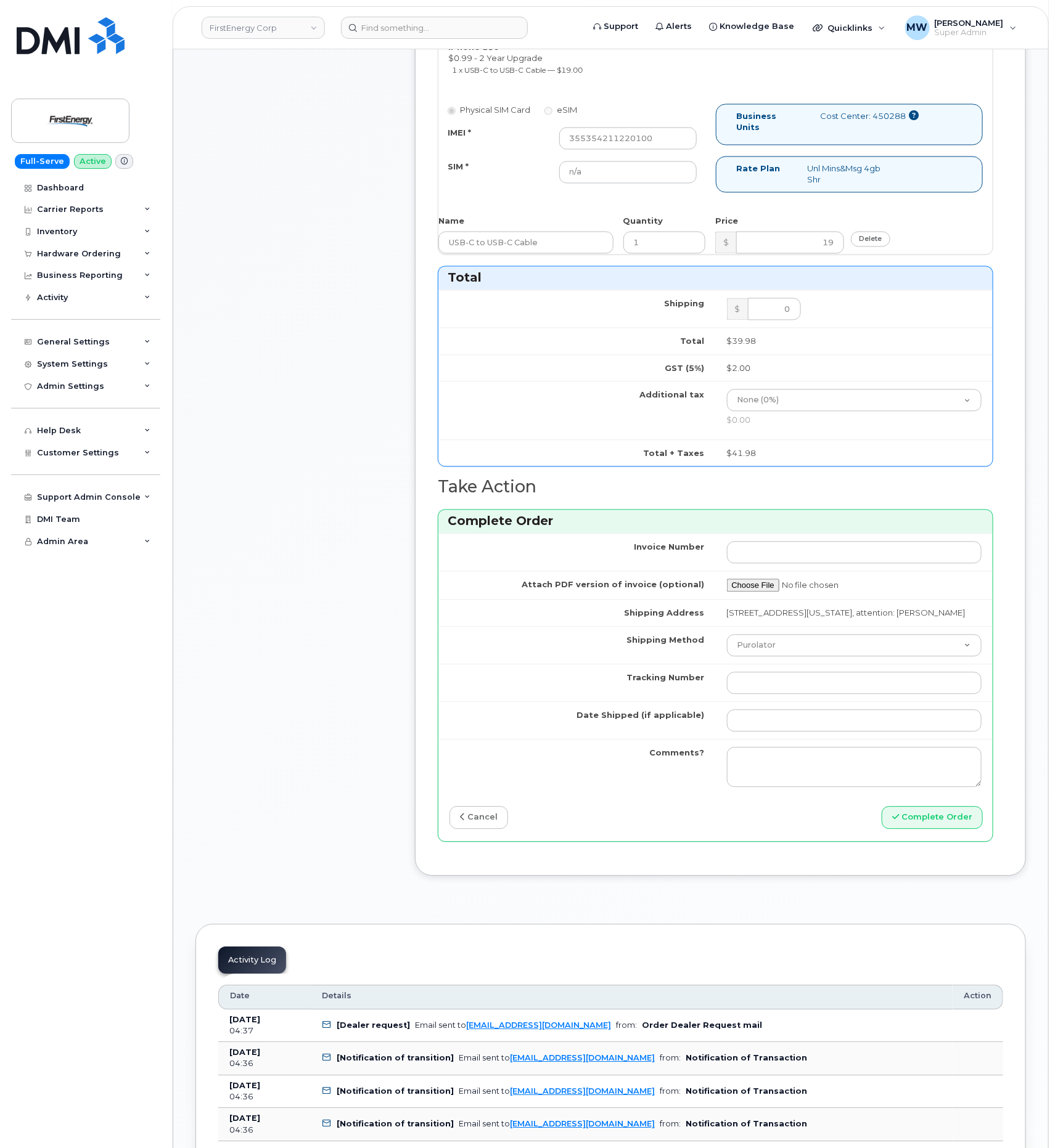
scroll to position [1017, 0]
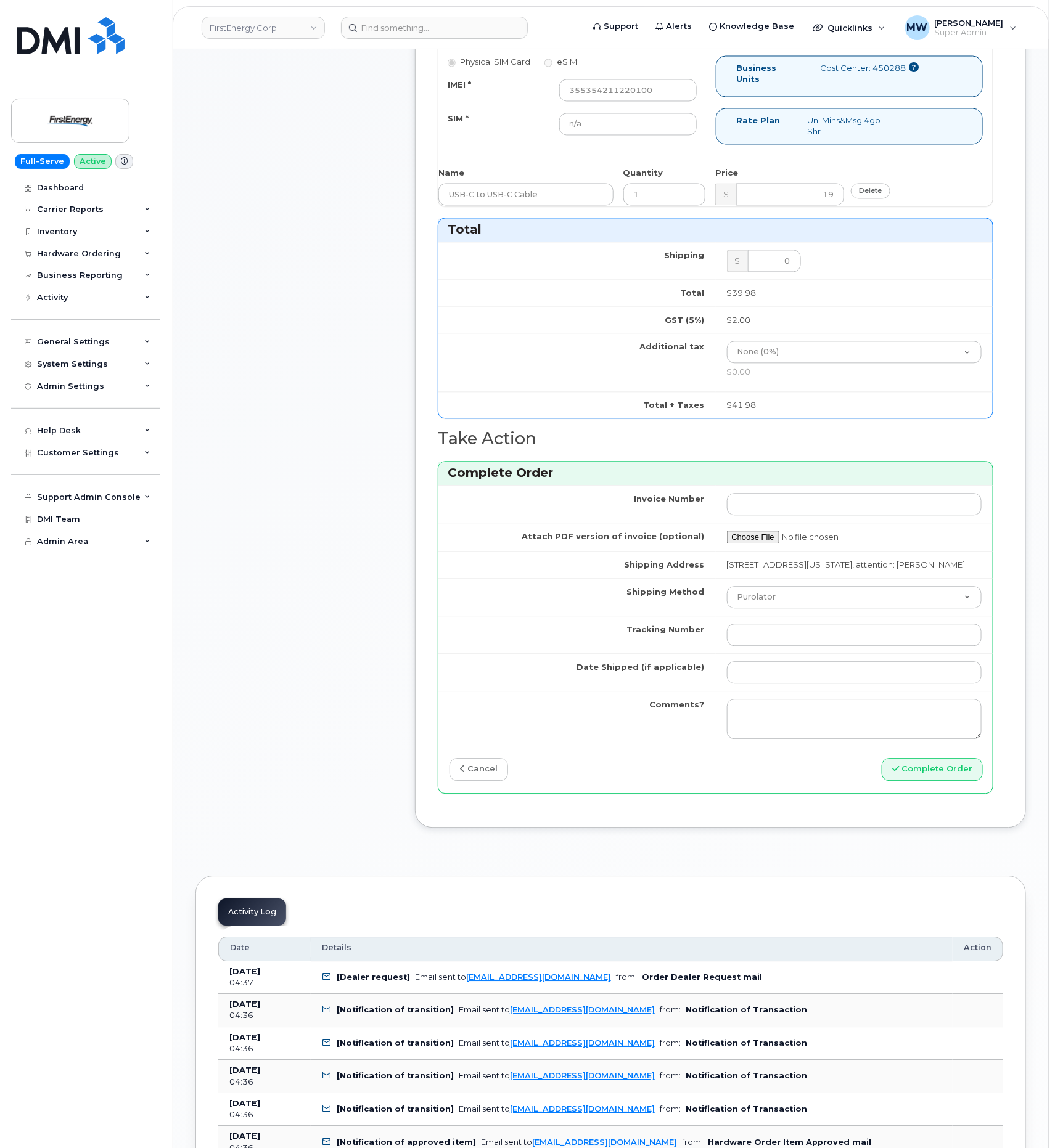
click at [804, 595] on td "Purolator UPS FedEx Canada Post Courier Other Drop Off Pick Up" at bounding box center [854, 598] width 277 height 38
click at [801, 609] on select "Purolator UPS FedEx Canada Post Courier Other Drop Off Pick Up" at bounding box center [855, 598] width 255 height 22
select select "UPS"
click at [727, 599] on select "Purolator UPS FedEx Canada Post Courier Other Drop Off Pick Up" at bounding box center [855, 598] width 255 height 22
click at [781, 644] on input "Tracking Number" at bounding box center [855, 635] width 255 height 22
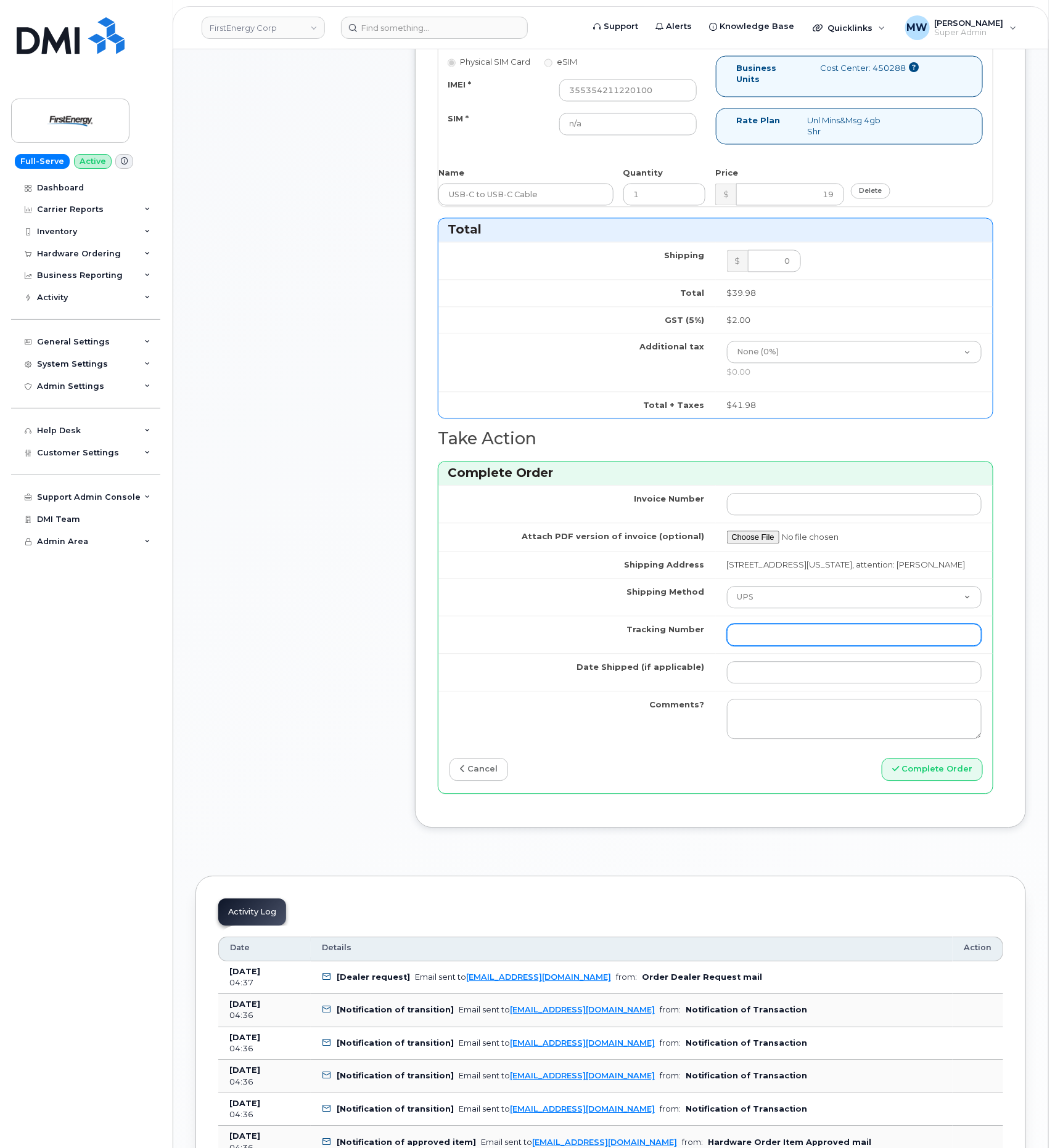
paste input "1ZHF12012917281426"
type input "1ZHF12012917281426"
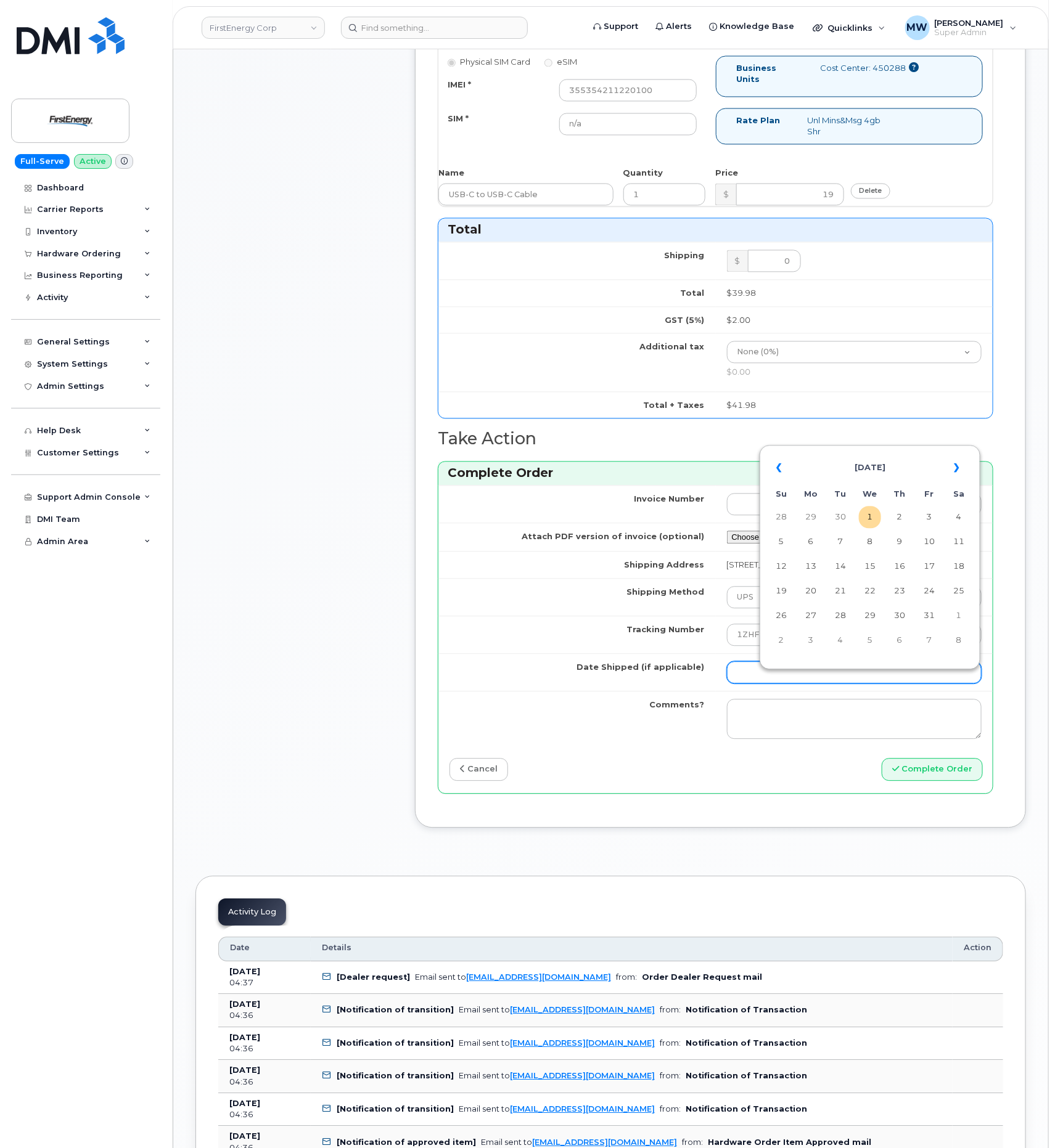
click at [787, 682] on input "Date Shipped (if applicable)" at bounding box center [855, 672] width 255 height 22
click at [861, 523] on td "1" at bounding box center [870, 517] width 22 height 22
type input "[DATE]"
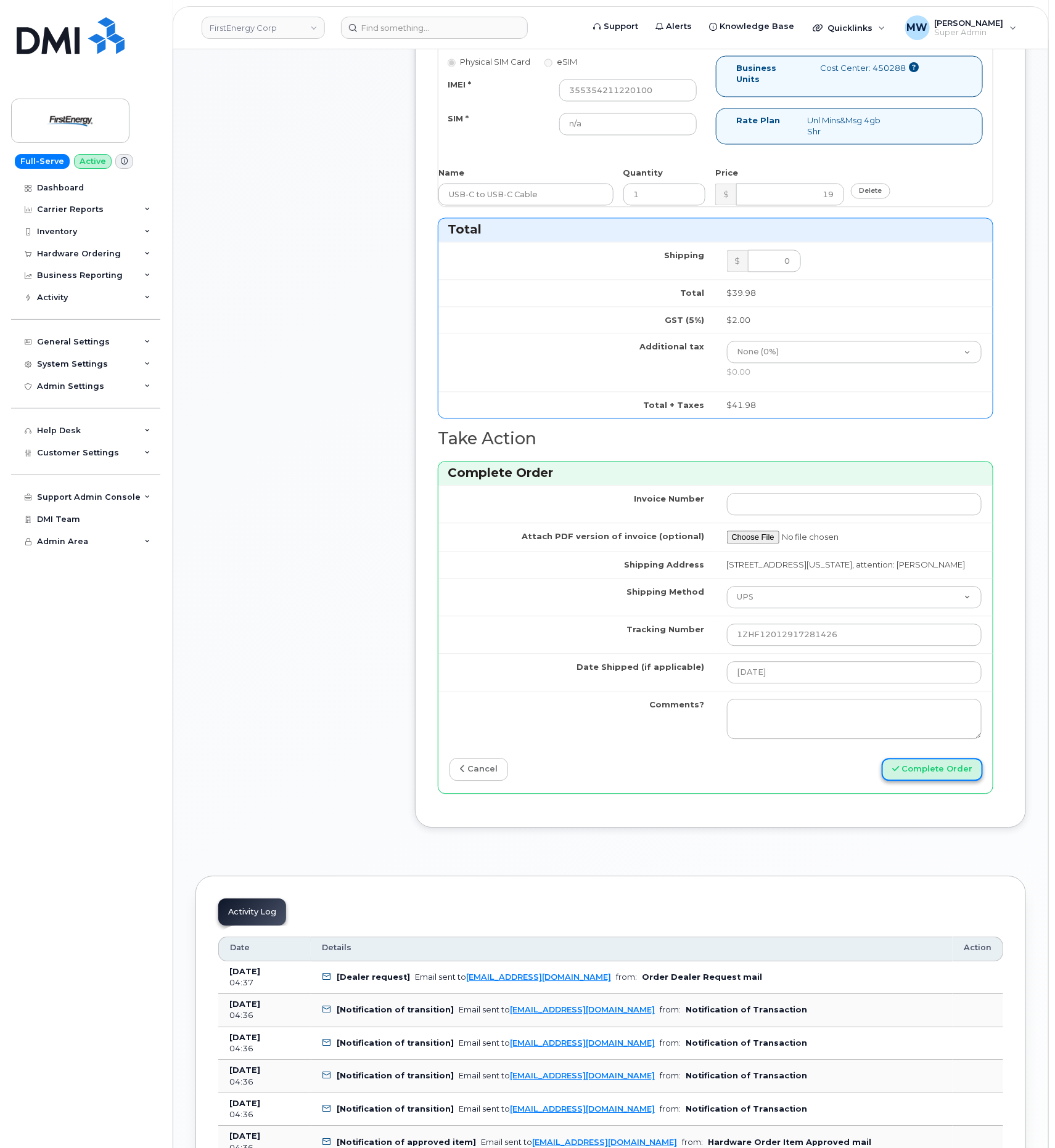
click at [942, 780] on button "Complete Order" at bounding box center [932, 769] width 101 height 22
